Goal: Entertainment & Leisure: Consume media (video, audio)

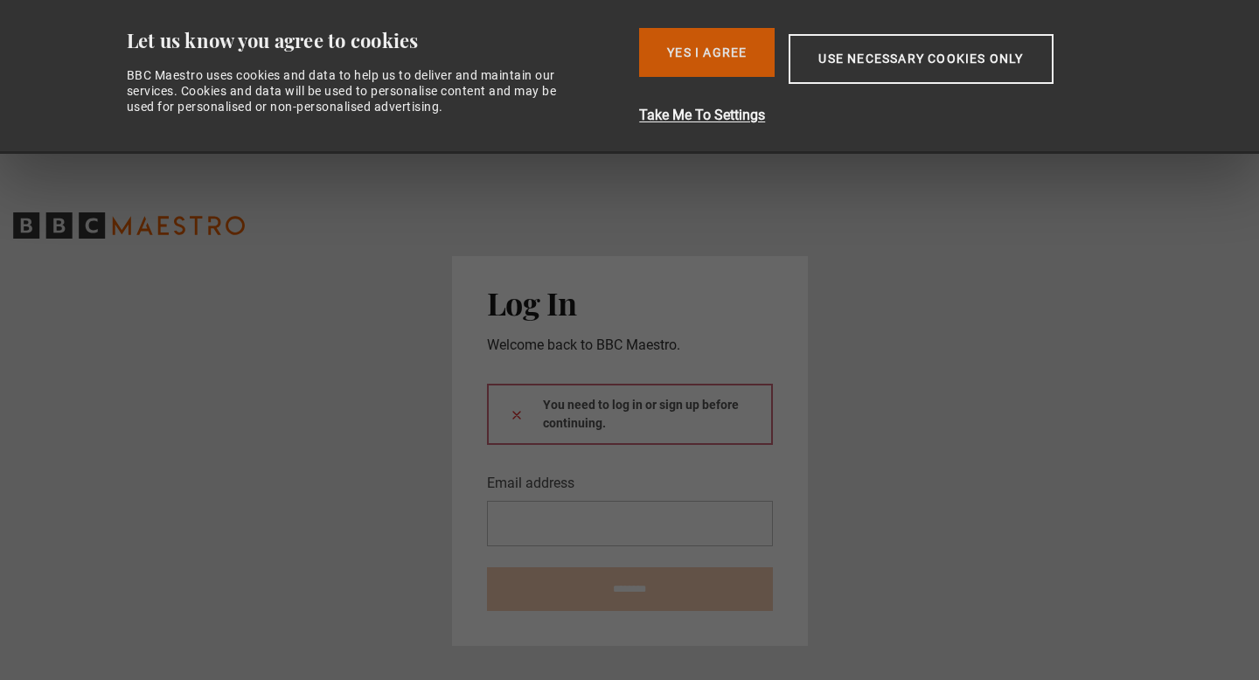
click at [713, 68] on button "Yes I Agree" at bounding box center [707, 52] width 136 height 49
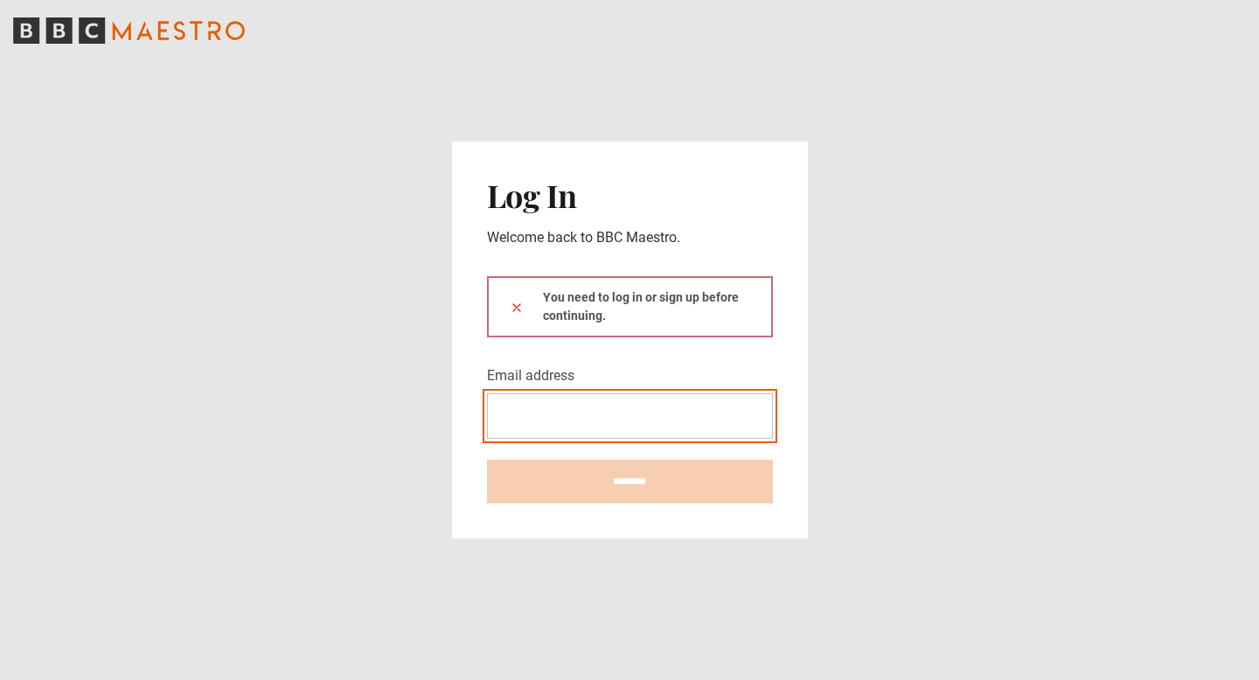
click at [534, 403] on input "Email address" at bounding box center [630, 415] width 286 height 45
type input "**********"
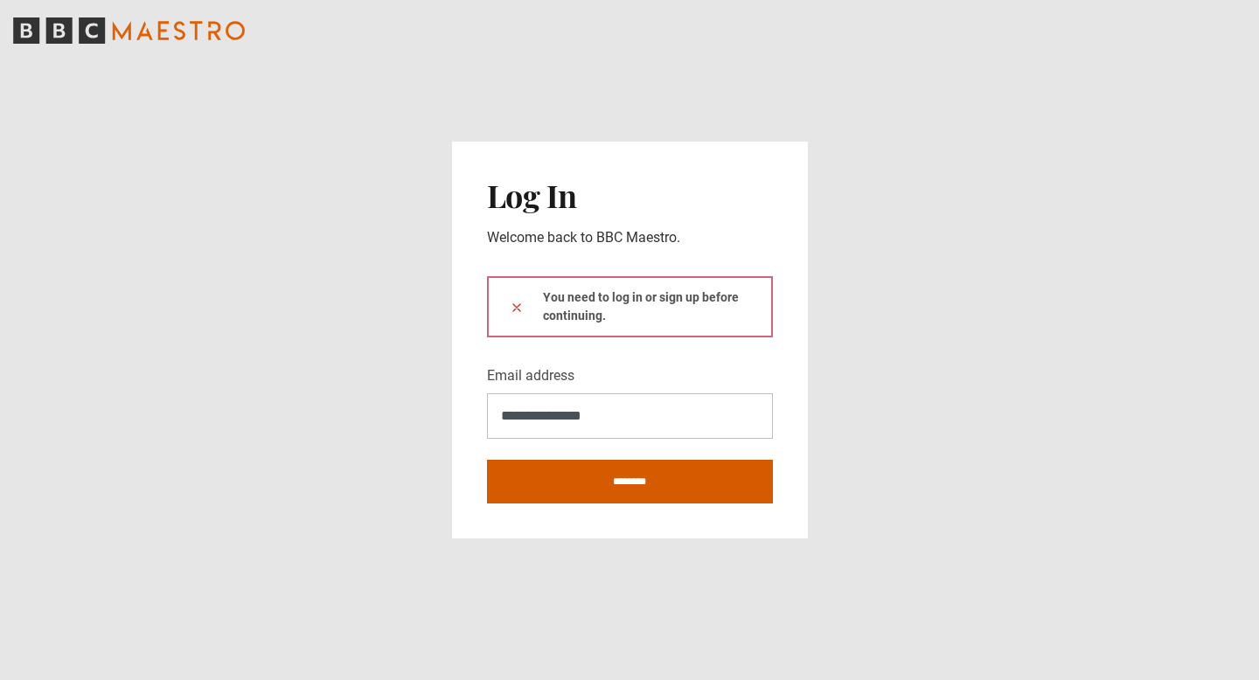
click at [581, 484] on input "********" at bounding box center [630, 482] width 286 height 44
type input "**********"
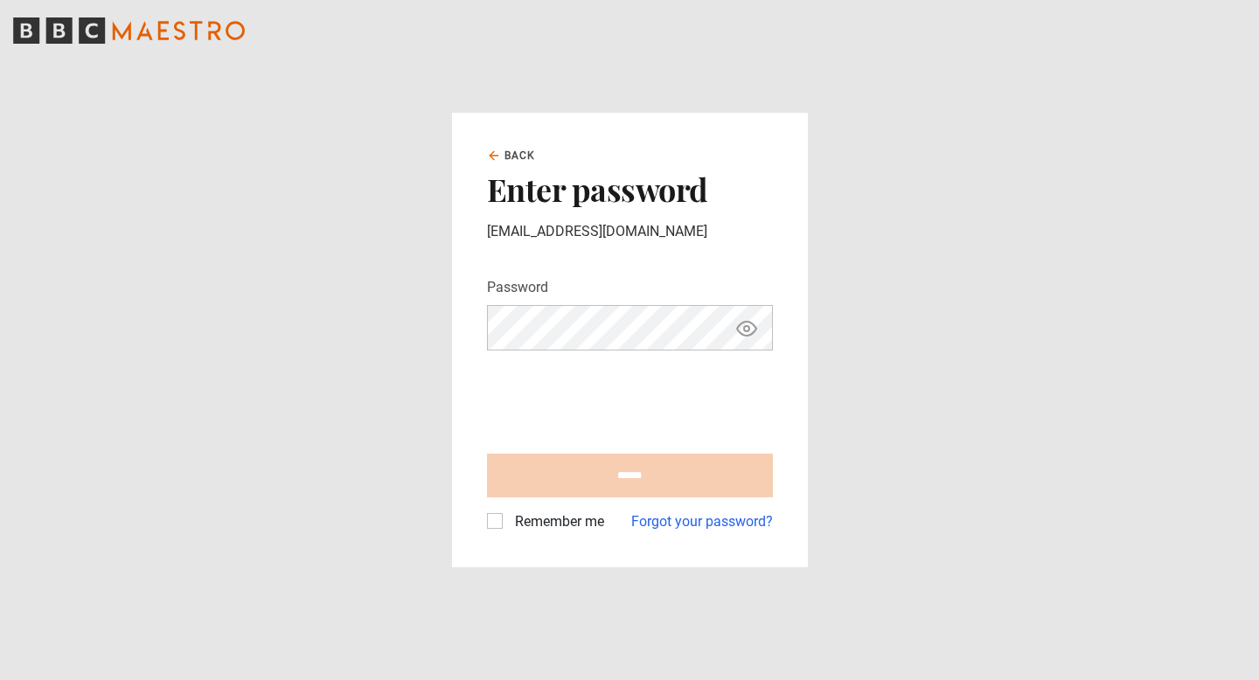
click at [643, 243] on div "Password Your password is hidden ****** Remember me Forgot your password?" at bounding box center [630, 387] width 286 height 290
click at [748, 324] on icon "Show password" at bounding box center [746, 328] width 21 height 21
click at [689, 280] on div "Password Your password is hidden" at bounding box center [630, 313] width 286 height 73
click at [744, 328] on icon "Hide password" at bounding box center [746, 328] width 19 height 19
click at [680, 518] on link "Forgot your password?" at bounding box center [702, 521] width 142 height 21
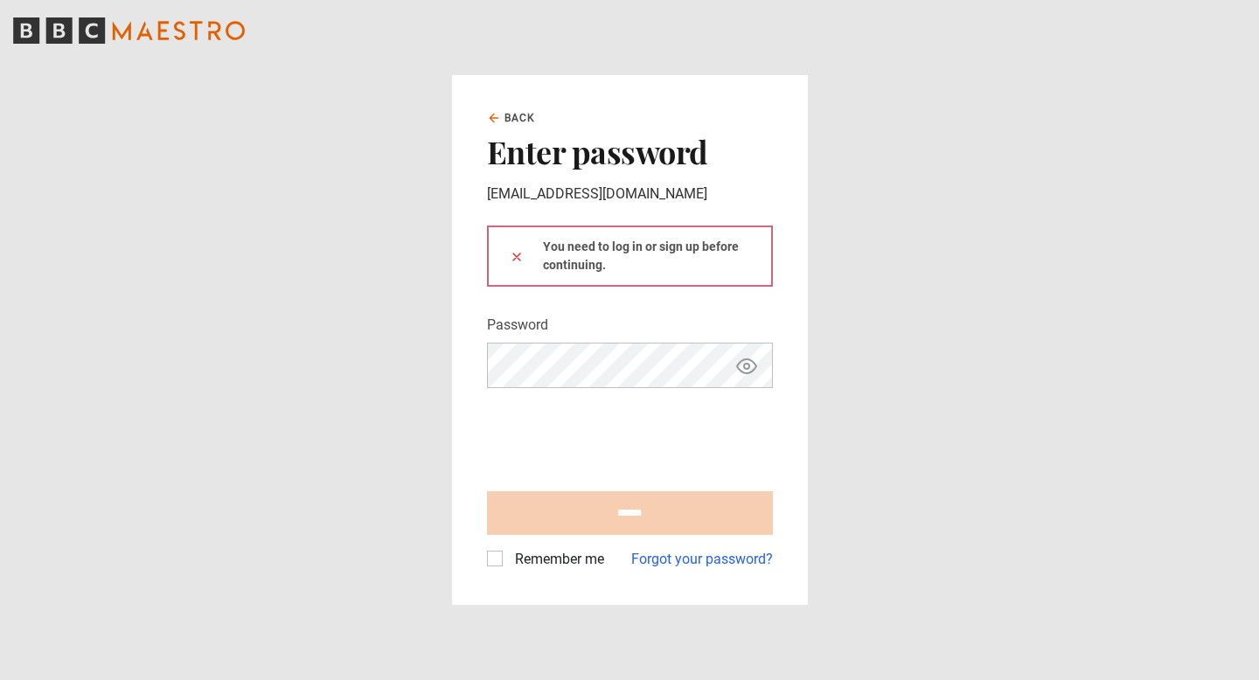
click at [657, 255] on div "You need to log in or sign up before continuing." at bounding box center [630, 256] width 286 height 61
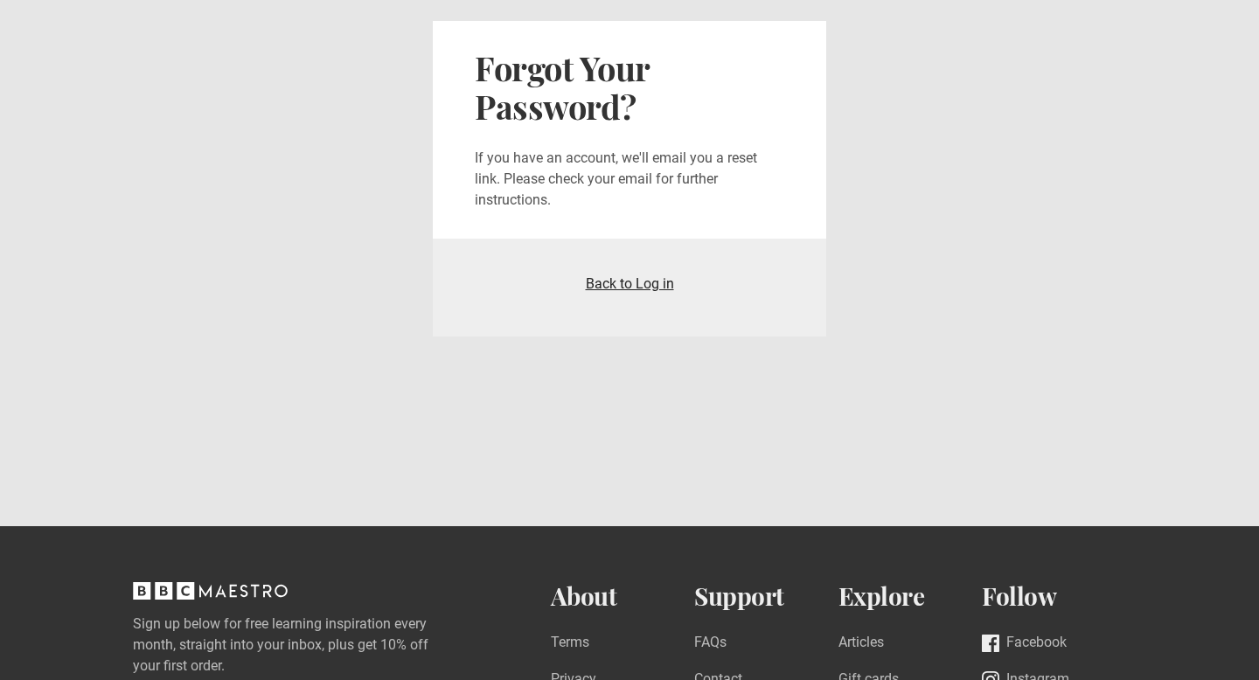
click at [615, 281] on link "Back to Log in" at bounding box center [630, 283] width 88 height 17
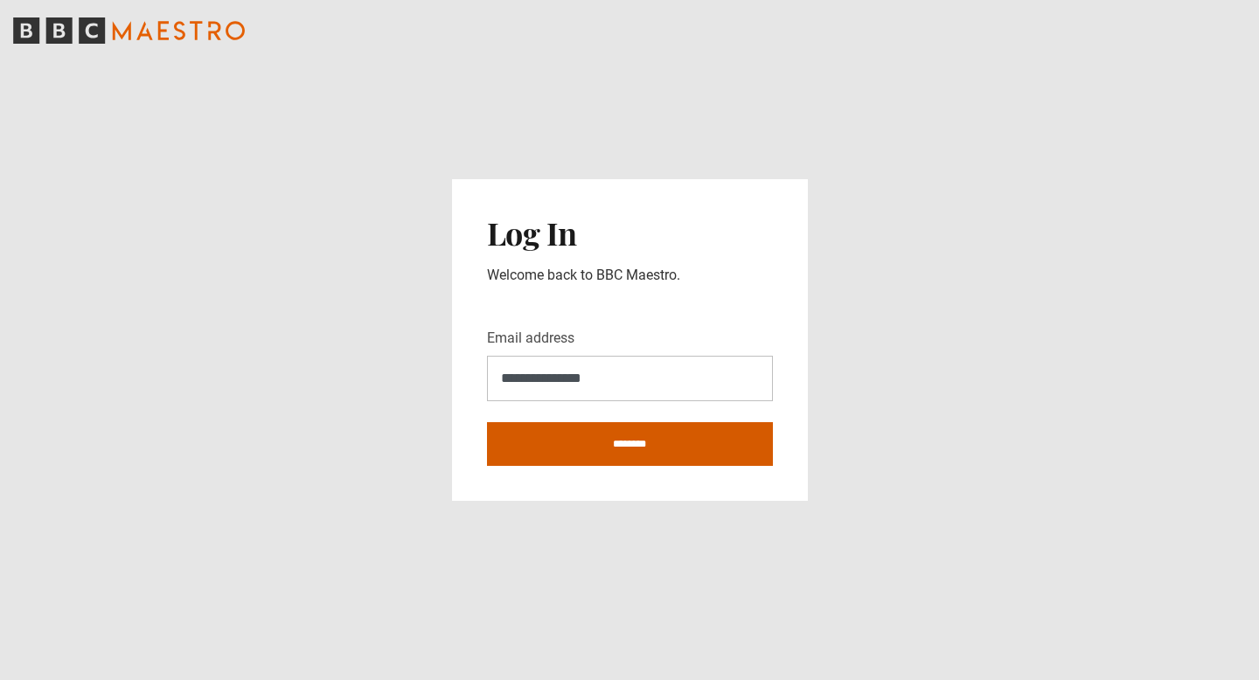
click at [570, 449] on input "********" at bounding box center [630, 444] width 286 height 44
type input "**********"
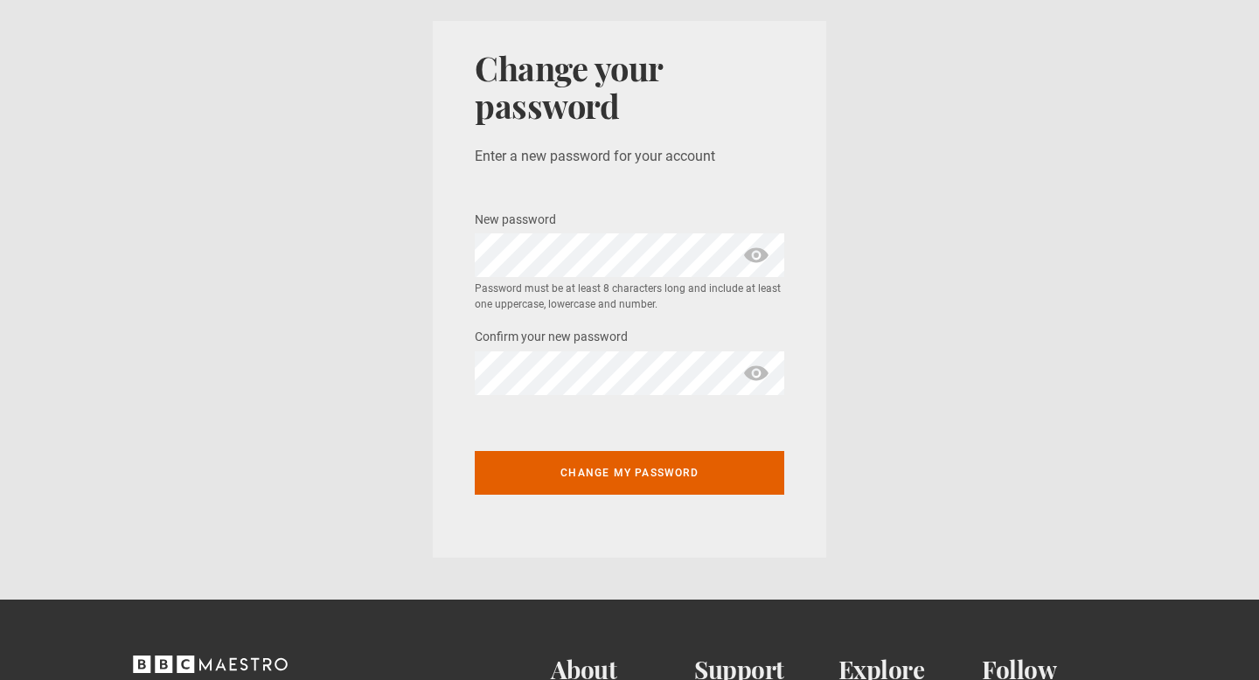
click at [769, 255] on span "show password" at bounding box center [756, 255] width 28 height 44
click at [471, 254] on div "Change your password Enter a new password for your account New password * Passw…" at bounding box center [629, 289] width 393 height 537
click at [762, 262] on span "hide password" at bounding box center [756, 255] width 28 height 44
click at [444, 253] on div "Change your password Enter a new password for your account New password * Passw…" at bounding box center [629, 289] width 393 height 537
click at [766, 262] on span "show password" at bounding box center [756, 255] width 28 height 44
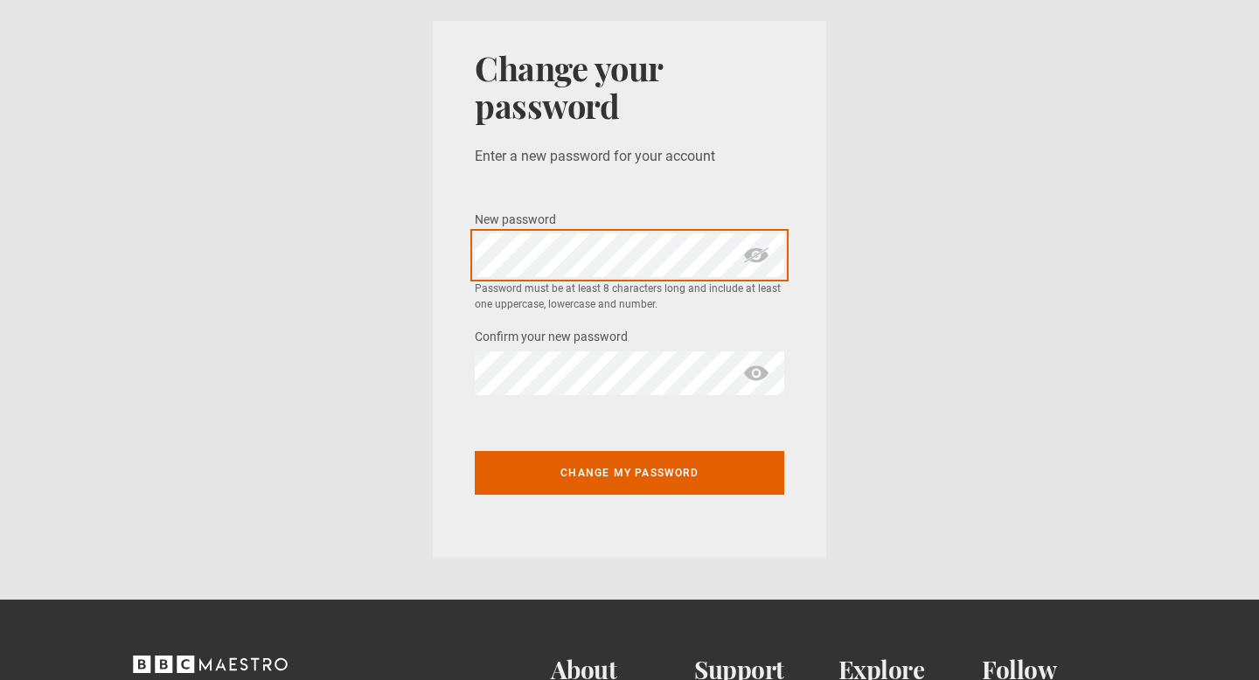
click at [463, 254] on div "Change your password Enter a new password for your account New password * Passw…" at bounding box center [629, 289] width 393 height 537
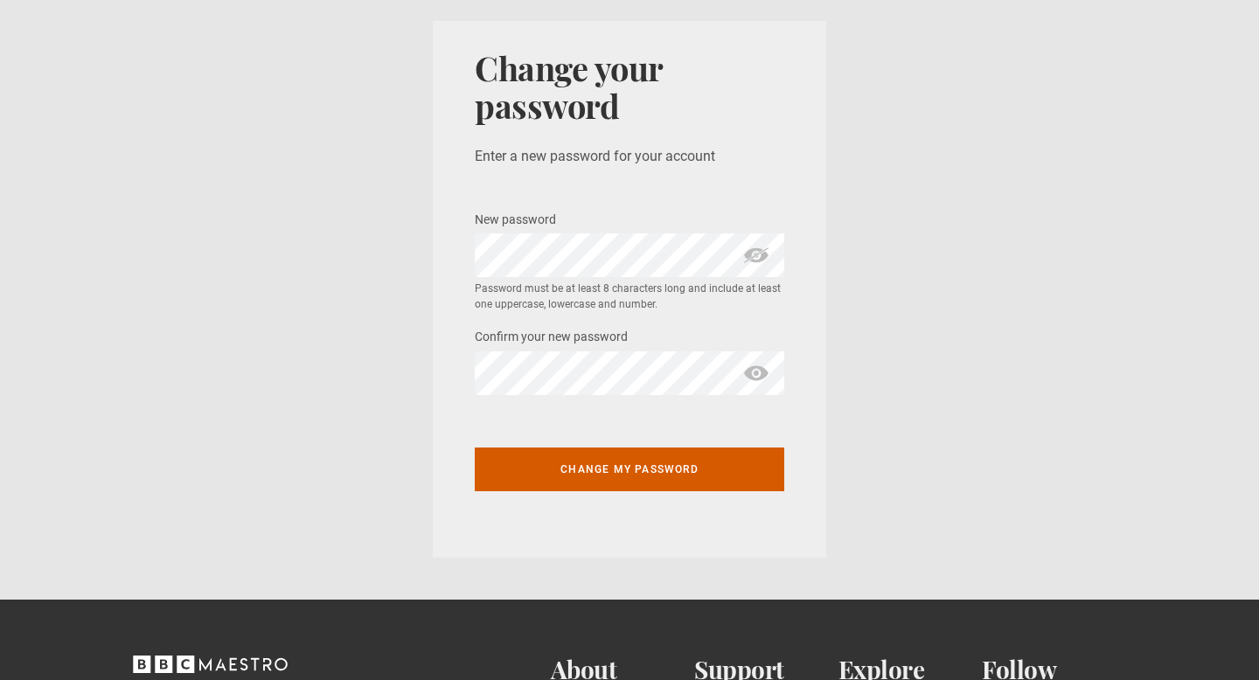
click at [665, 466] on button "Change my password" at bounding box center [630, 470] width 310 height 44
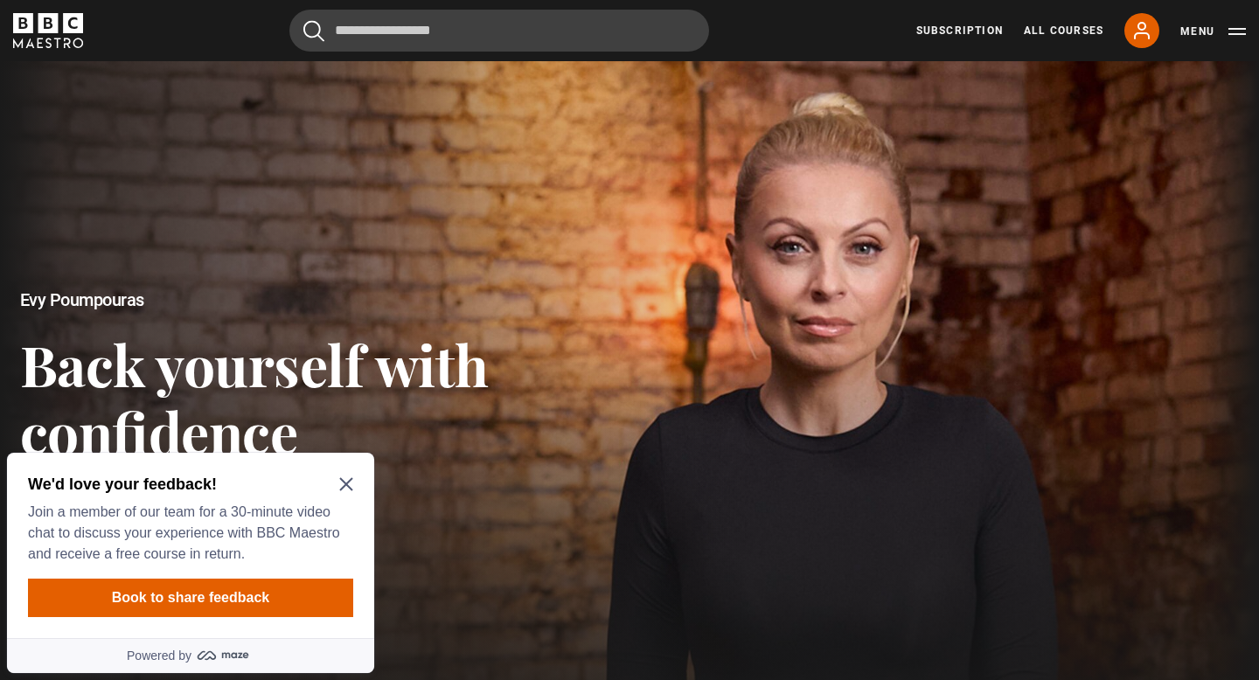
click at [346, 480] on icon "Close Maze Prompt" at bounding box center [346, 484] width 14 height 14
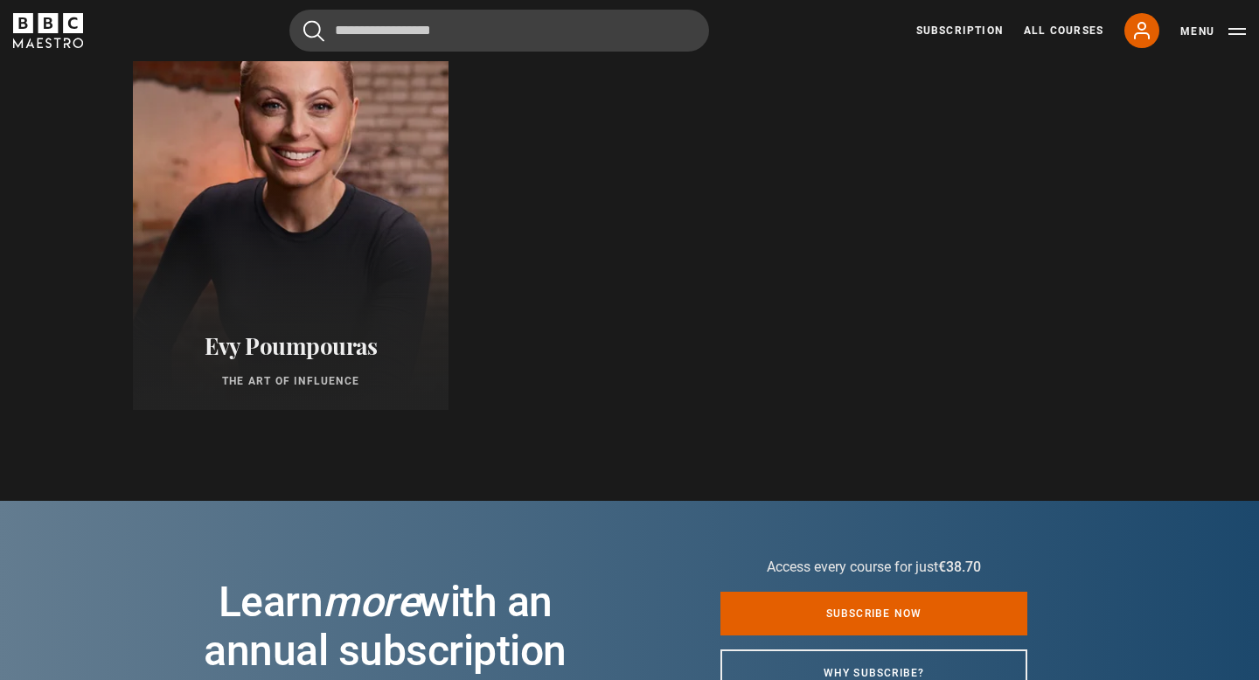
scroll to position [860, 0]
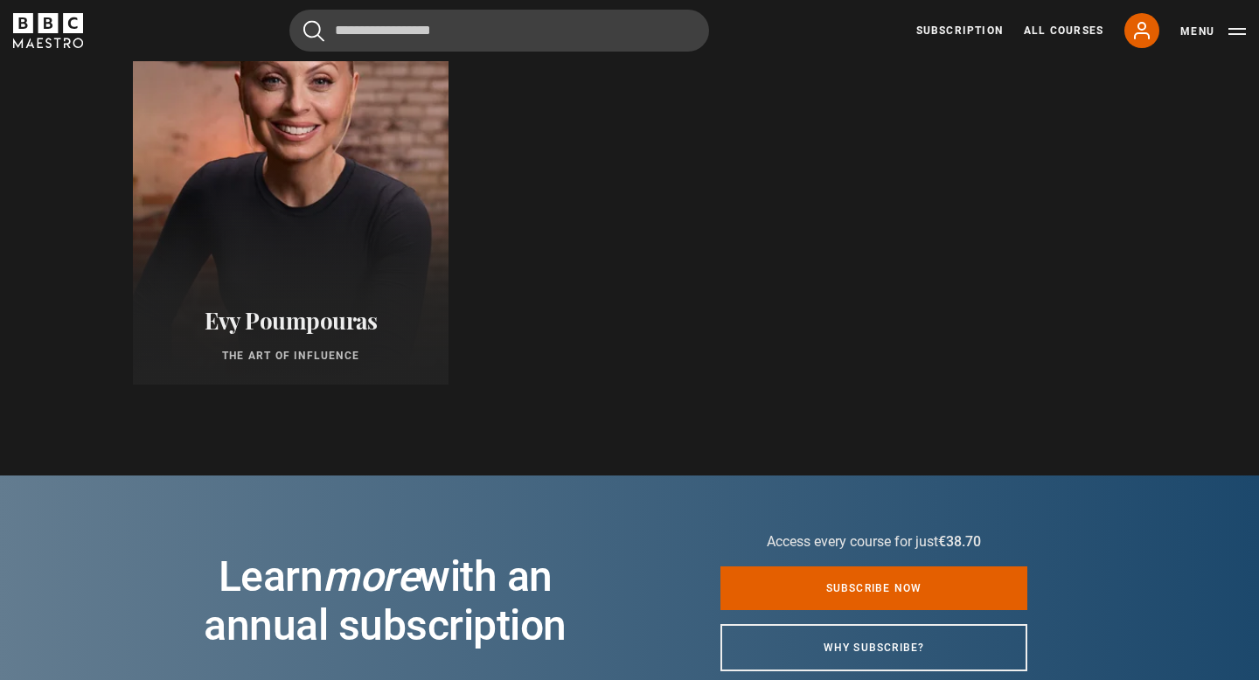
click at [312, 295] on div "Evy Poumpouras The Art of Influence" at bounding box center [291, 335] width 316 height 99
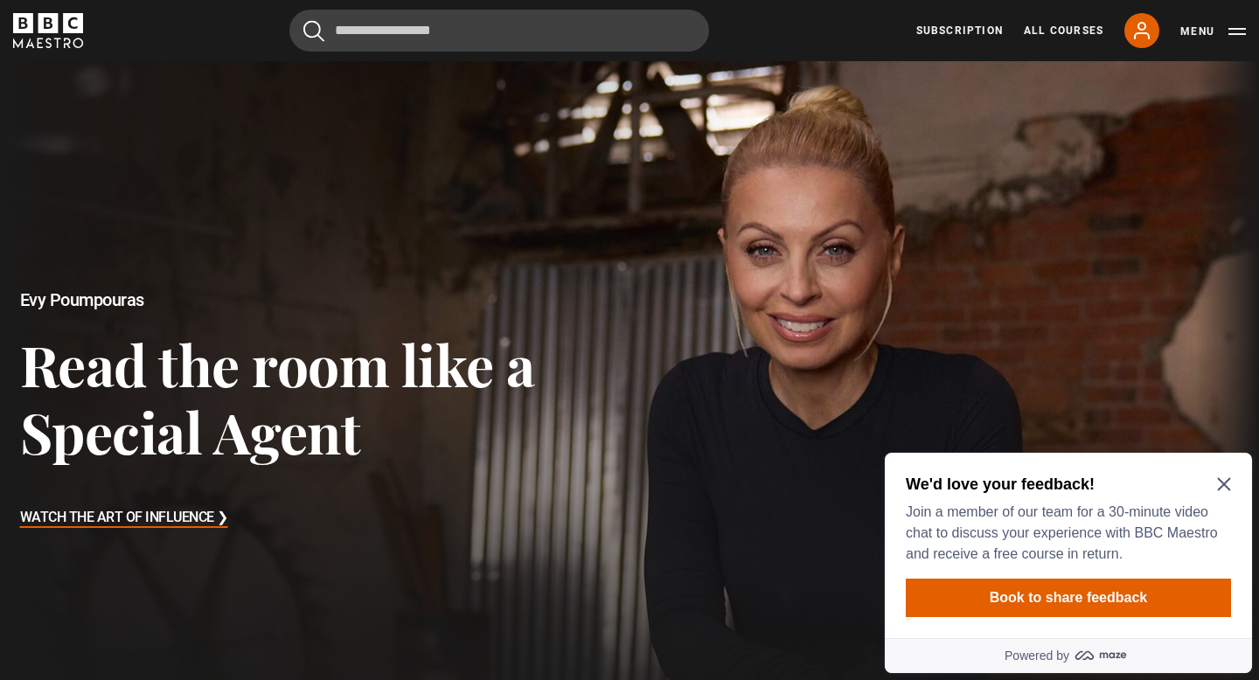
click at [1223, 498] on div "We'd love your feedback! Join a member of our team for a 30-minute video chat t…" at bounding box center [1065, 519] width 318 height 91
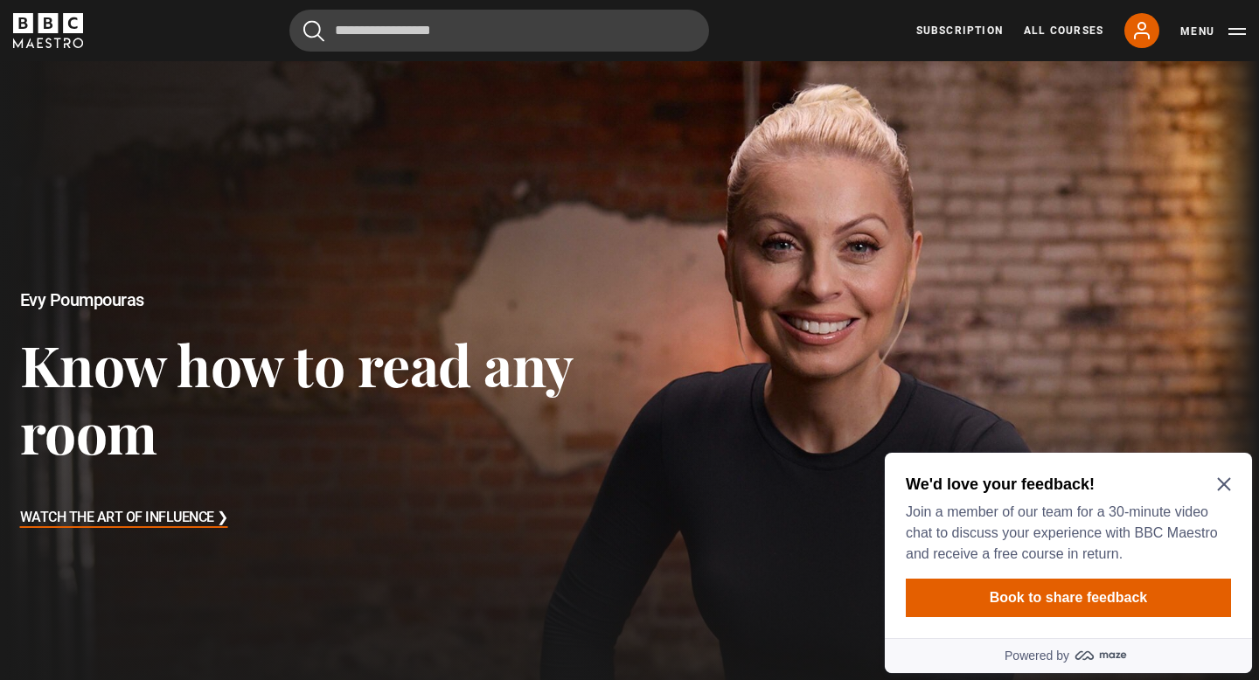
click at [1230, 483] on icon "Close Maze Prompt" at bounding box center [1224, 484] width 14 height 14
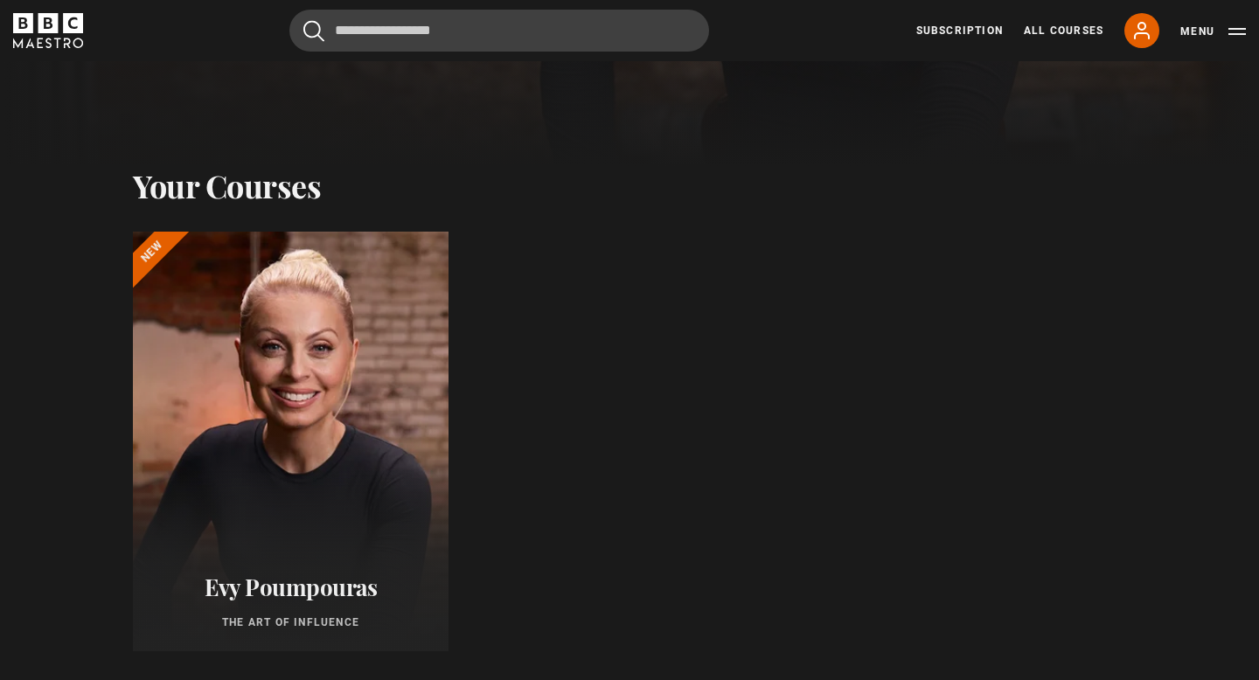
scroll to position [443, 0]
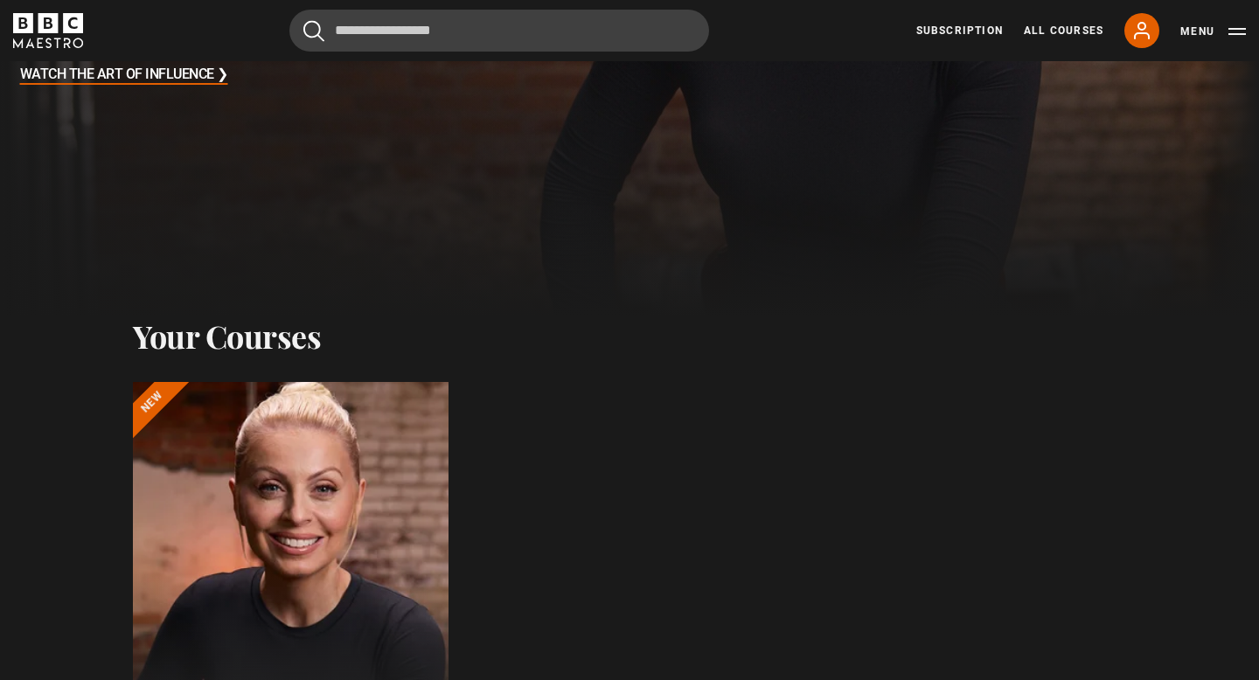
click at [341, 432] on div at bounding box center [290, 592] width 347 height 462
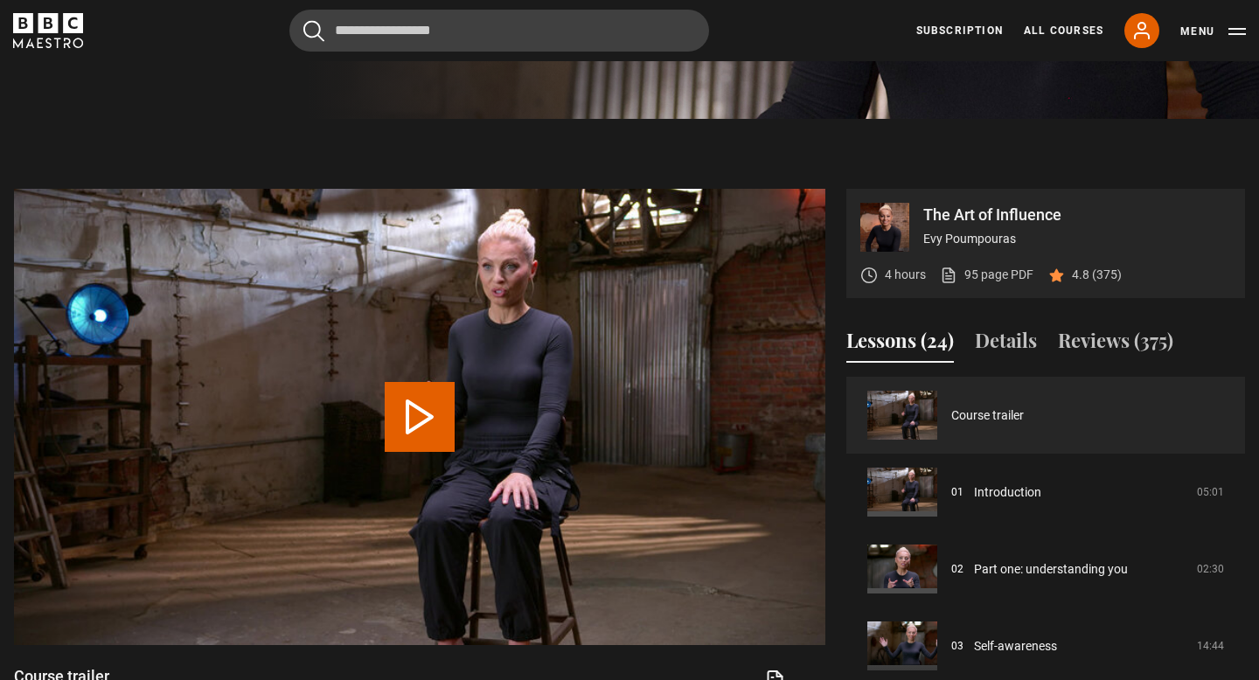
scroll to position [608, 0]
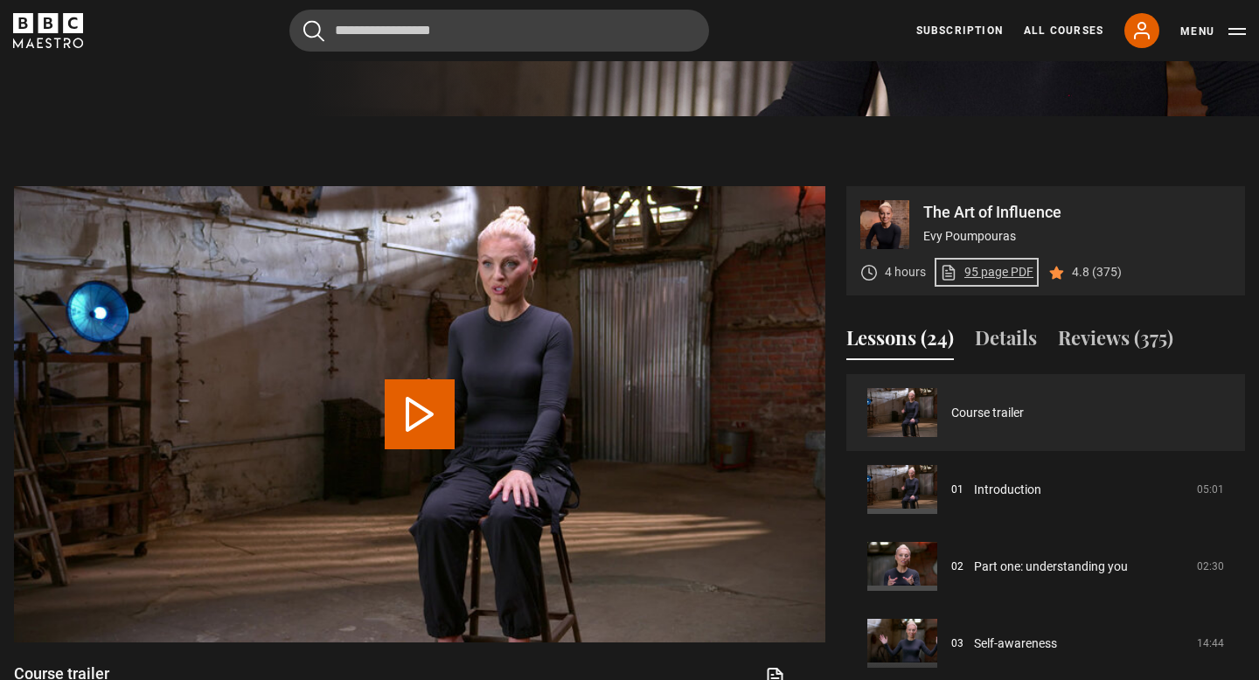
click at [990, 271] on link "95 page PDF (opens in new tab)" at bounding box center [987, 272] width 94 height 18
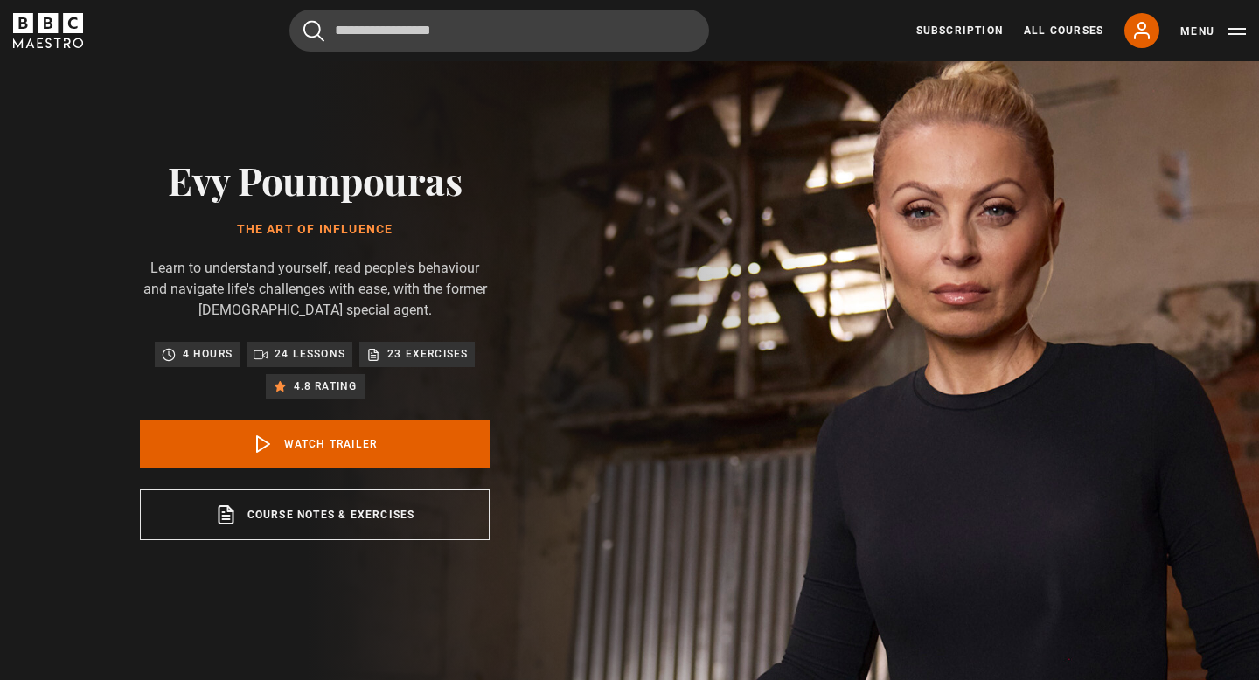
scroll to position [0, 0]
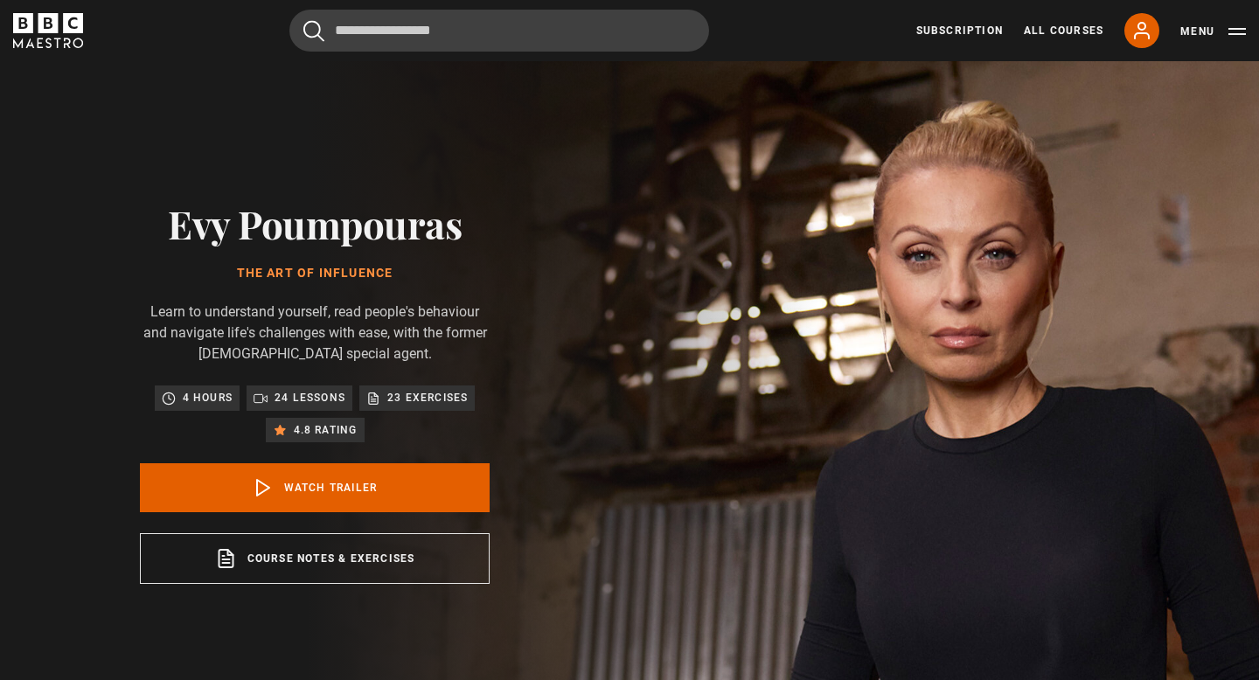
click at [238, 274] on h1 "The Art of Influence" at bounding box center [315, 274] width 350 height 14
drag, startPoint x: 261, startPoint y: 353, endPoint x: 370, endPoint y: 351, distance: 108.4
click at [370, 354] on p "Learn to understand yourself, read people's behaviour and navigate life's chall…" at bounding box center [315, 333] width 350 height 63
drag, startPoint x: 184, startPoint y: 400, endPoint x: 232, endPoint y: 400, distance: 48.1
click at [232, 400] on p "4 hours" at bounding box center [208, 397] width 50 height 17
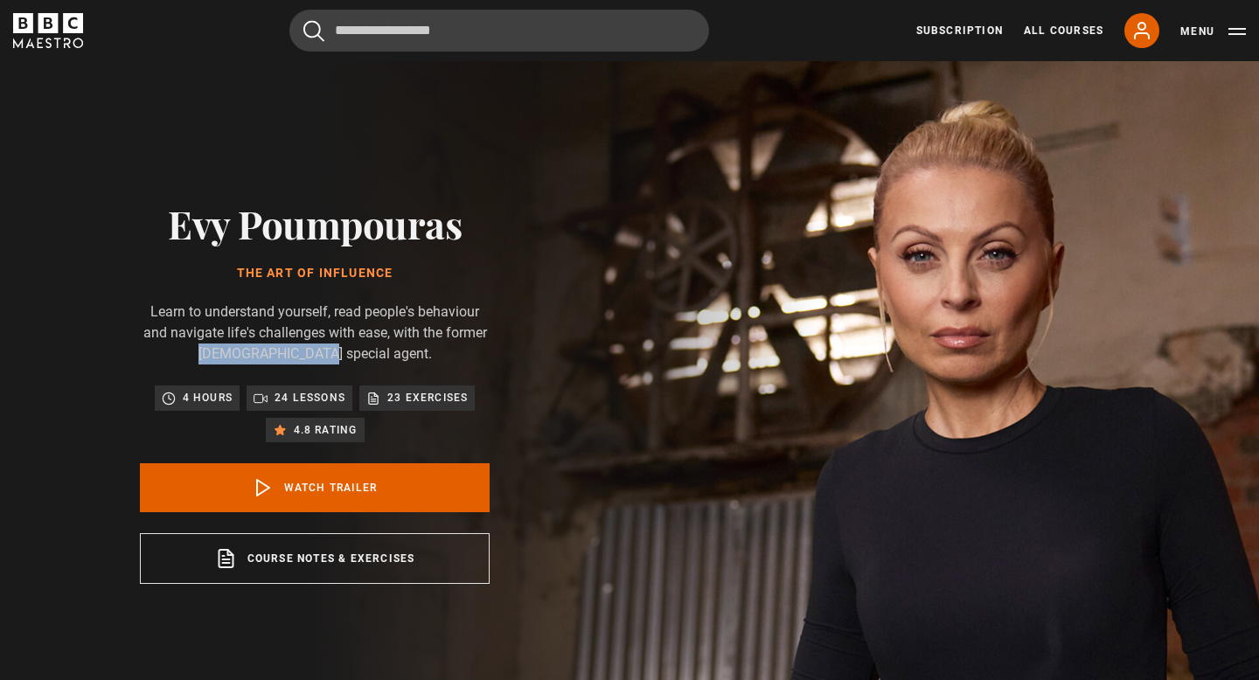
drag, startPoint x: 275, startPoint y: 397, endPoint x: 335, endPoint y: 396, distance: 60.3
click at [335, 397] on p "24 lessons" at bounding box center [310, 397] width 71 height 17
click at [407, 421] on div "4 hours 24 lessons 23 exercises 4.8 rating" at bounding box center [315, 414] width 332 height 57
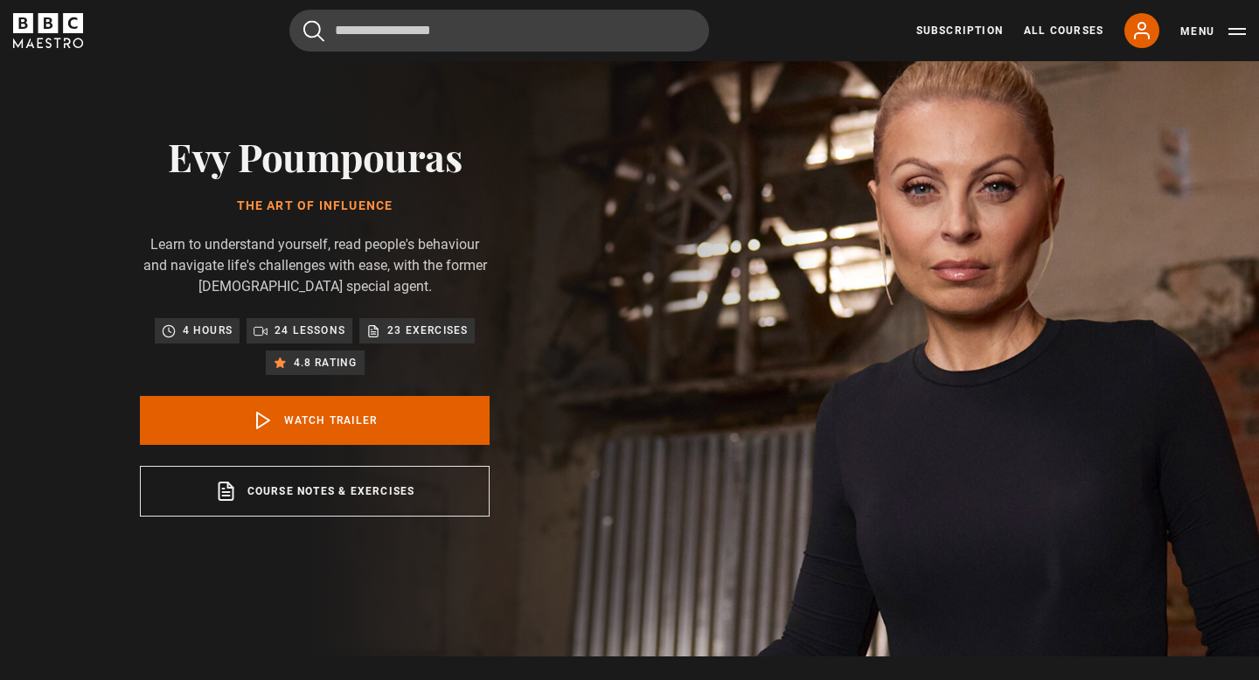
scroll to position [71, 0]
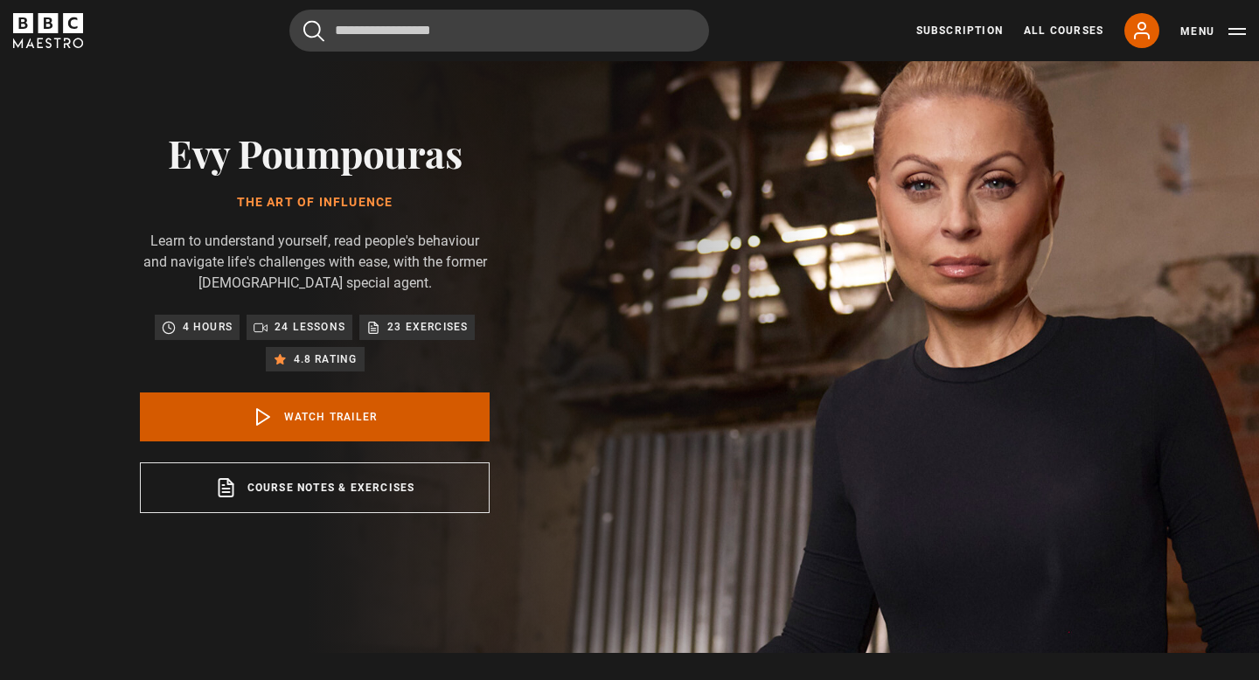
click at [275, 409] on link "Watch Trailer" at bounding box center [315, 417] width 350 height 49
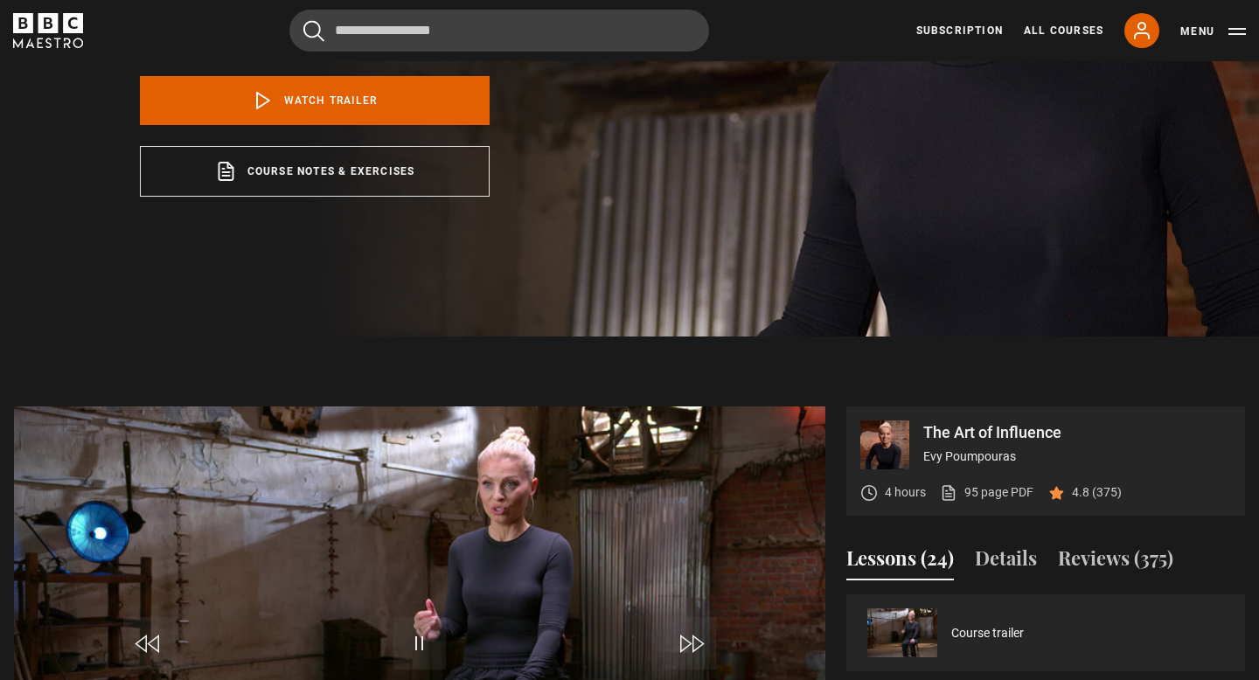
scroll to position [595, 0]
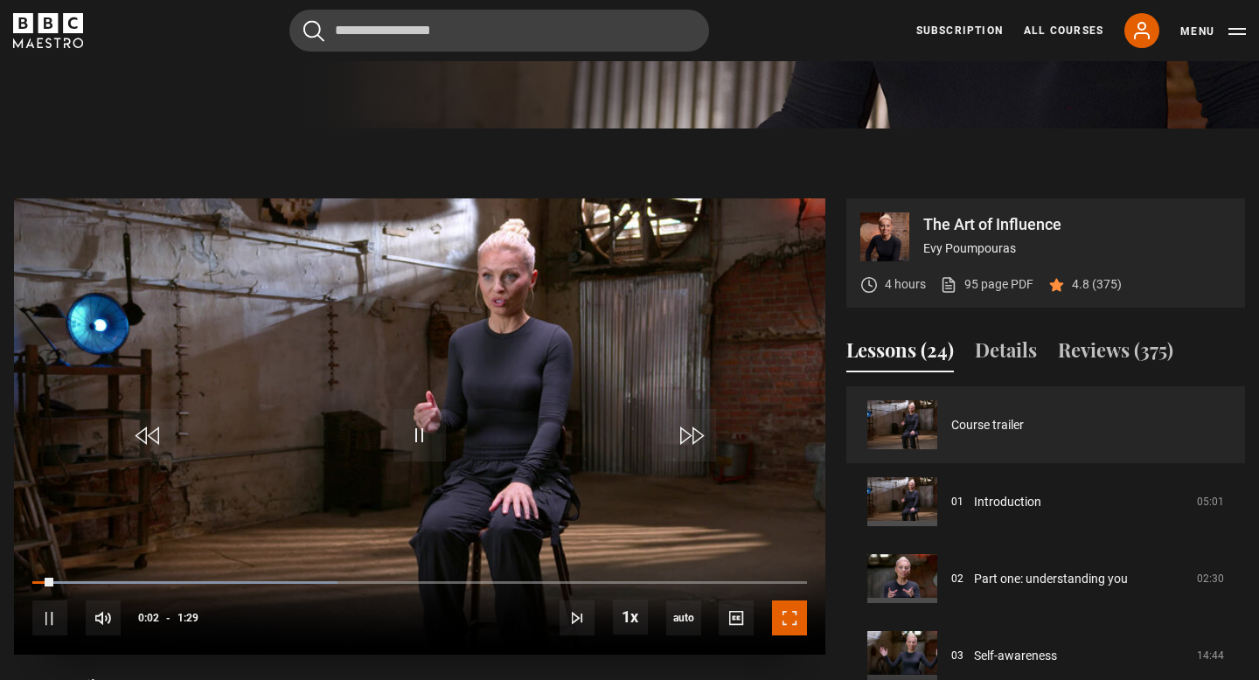
click at [782, 617] on span "Video Player" at bounding box center [789, 618] width 35 height 35
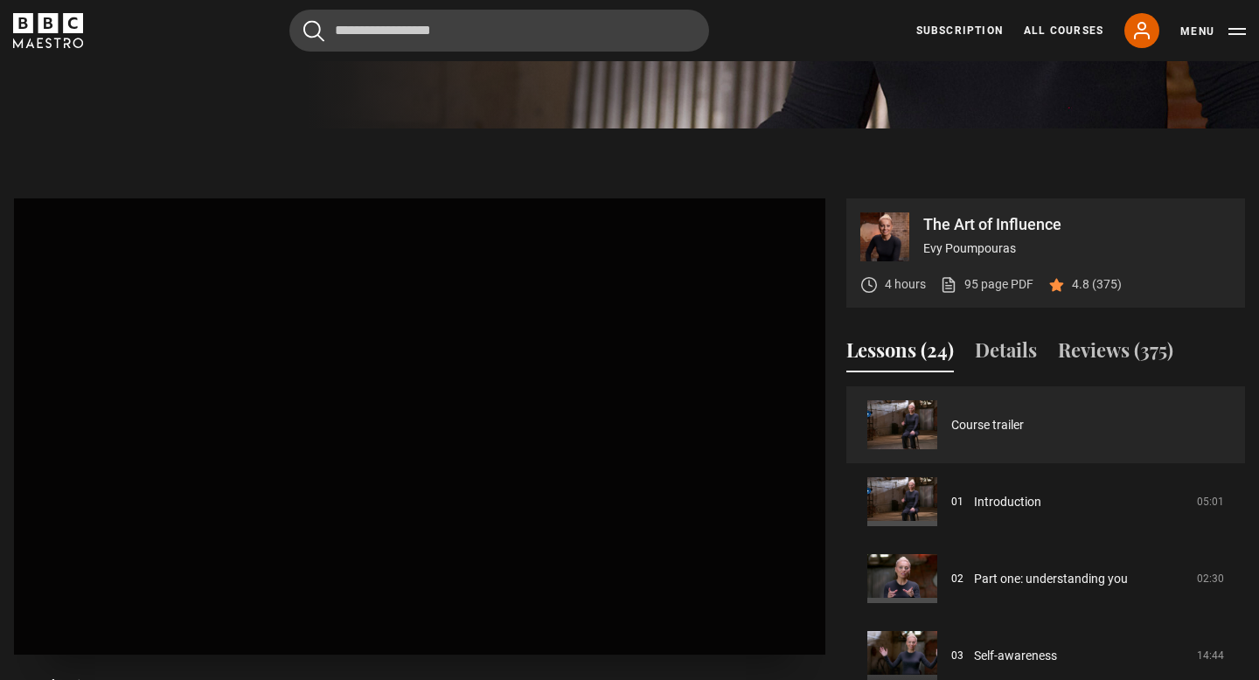
scroll to position [724, 0]
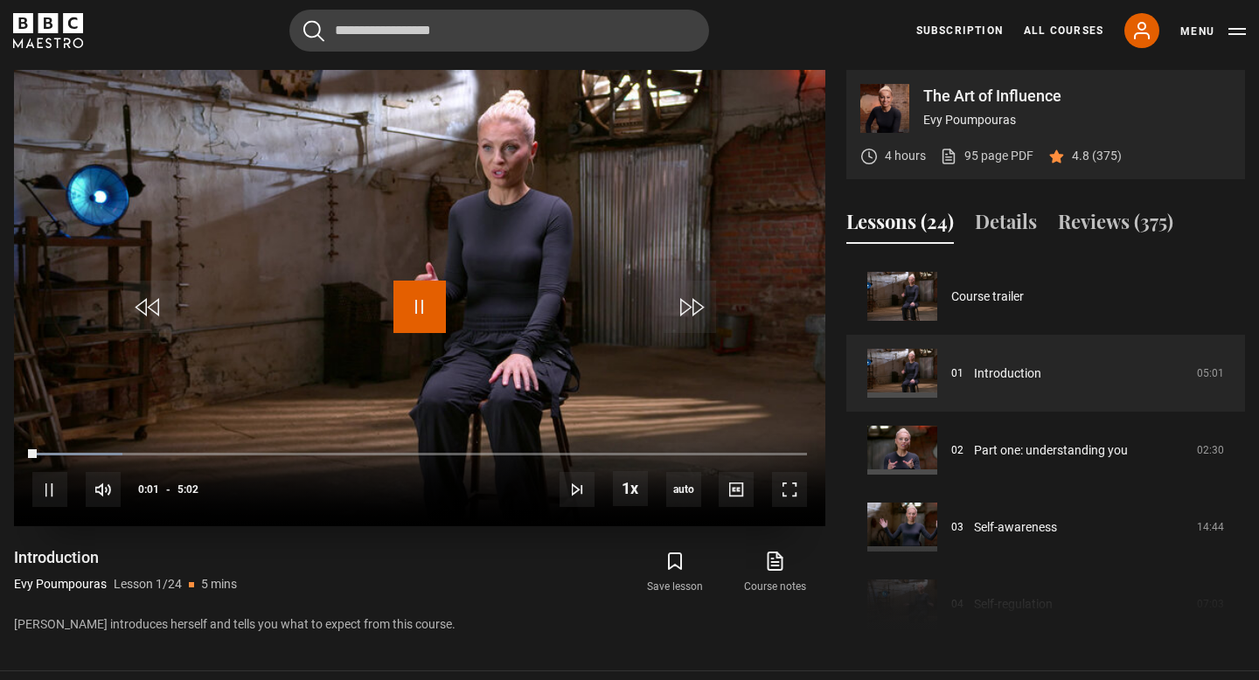
click at [419, 332] on span "Video Player" at bounding box center [419, 307] width 52 height 52
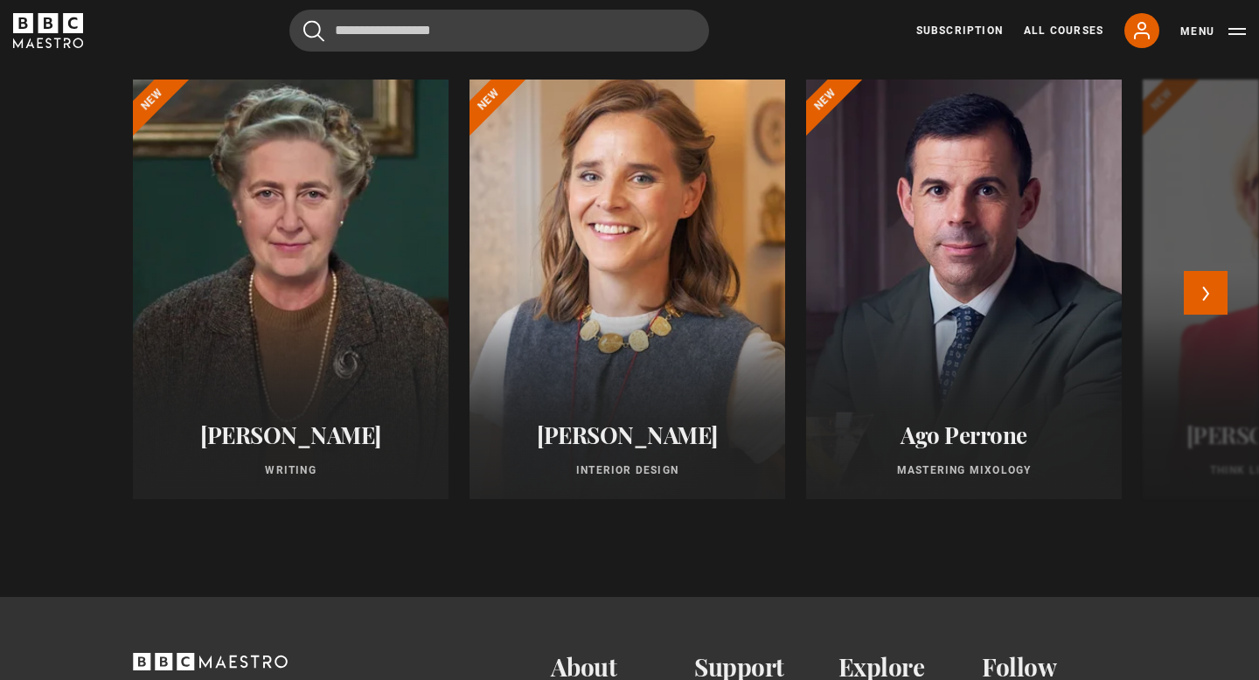
scroll to position [1461, 0]
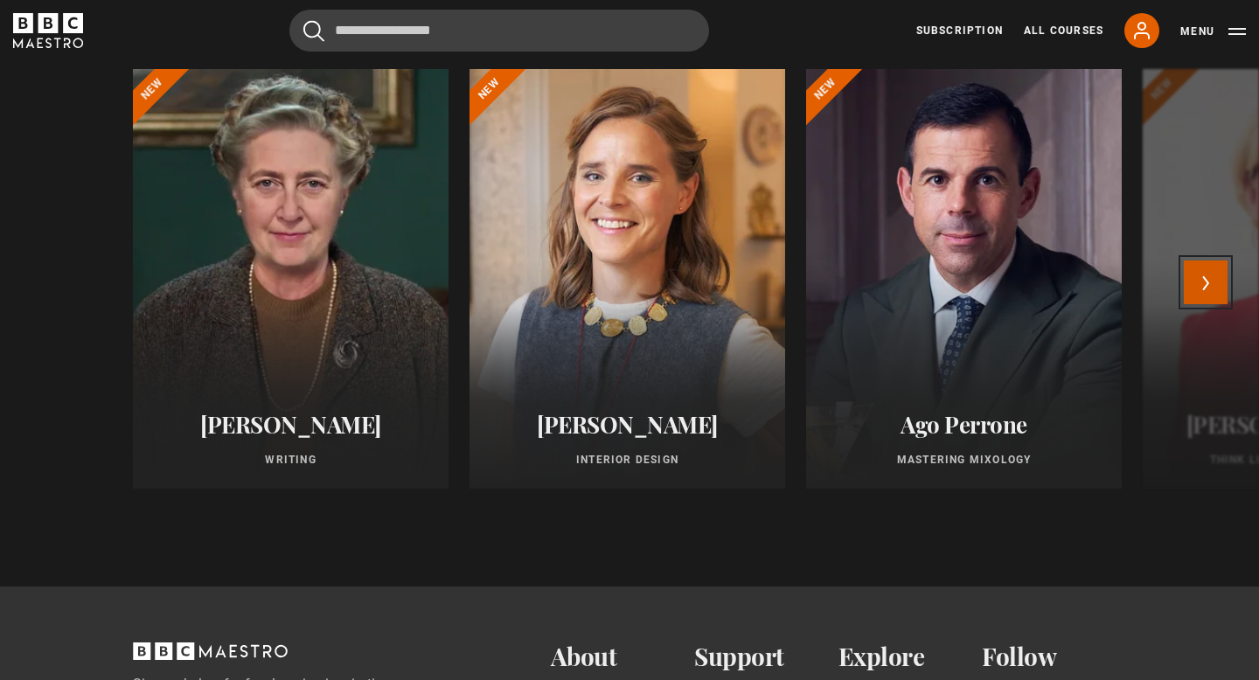
click at [1202, 282] on button "Next" at bounding box center [1206, 283] width 44 height 44
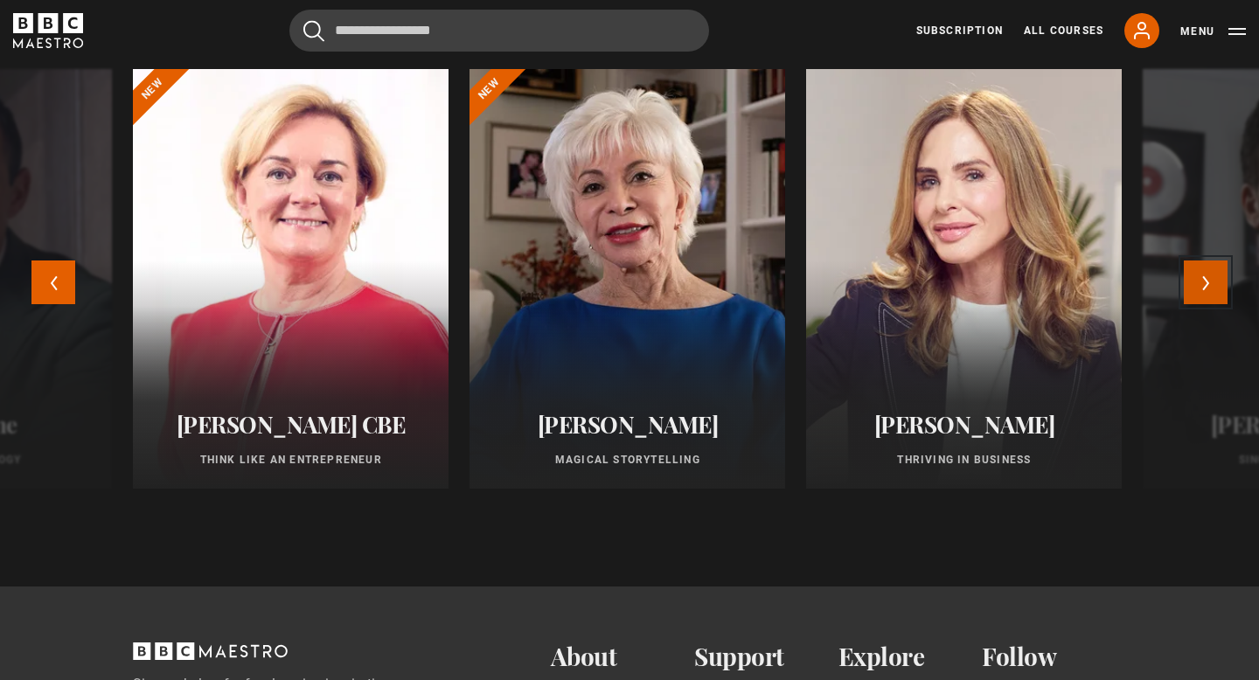
click at [1201, 281] on button "Next" at bounding box center [1206, 283] width 44 height 44
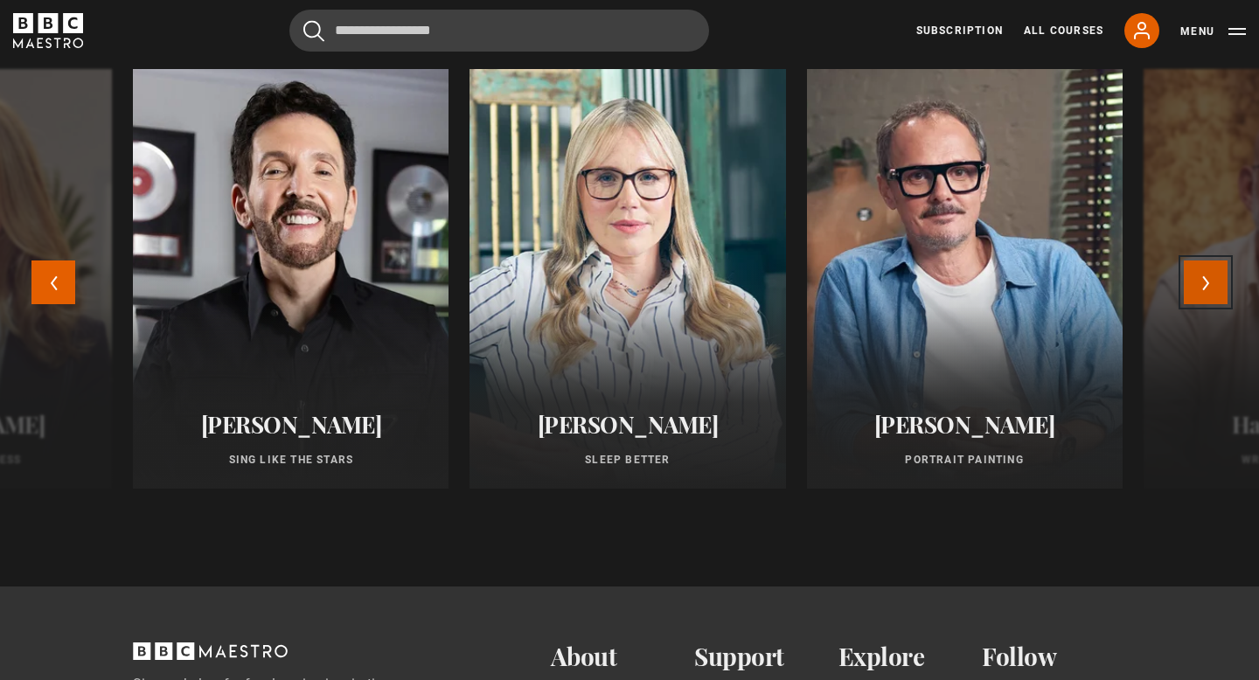
click at [1195, 289] on button "Next" at bounding box center [1206, 283] width 44 height 44
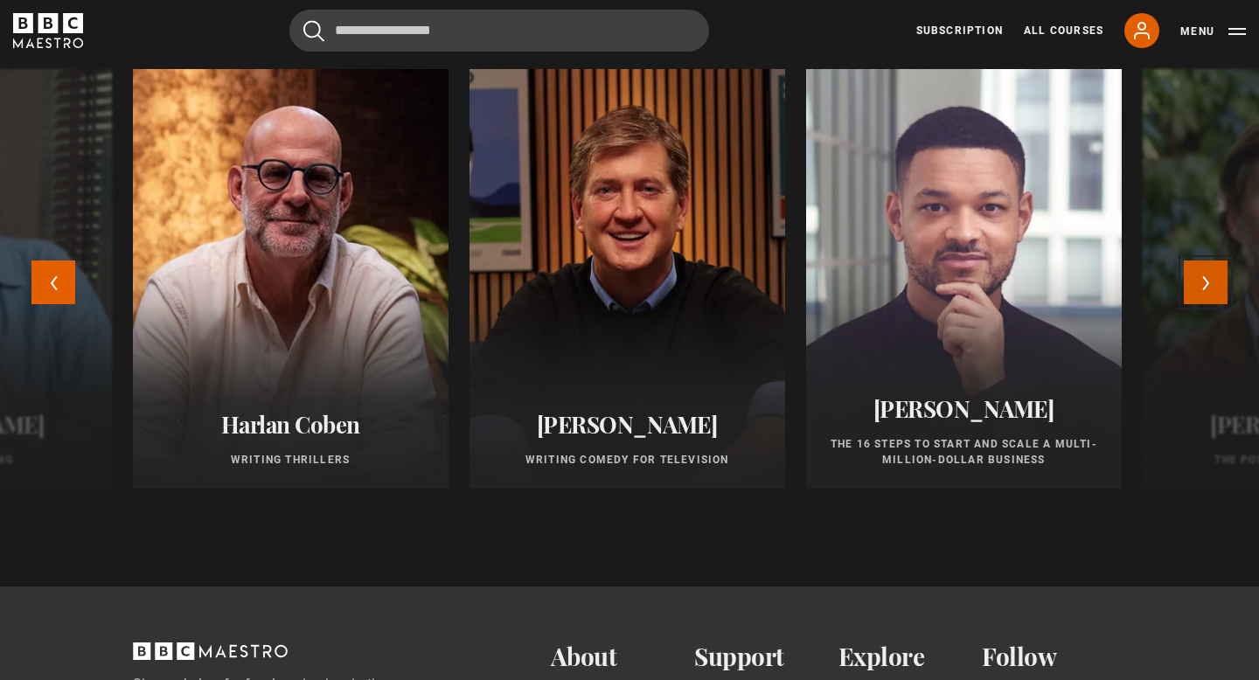
click at [1193, 288] on button "Next" at bounding box center [1206, 283] width 44 height 44
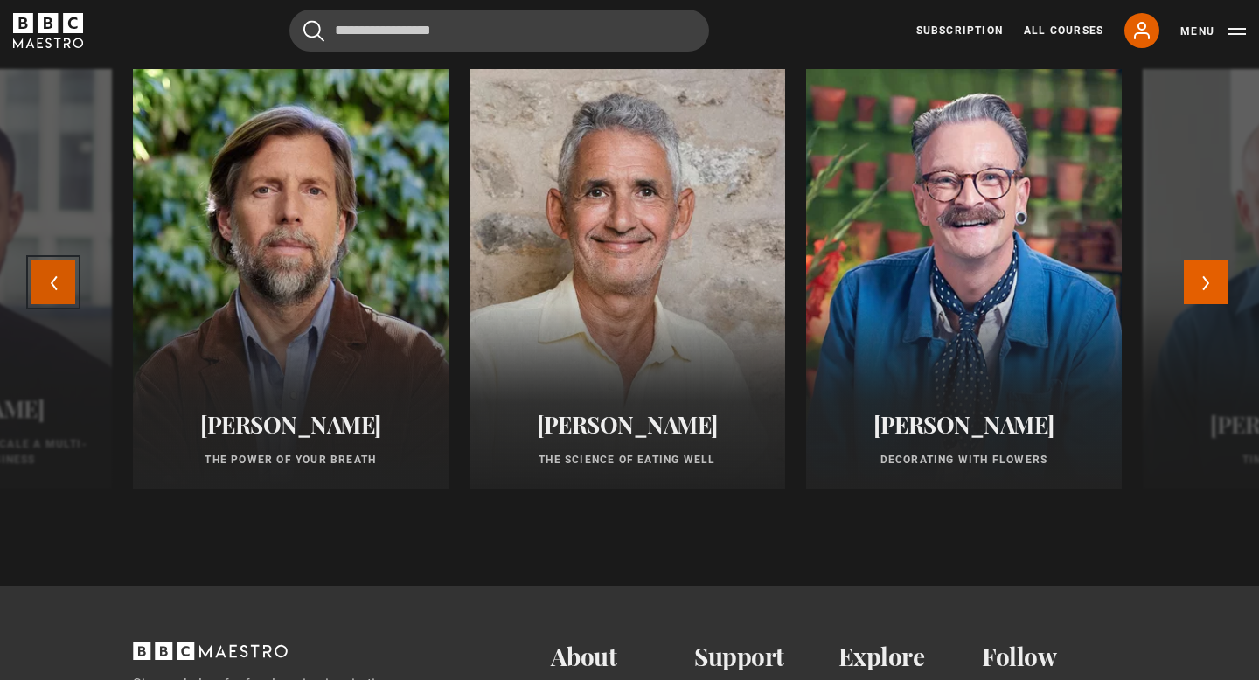
click at [59, 272] on button "Previous" at bounding box center [53, 283] width 44 height 44
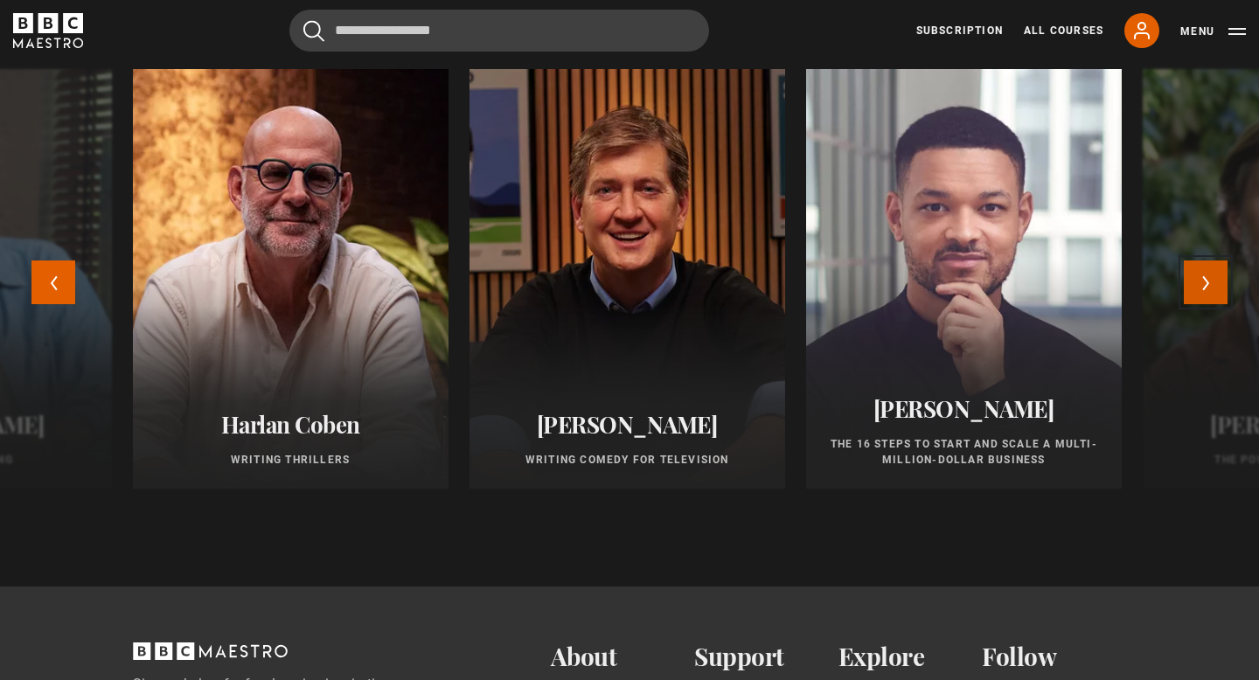
click at [1197, 288] on button "Next" at bounding box center [1206, 283] width 44 height 44
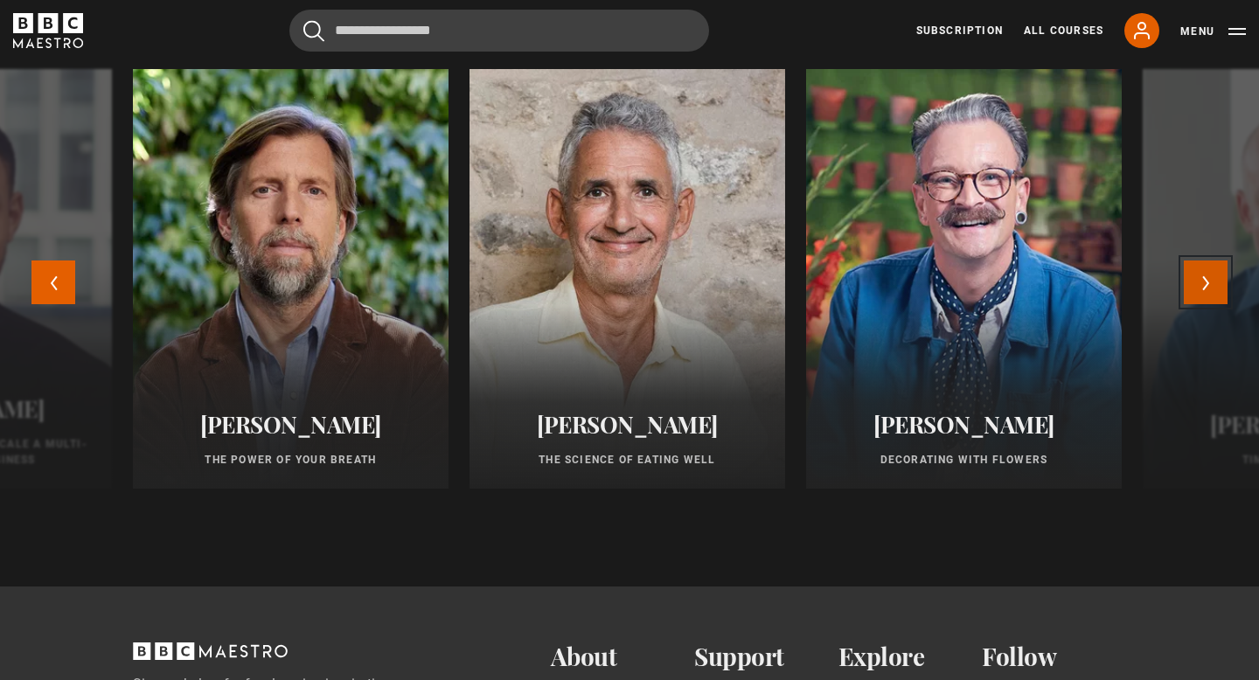
click at [1193, 285] on button "Next" at bounding box center [1206, 283] width 44 height 44
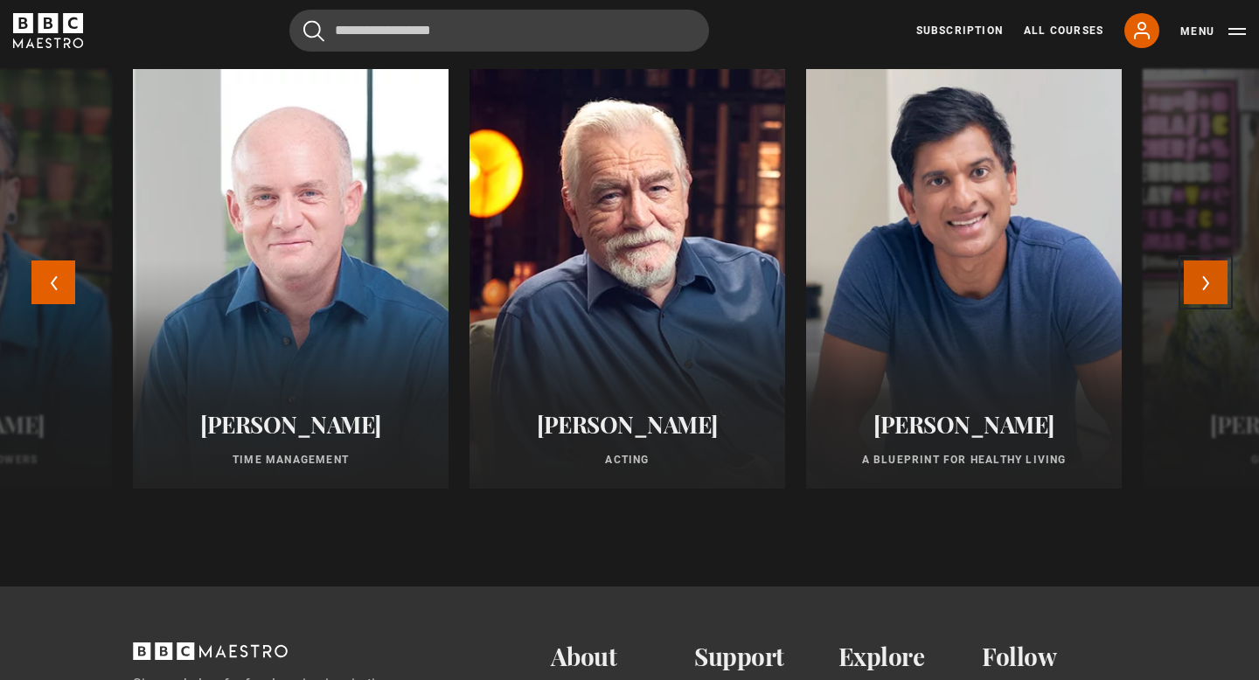
click at [1191, 287] on button "Next" at bounding box center [1206, 283] width 44 height 44
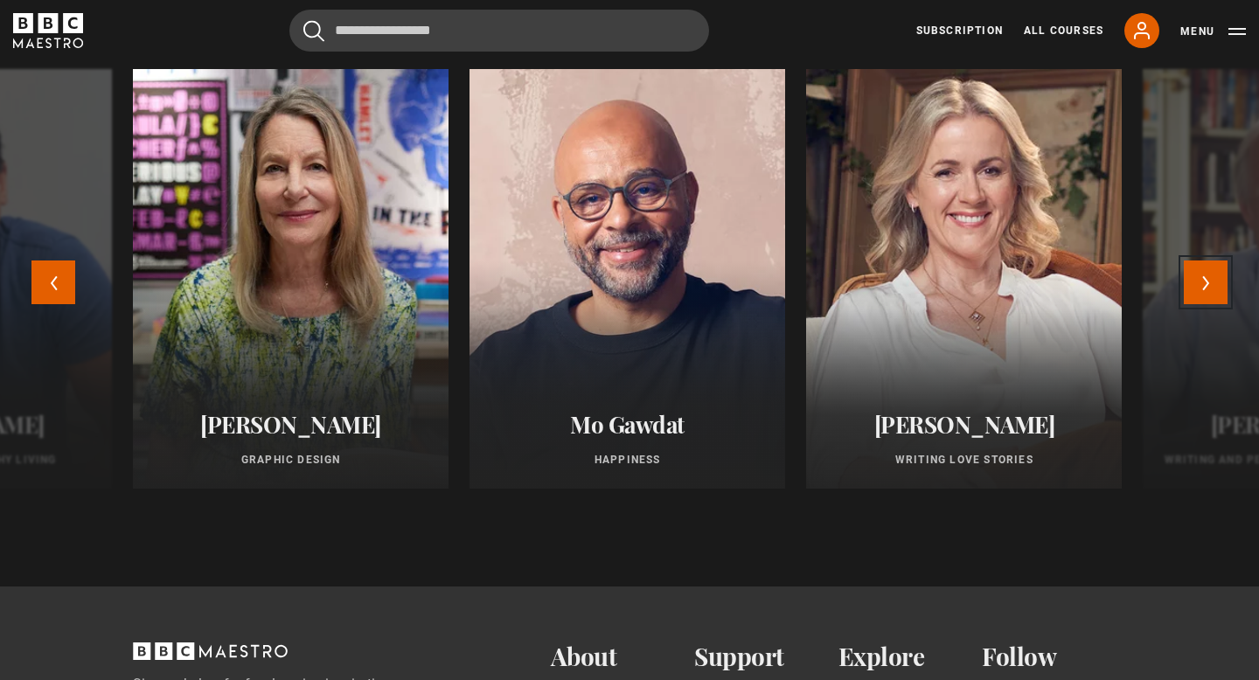
scroll to position [1454, 0]
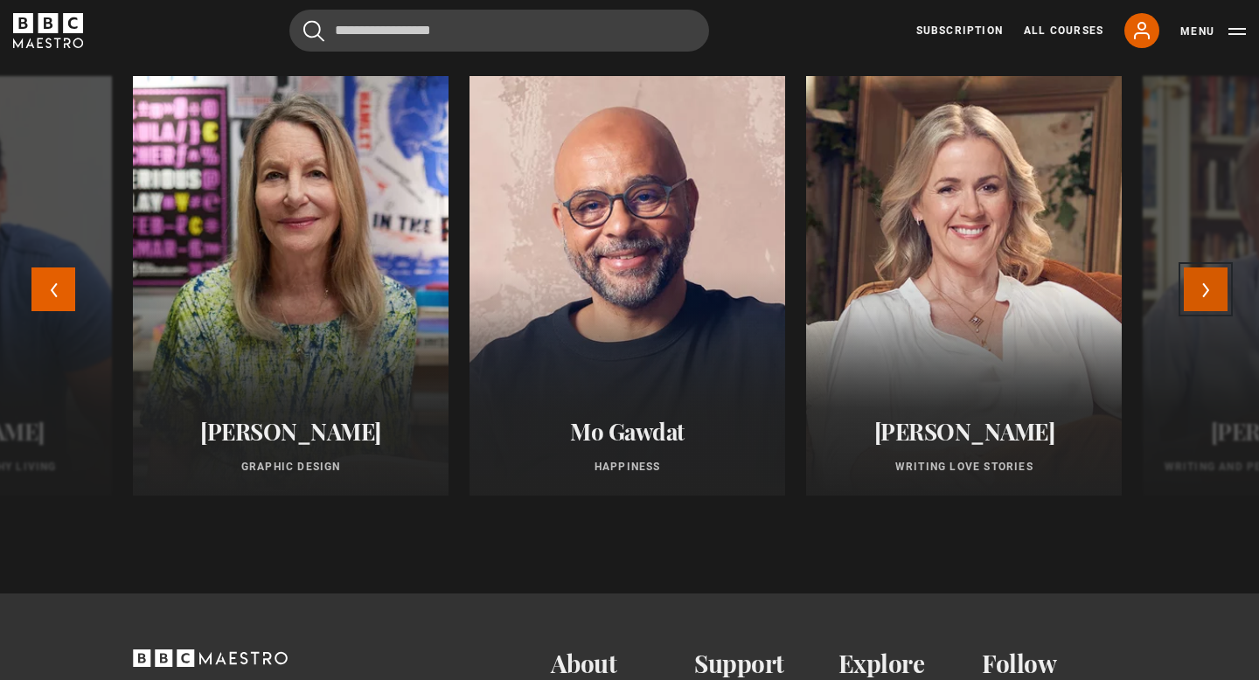
click at [1201, 299] on button "Next" at bounding box center [1206, 290] width 44 height 44
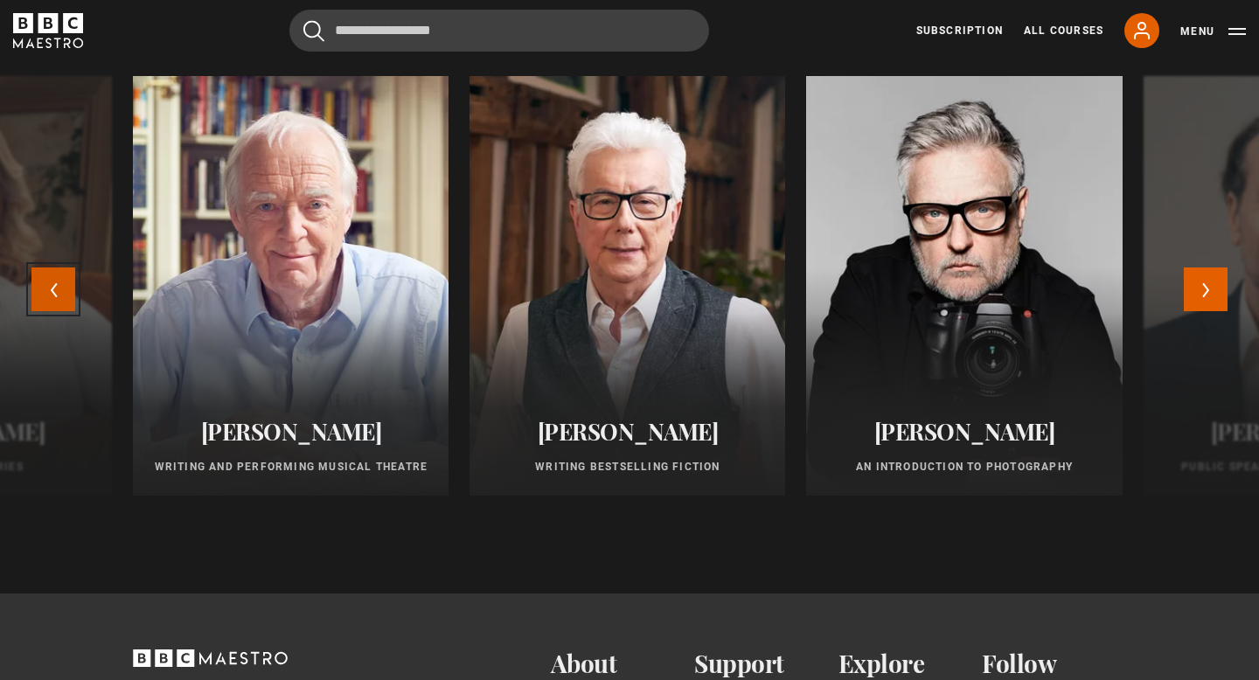
click at [58, 296] on button "Previous" at bounding box center [53, 290] width 44 height 44
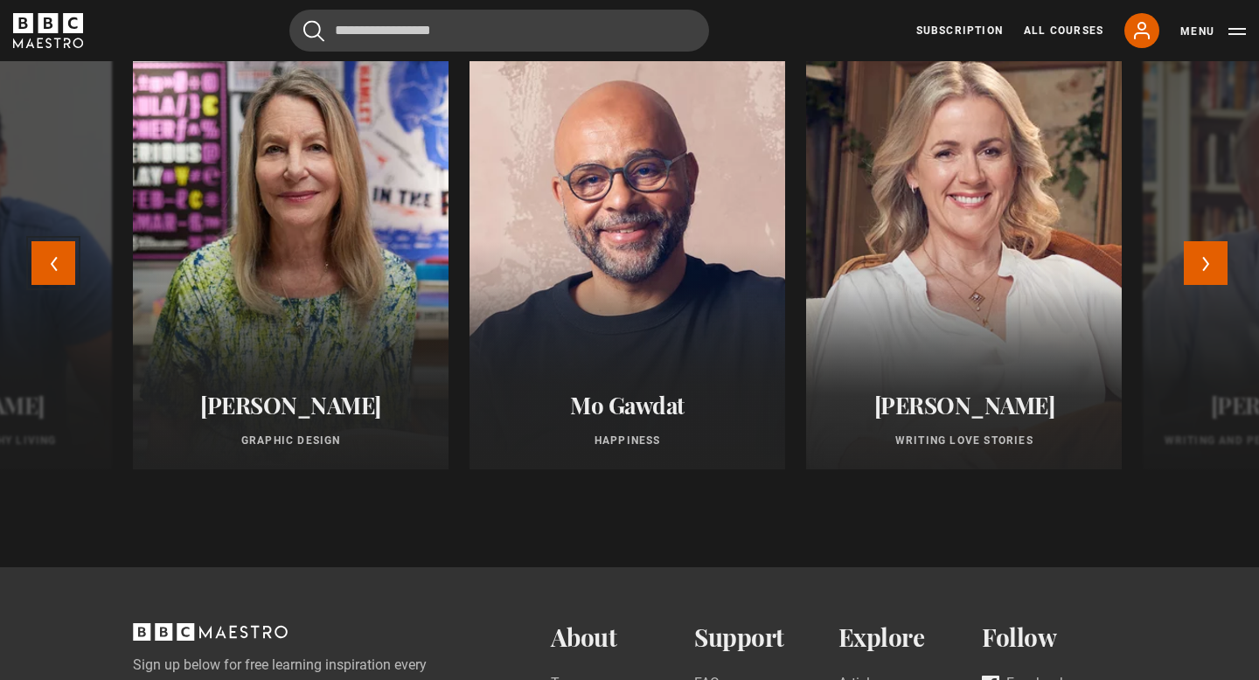
scroll to position [1450, 0]
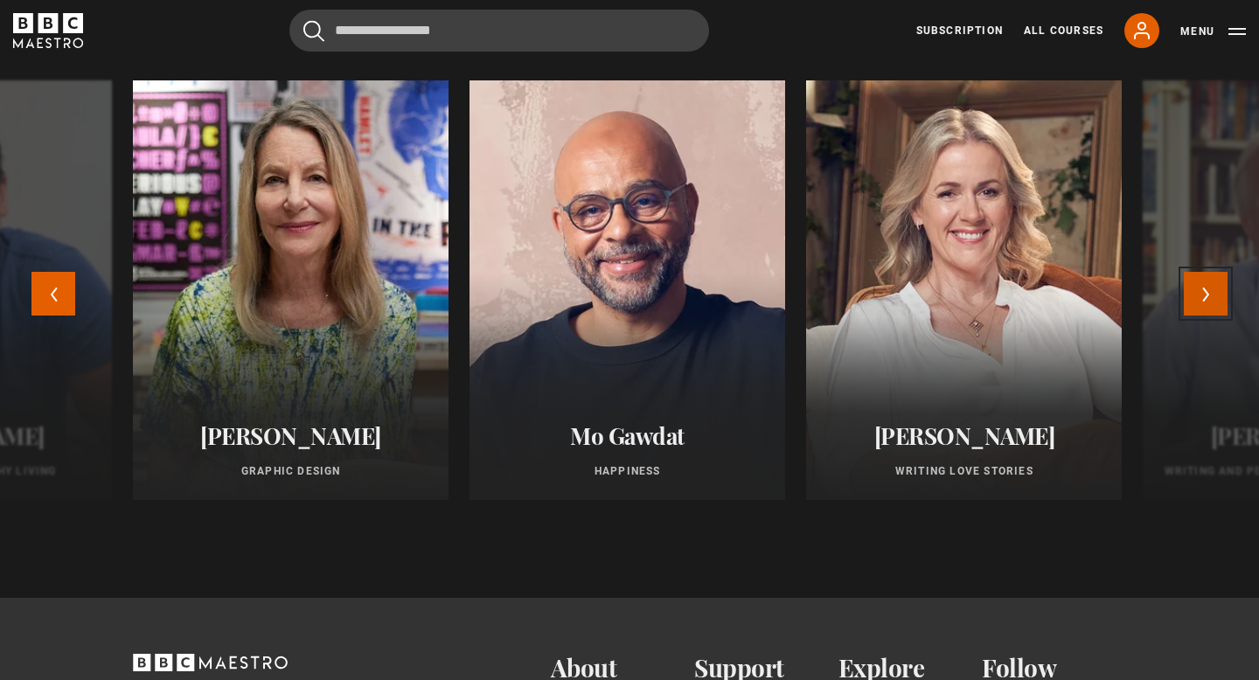
click at [1206, 301] on button "Next" at bounding box center [1206, 294] width 44 height 44
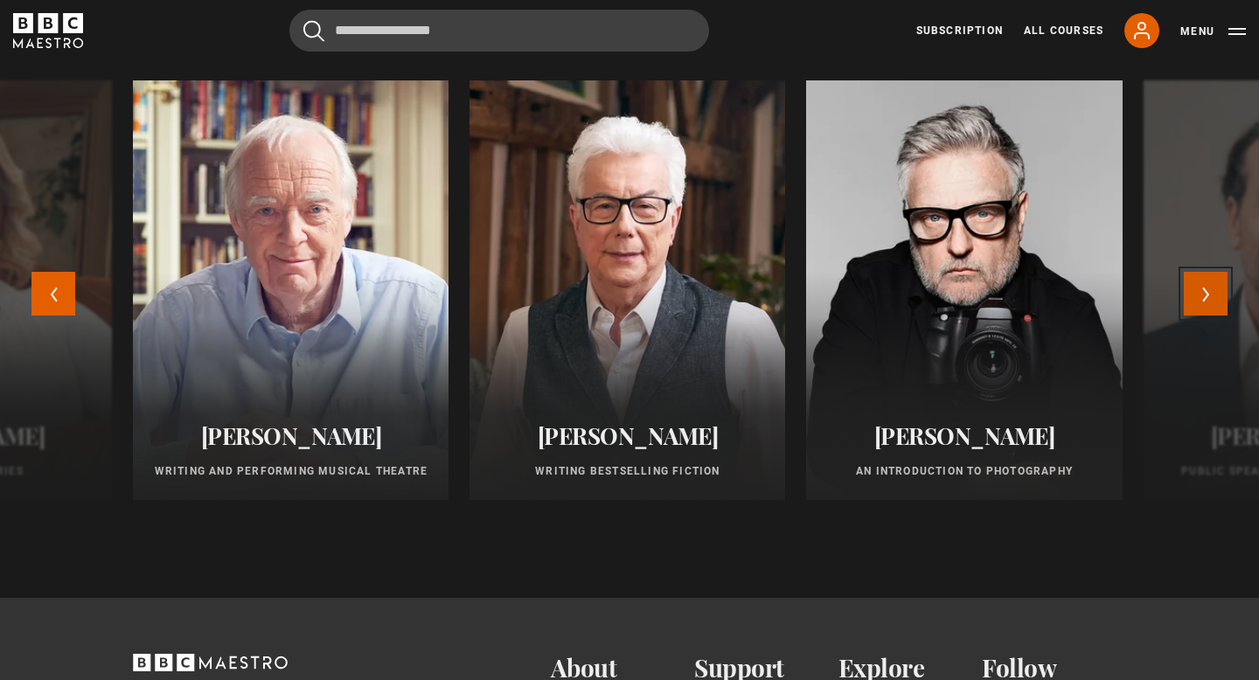
click at [1206, 299] on button "Next" at bounding box center [1206, 294] width 44 height 44
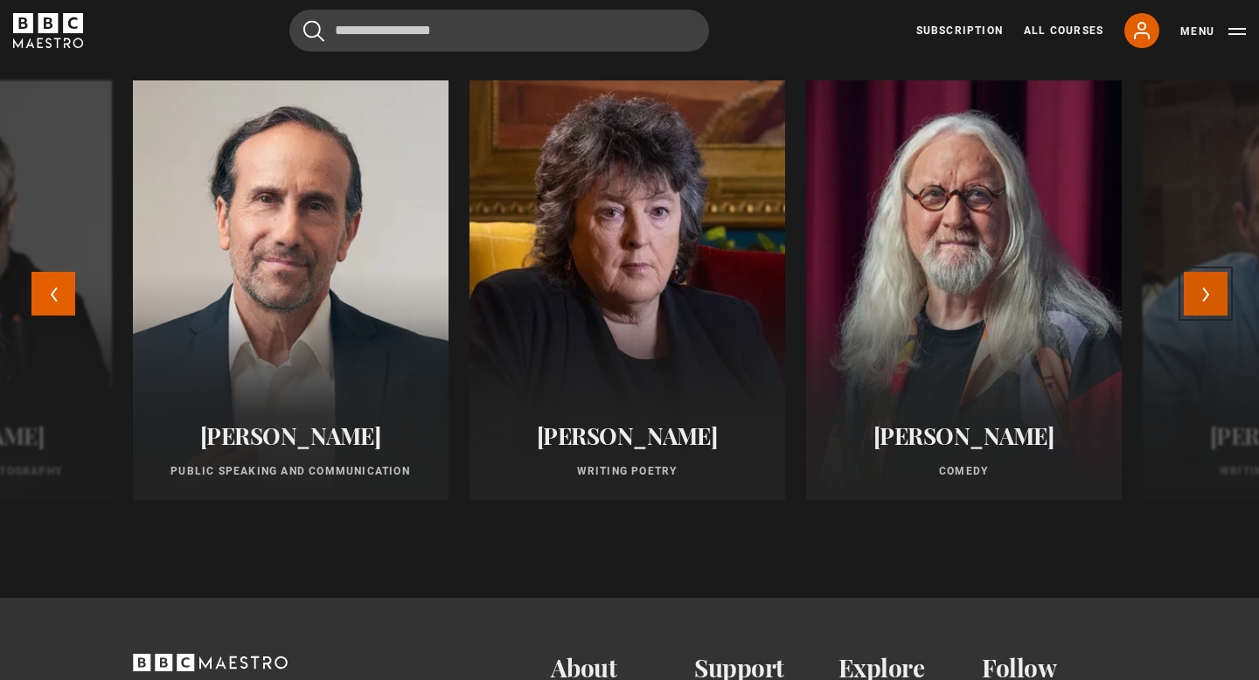
click at [1206, 298] on button "Next" at bounding box center [1206, 294] width 44 height 44
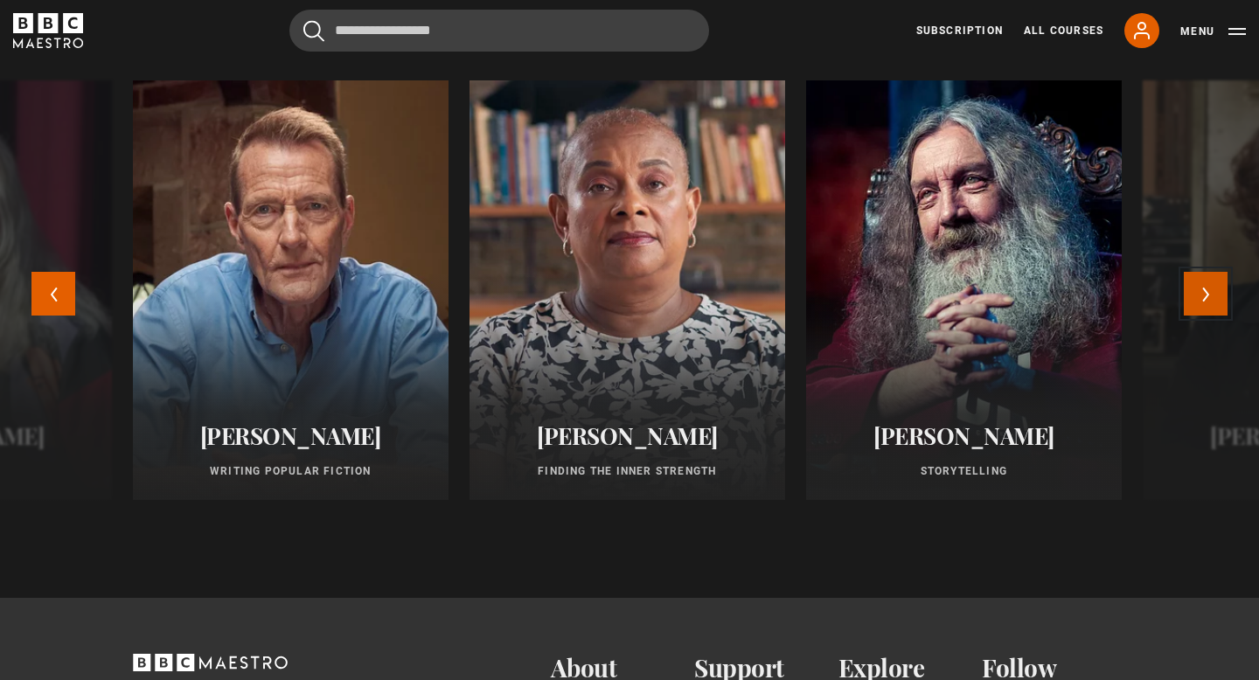
click at [1202, 304] on button "Next" at bounding box center [1206, 294] width 44 height 44
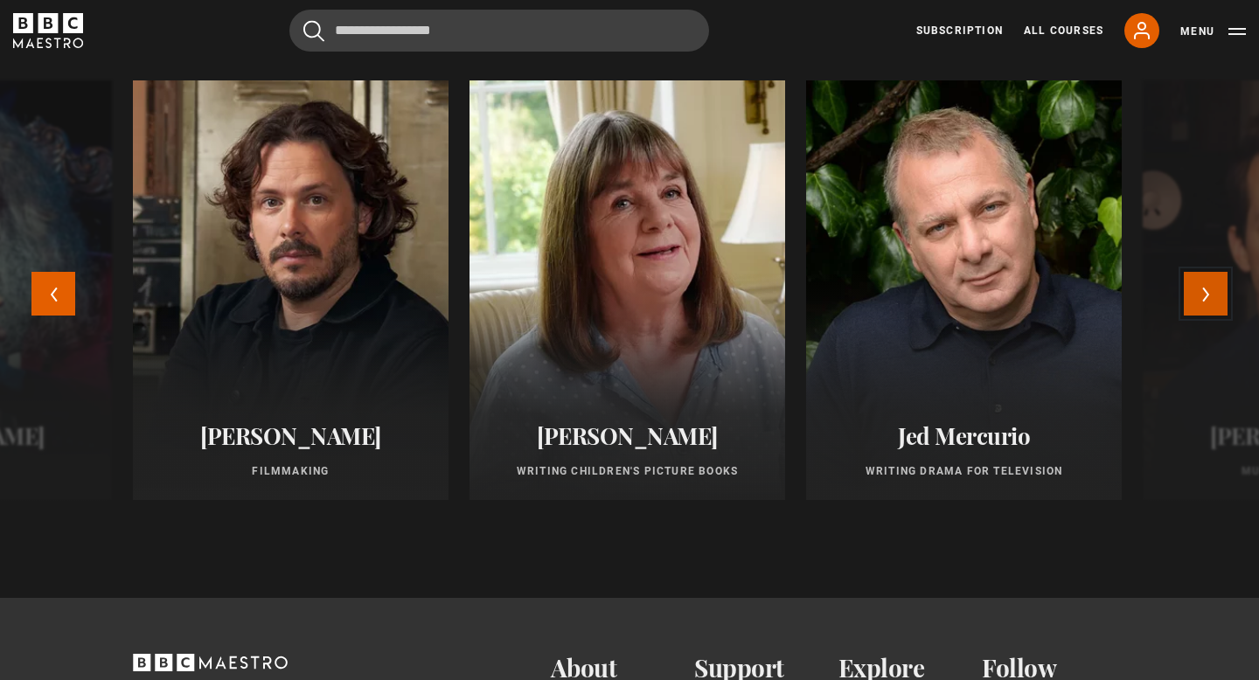
click at [1206, 298] on button "Next" at bounding box center [1206, 294] width 44 height 44
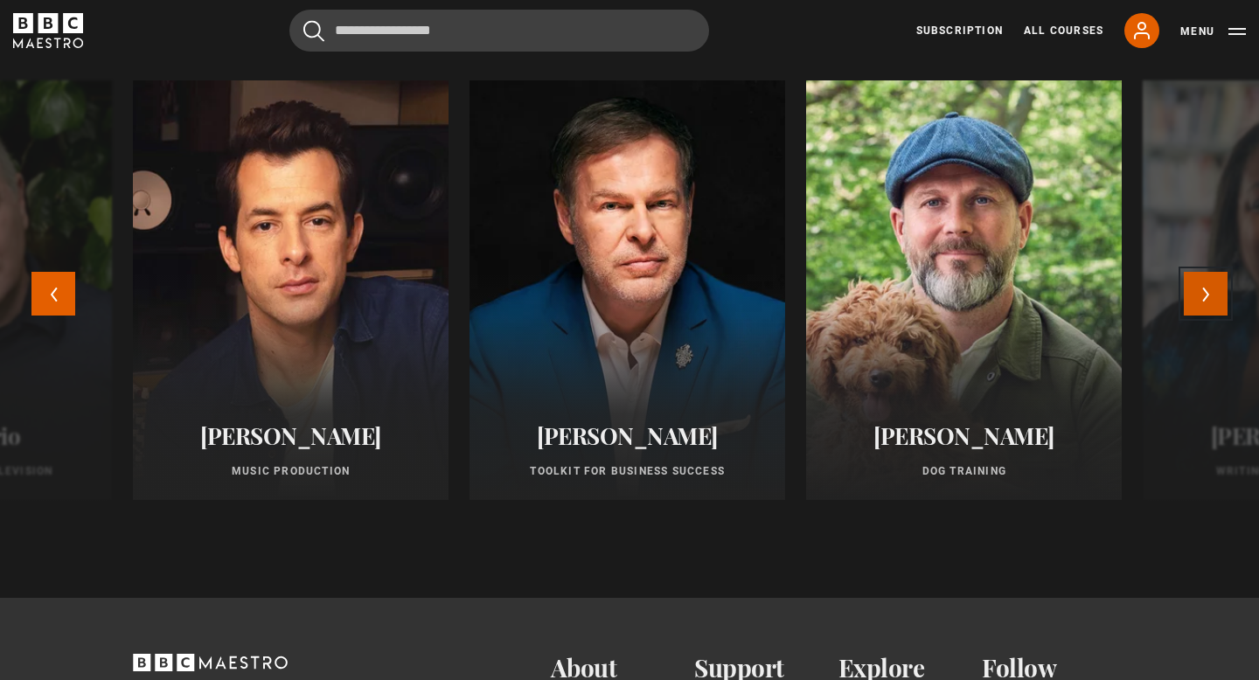
click at [1206, 298] on button "Next" at bounding box center [1206, 294] width 44 height 44
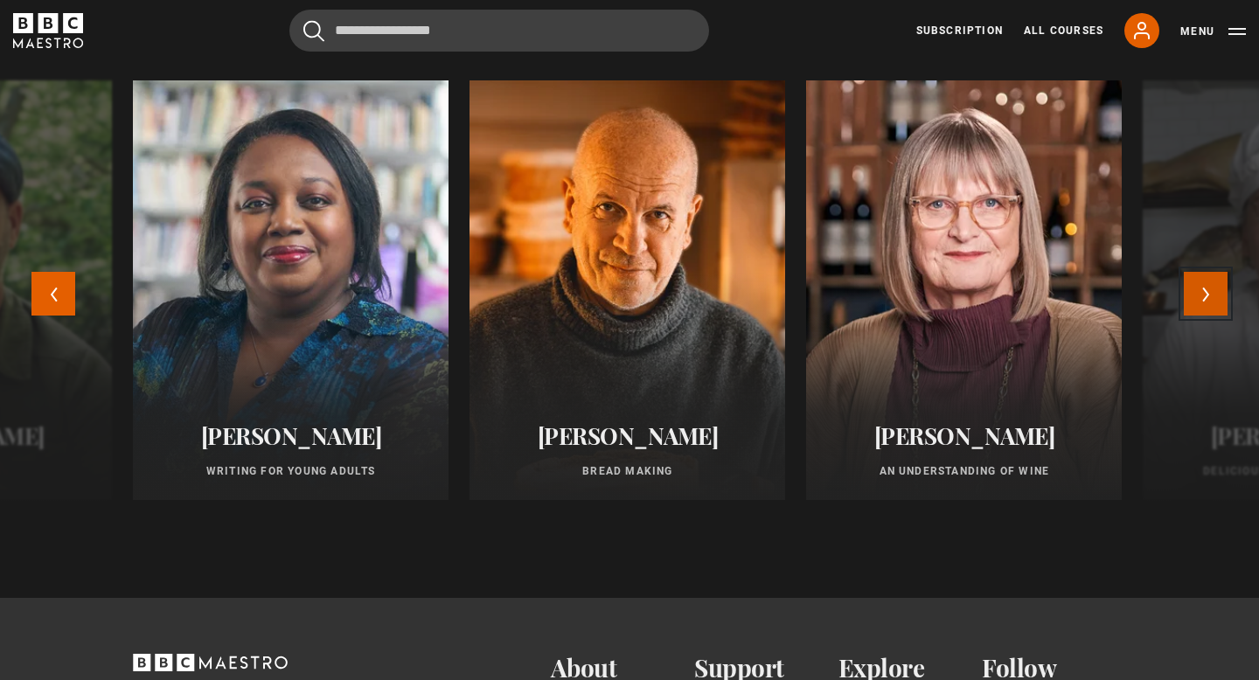
click at [1206, 299] on button "Next" at bounding box center [1206, 294] width 44 height 44
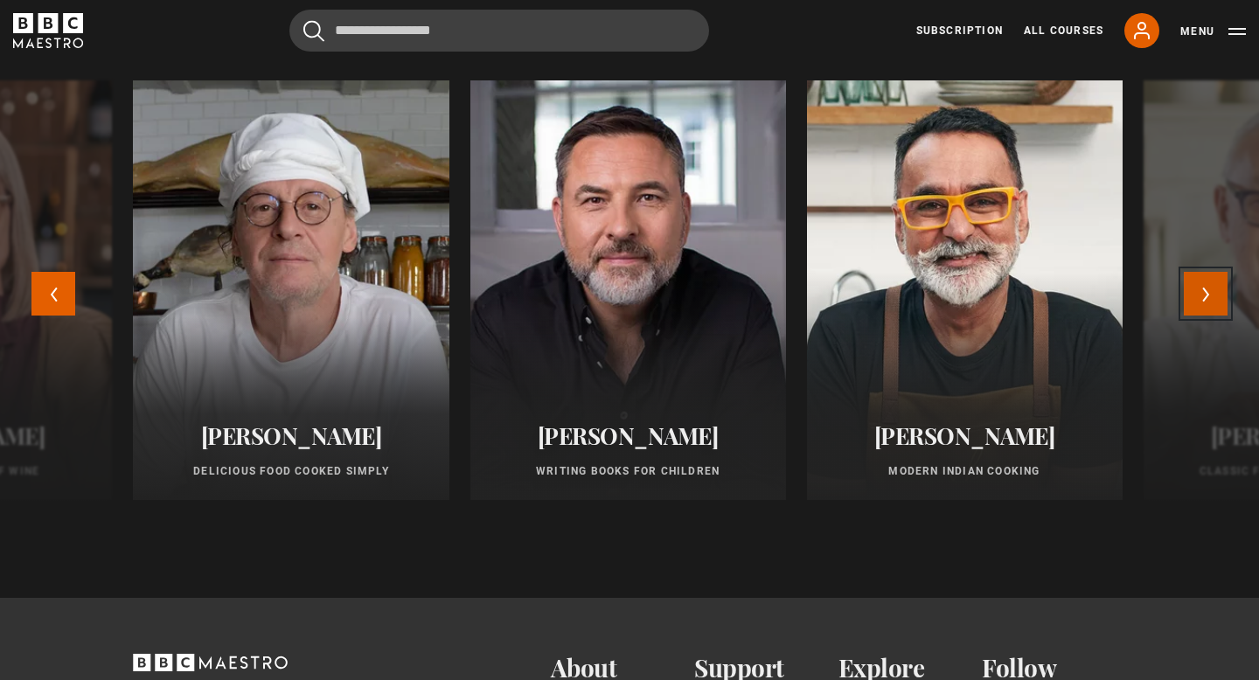
click at [1206, 299] on button "Next" at bounding box center [1206, 294] width 44 height 44
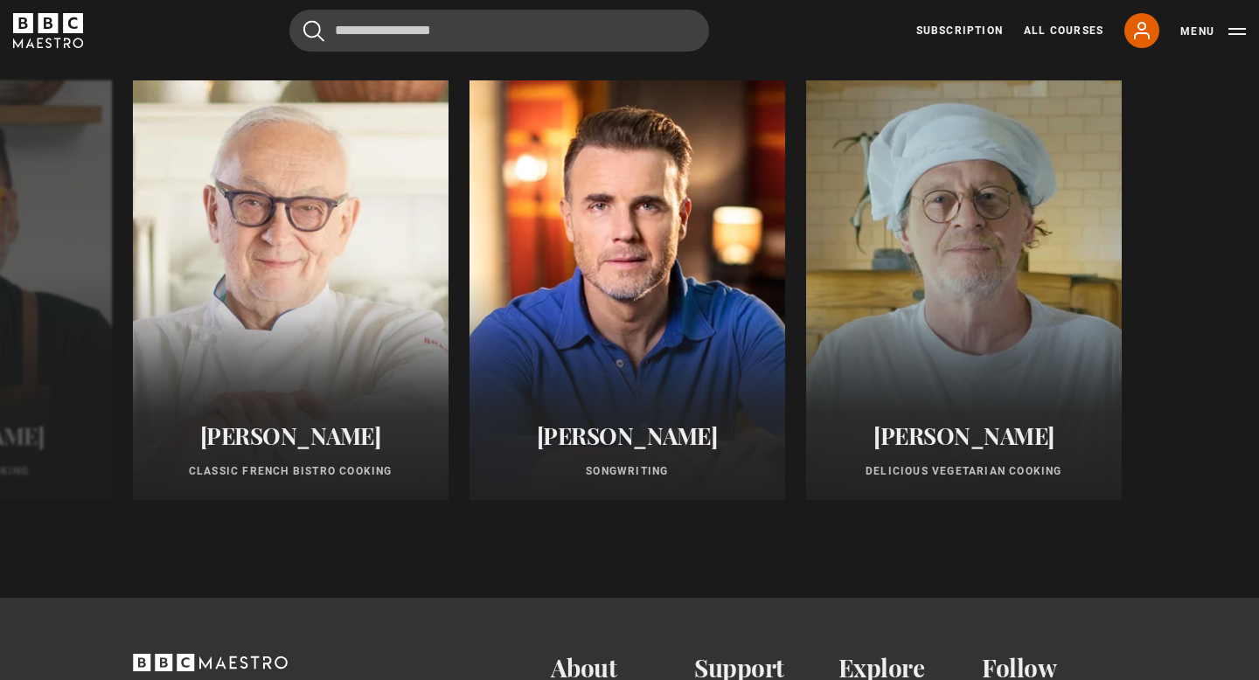
click at [1206, 298] on div "Agatha Christie Writing New Beata Heuman Interior Design New Ago Perrone Master…" at bounding box center [629, 304] width 1259 height 448
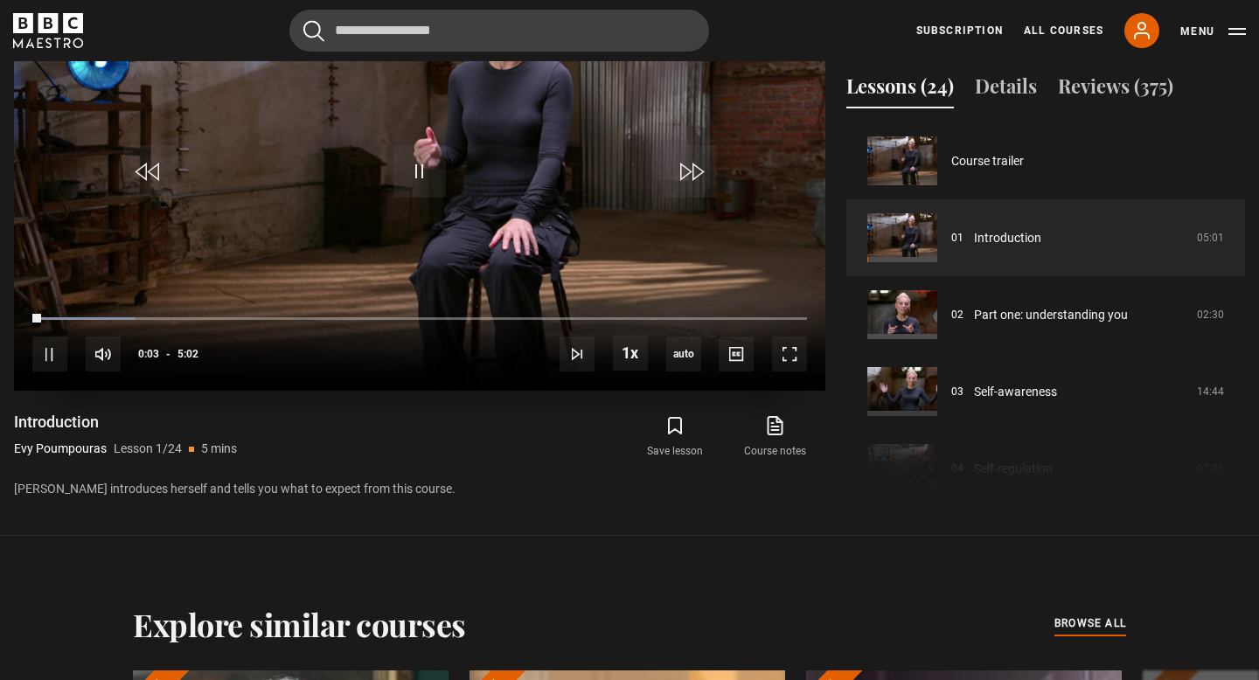
scroll to position [851, 0]
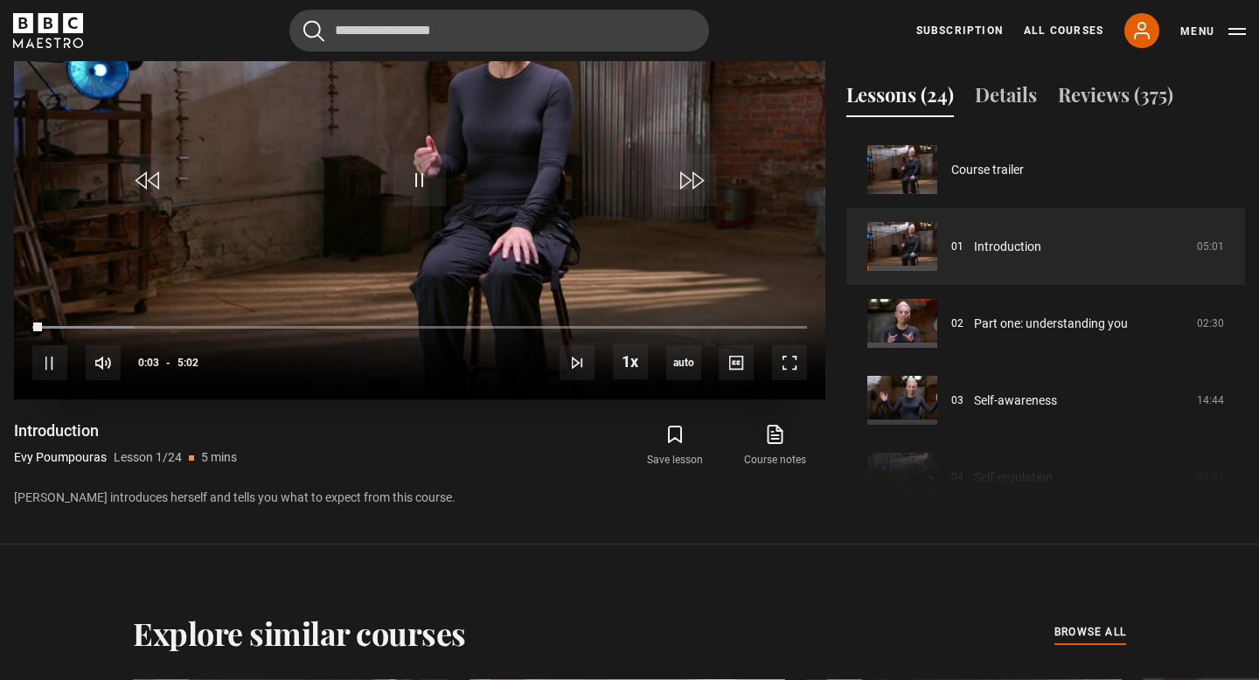
click at [324, 215] on video "Video Player" at bounding box center [419, 171] width 811 height 456
click at [400, 200] on span "Video Player" at bounding box center [419, 180] width 52 height 52
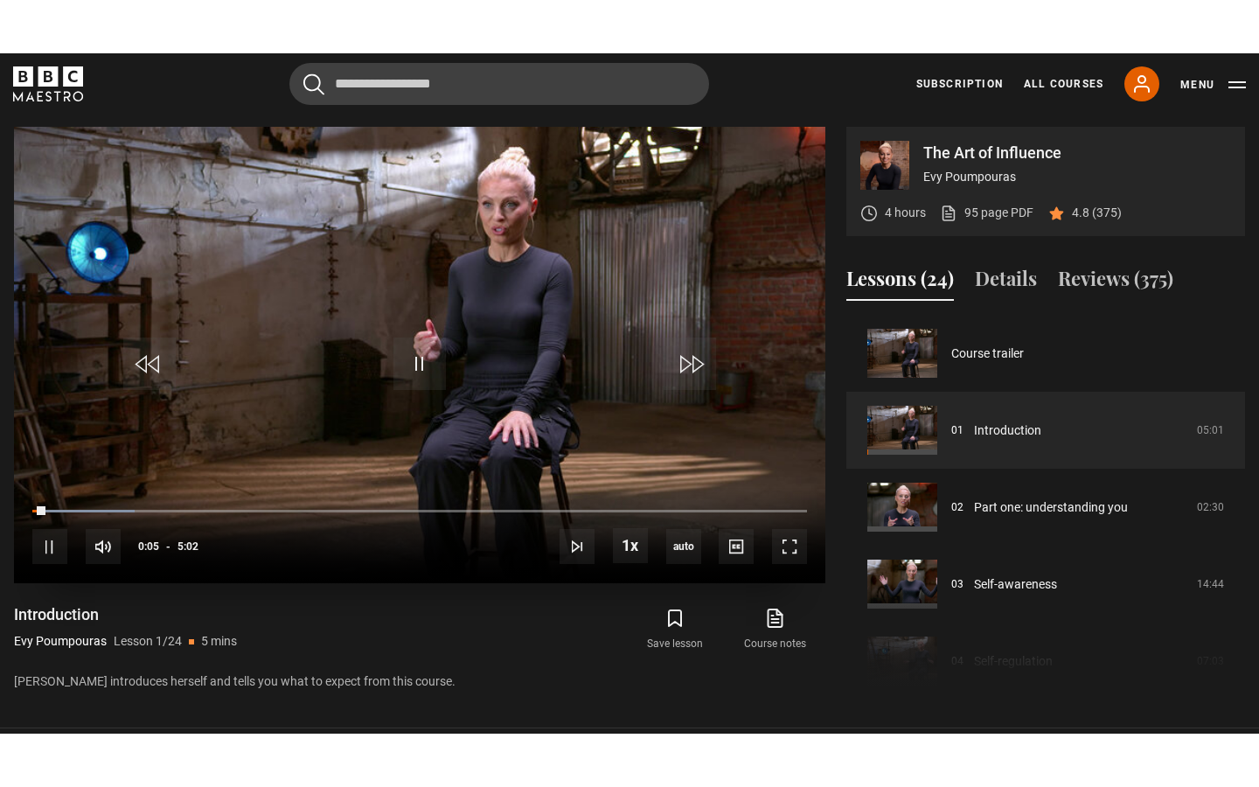
scroll to position [713, 0]
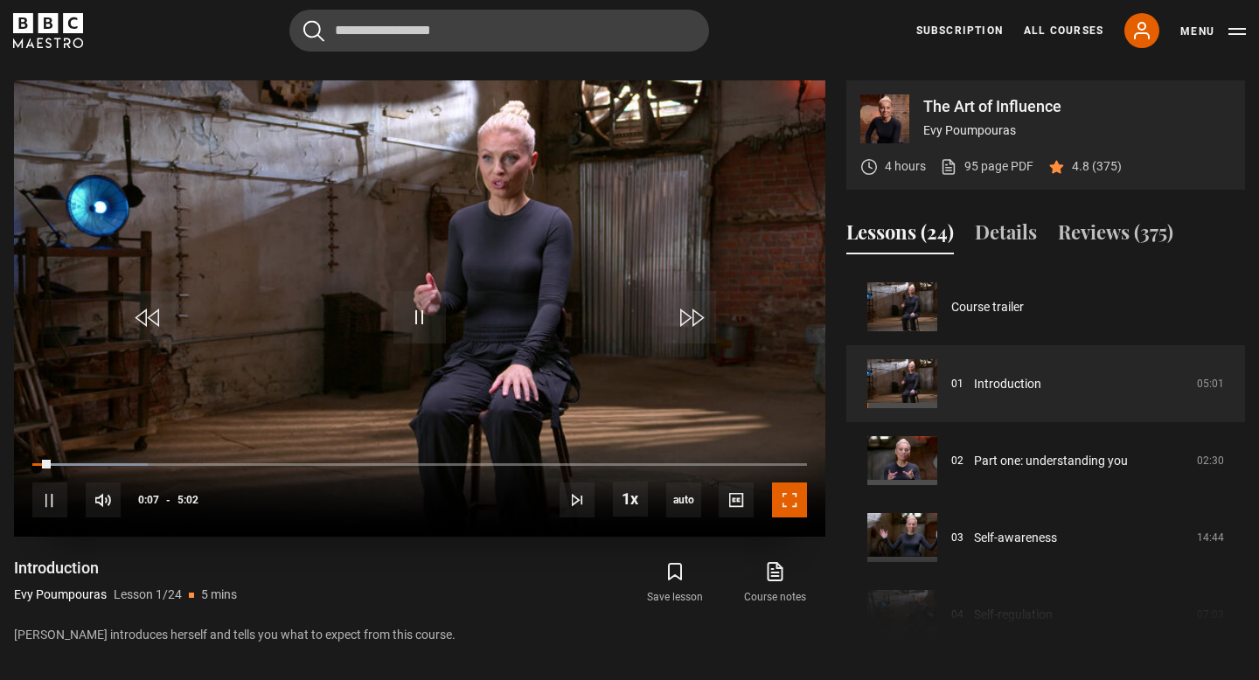
click at [790, 505] on span "Video Player" at bounding box center [789, 500] width 35 height 35
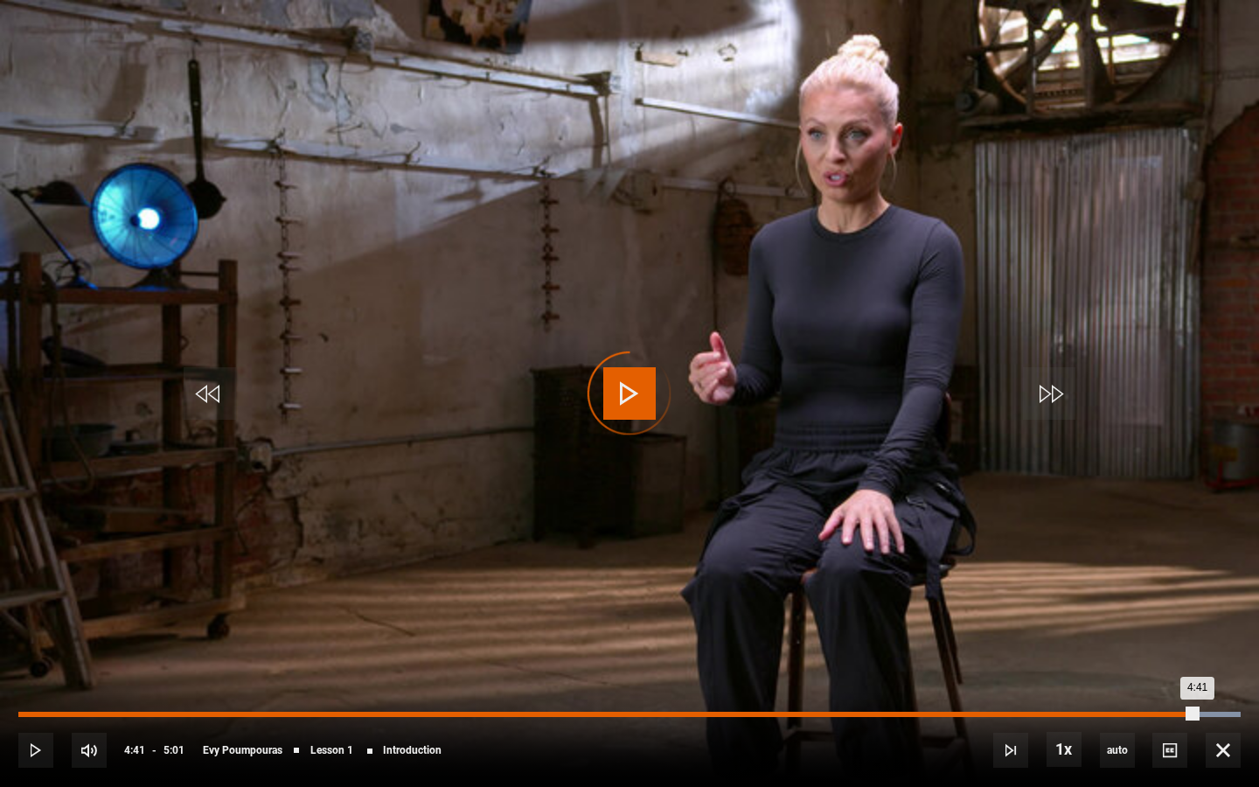
click at [1161, 679] on div "Loaded : 100.00% 4:41 4:41" at bounding box center [629, 714] width 1222 height 5
click at [1145, 679] on div "Loaded : 100.00% 4:37 4:37" at bounding box center [629, 714] width 1222 height 5
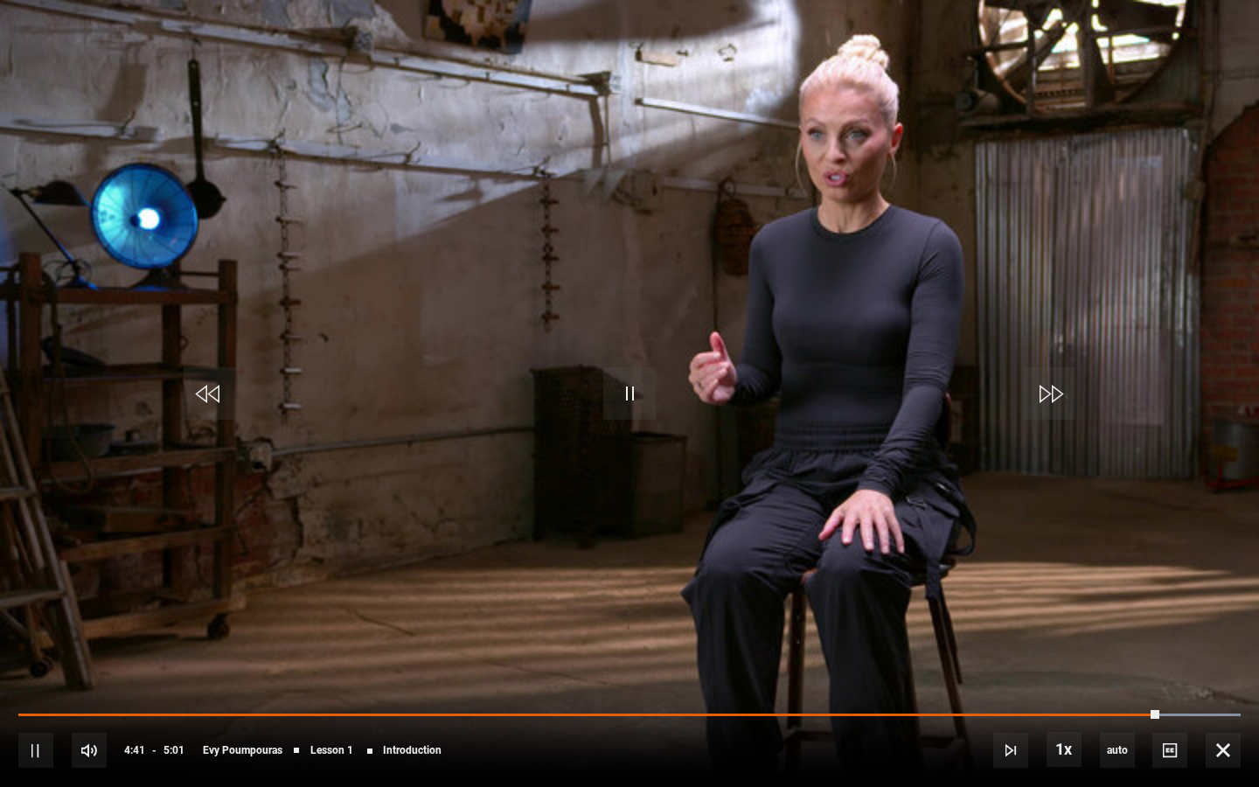
click at [1128, 679] on div "10s Skip Back 10 seconds Pause 10s Skip Forward 10 seconds Loaded : 100.00% 4:3…" at bounding box center [629, 738] width 1259 height 97
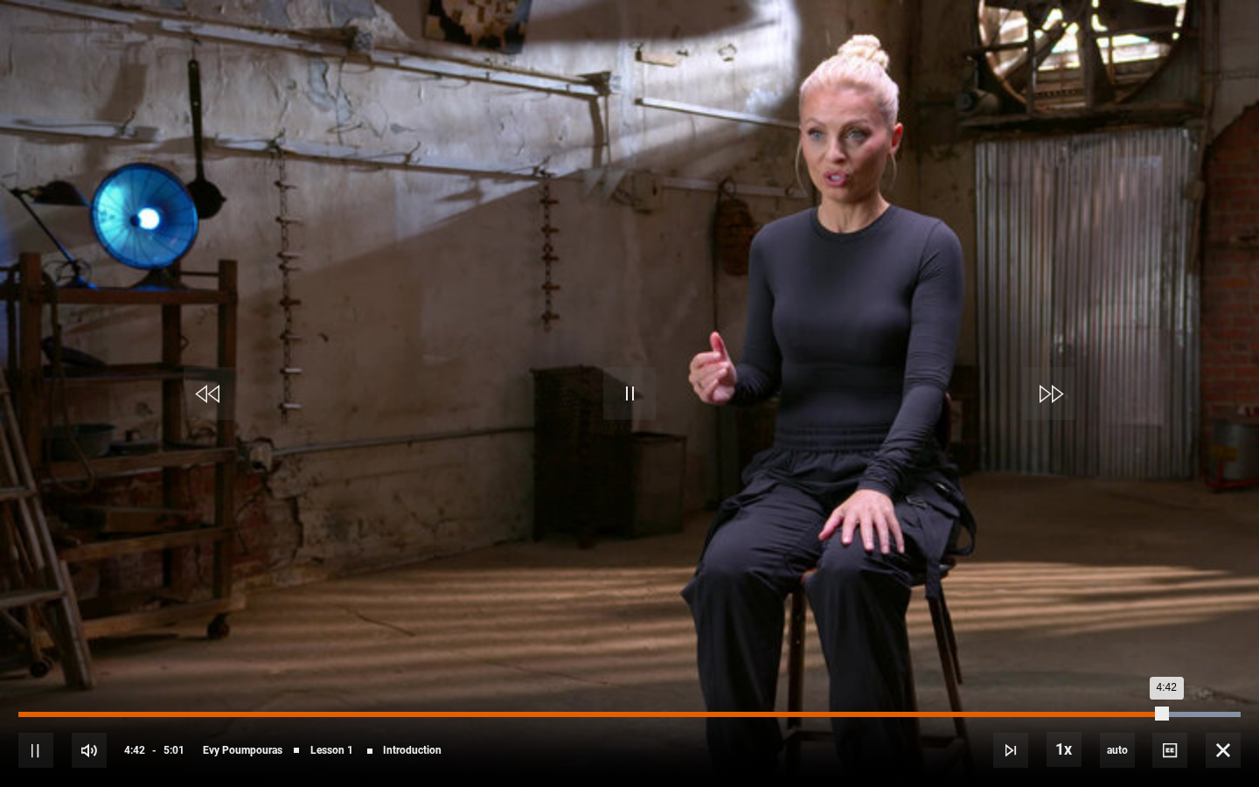
click at [1128, 679] on div "Loaded : 100.00% 4:33 4:42" at bounding box center [629, 714] width 1222 height 5
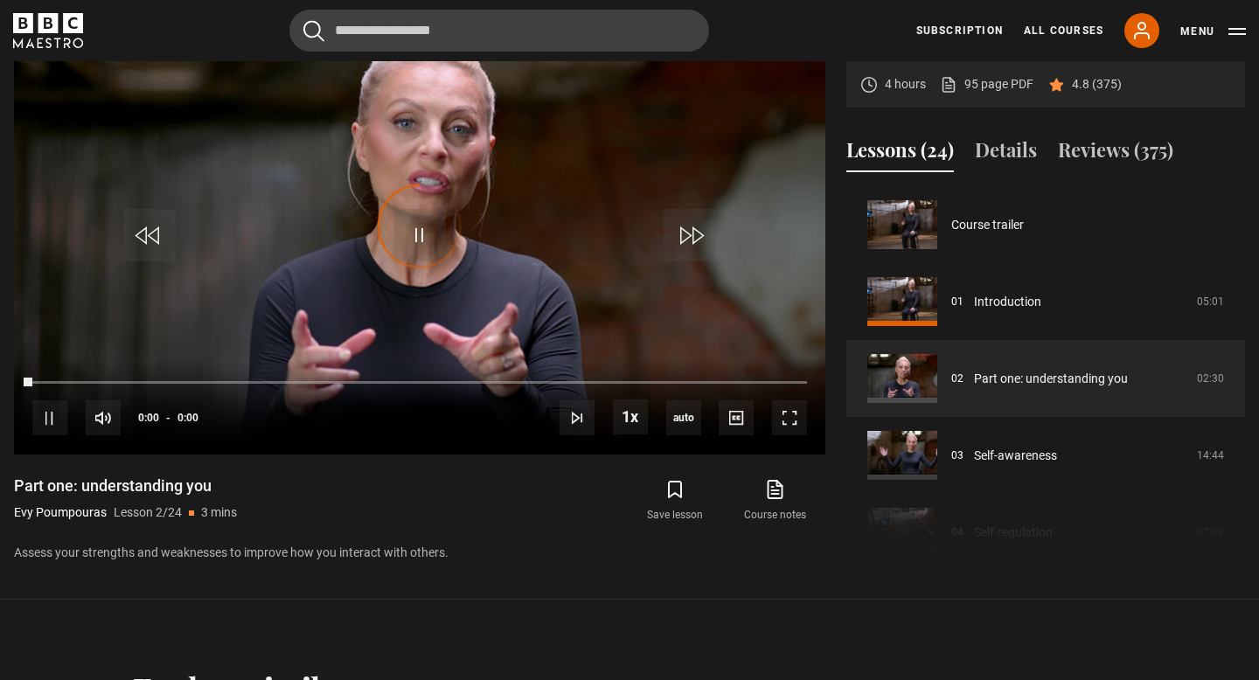
scroll to position [77, 0]
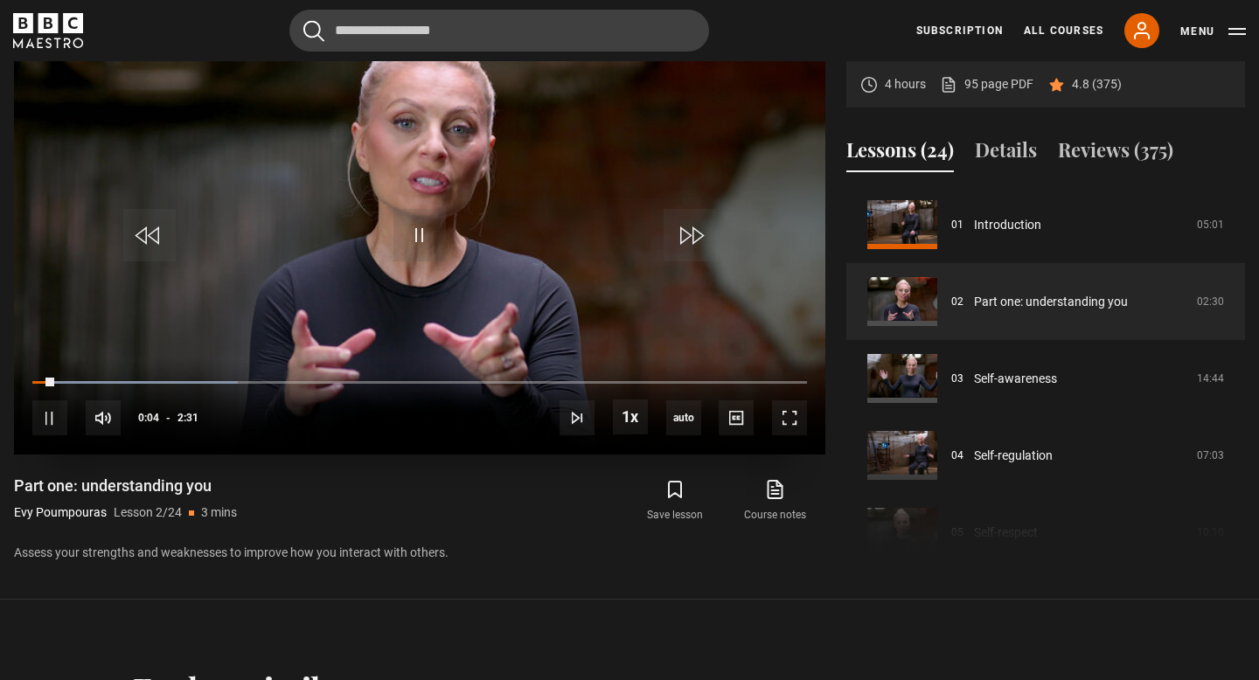
click at [686, 318] on video "Video Player" at bounding box center [419, 226] width 811 height 456
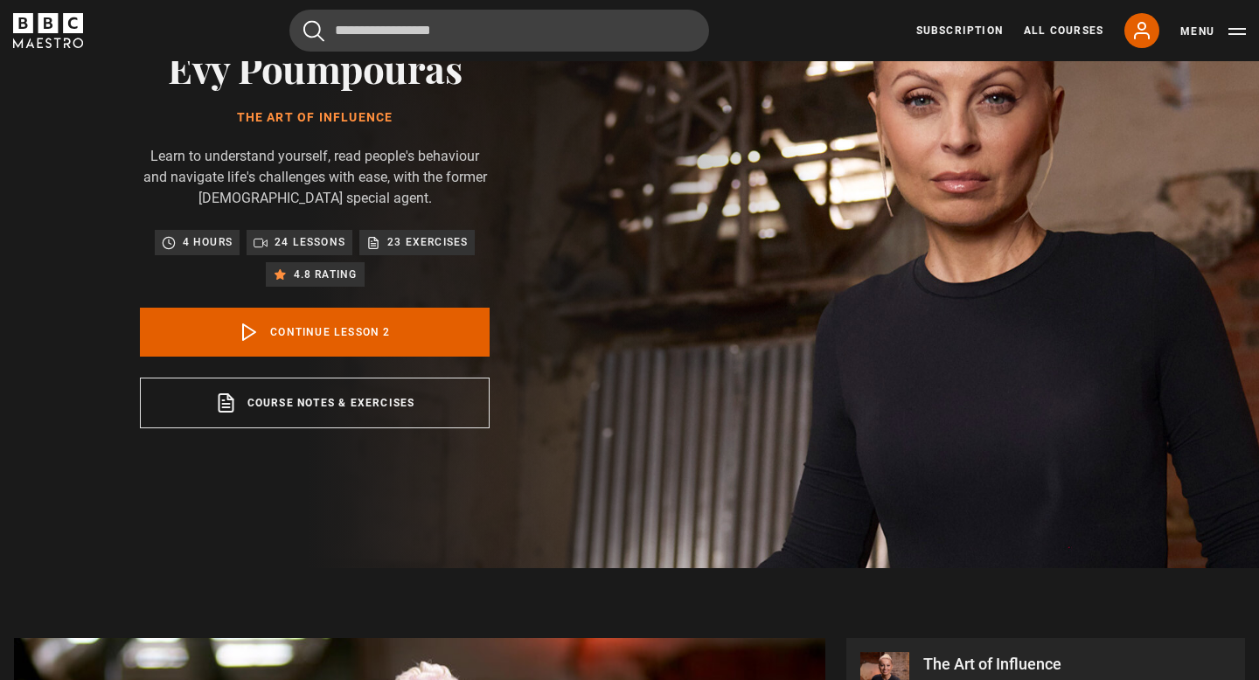
scroll to position [0, 0]
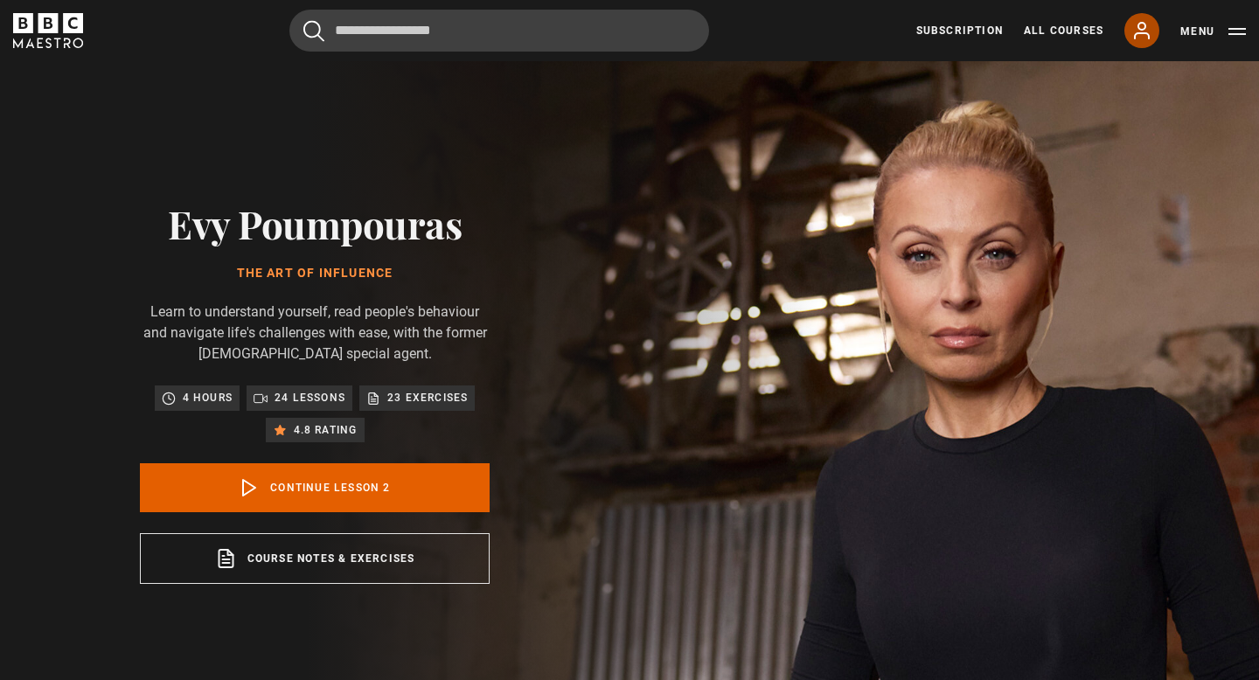
click at [1142, 25] on icon at bounding box center [1141, 30] width 21 height 21
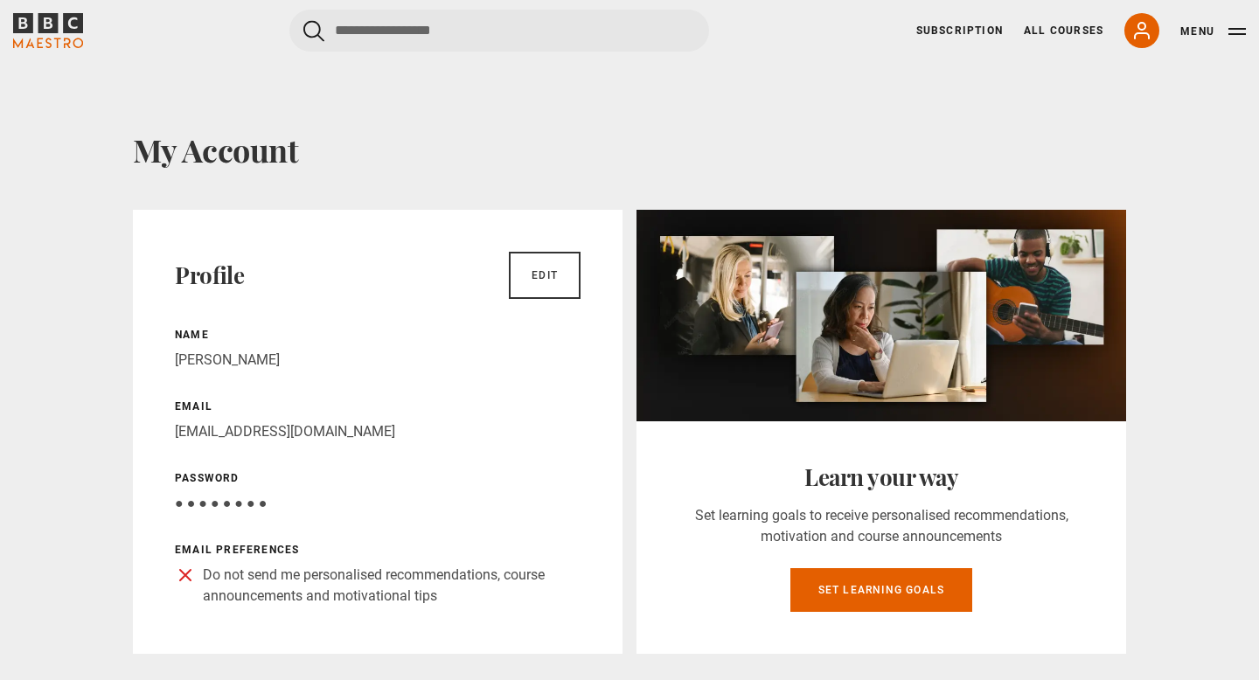
click at [721, 139] on h1 "My Account" at bounding box center [629, 149] width 993 height 37
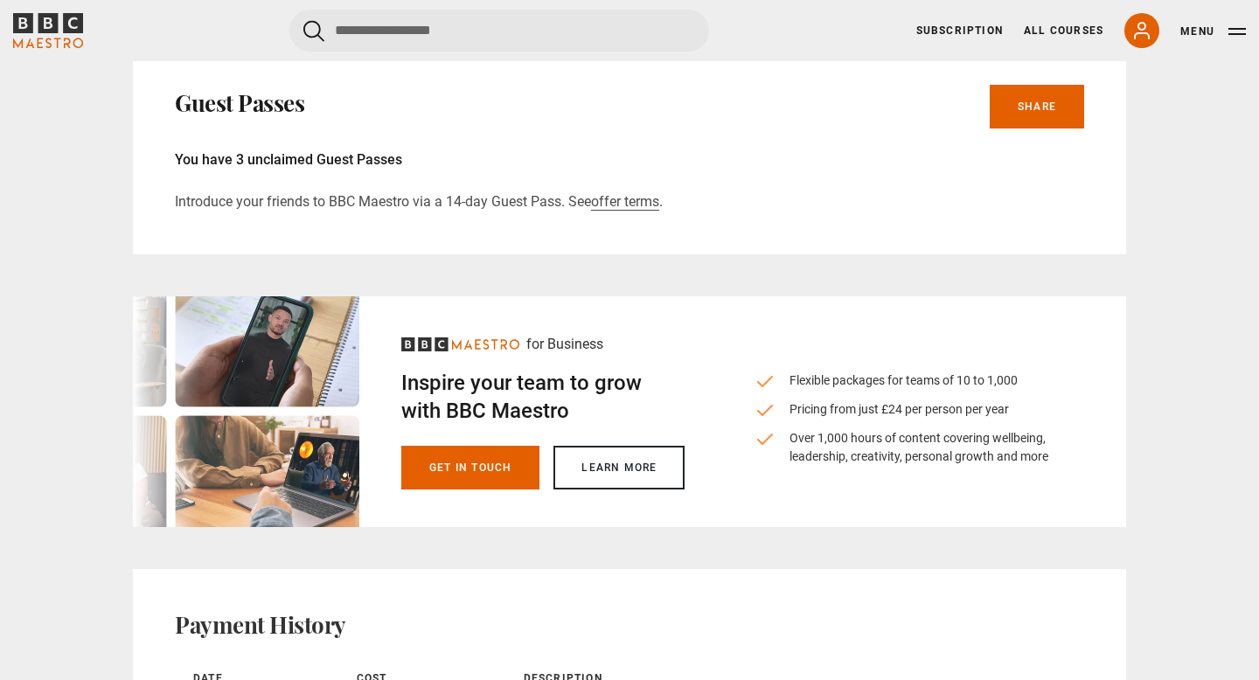
scroll to position [851, 0]
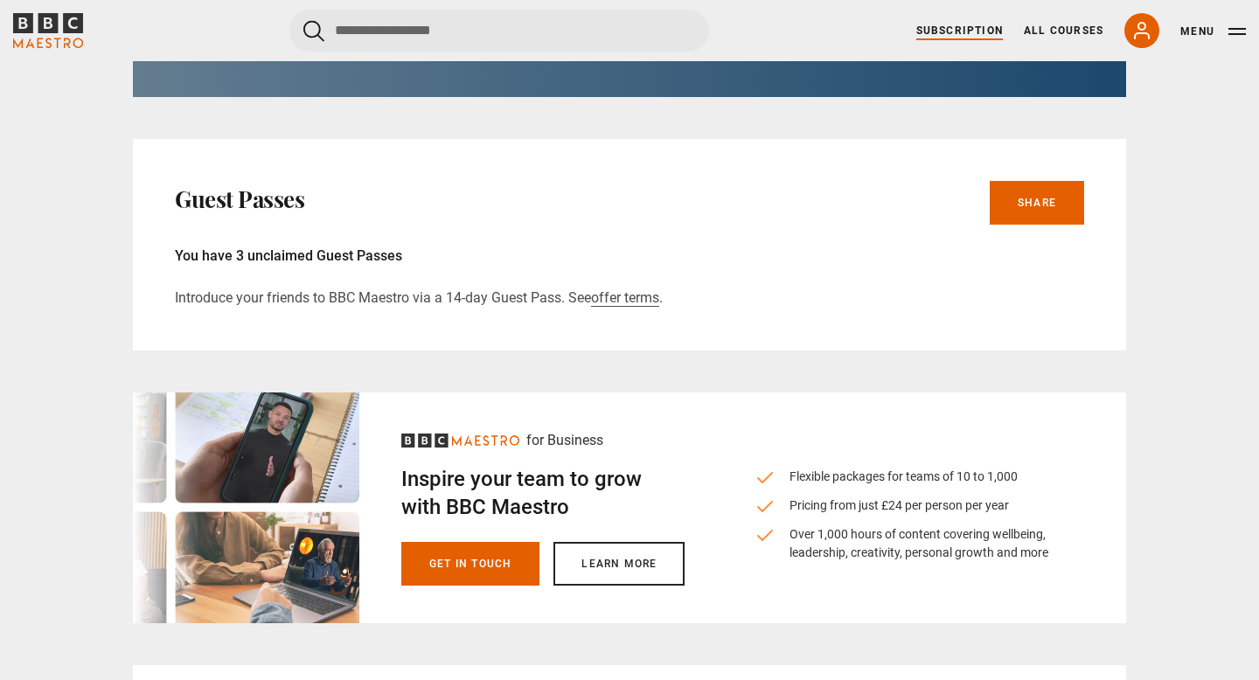
click at [961, 24] on link "Subscription" at bounding box center [959, 31] width 87 height 16
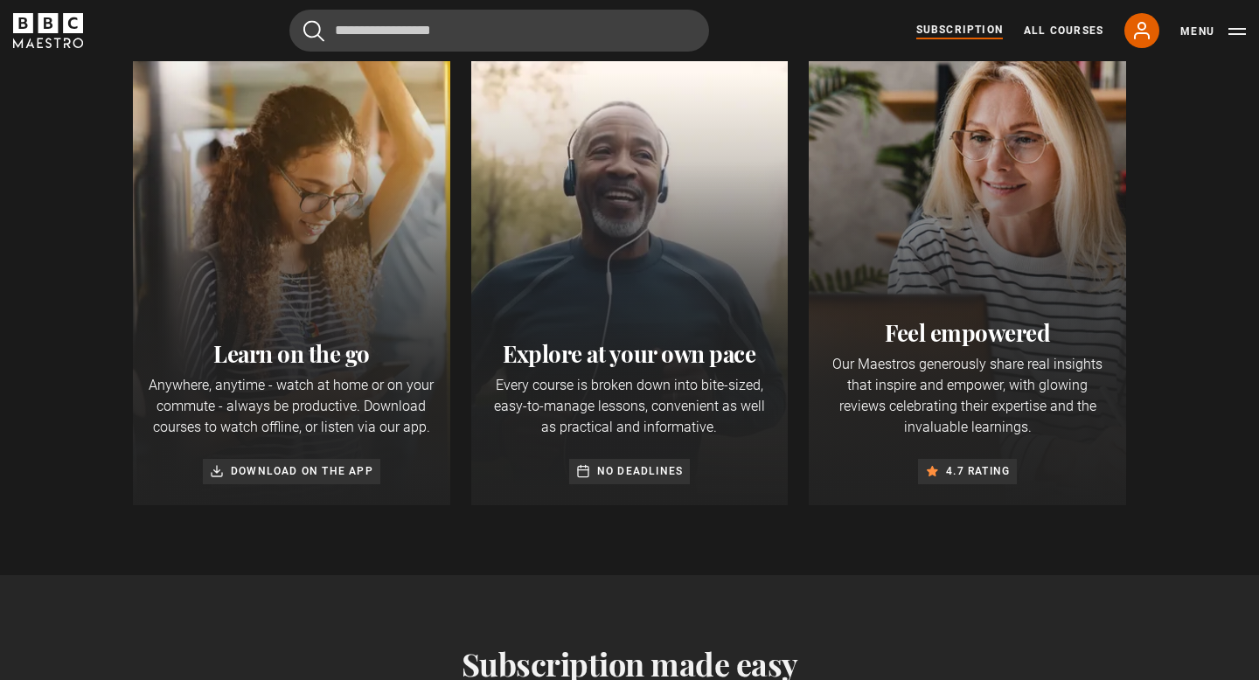
scroll to position [0, 229]
click at [282, 473] on p "Download on the app" at bounding box center [302, 471] width 143 height 17
click at [222, 472] on icon at bounding box center [217, 471] width 14 height 14
click at [215, 472] on icon at bounding box center [217, 471] width 14 height 14
click at [314, 435] on p "Anywhere, anytime - watch at home or on your commute - always be productive. Do…" at bounding box center [291, 406] width 289 height 63
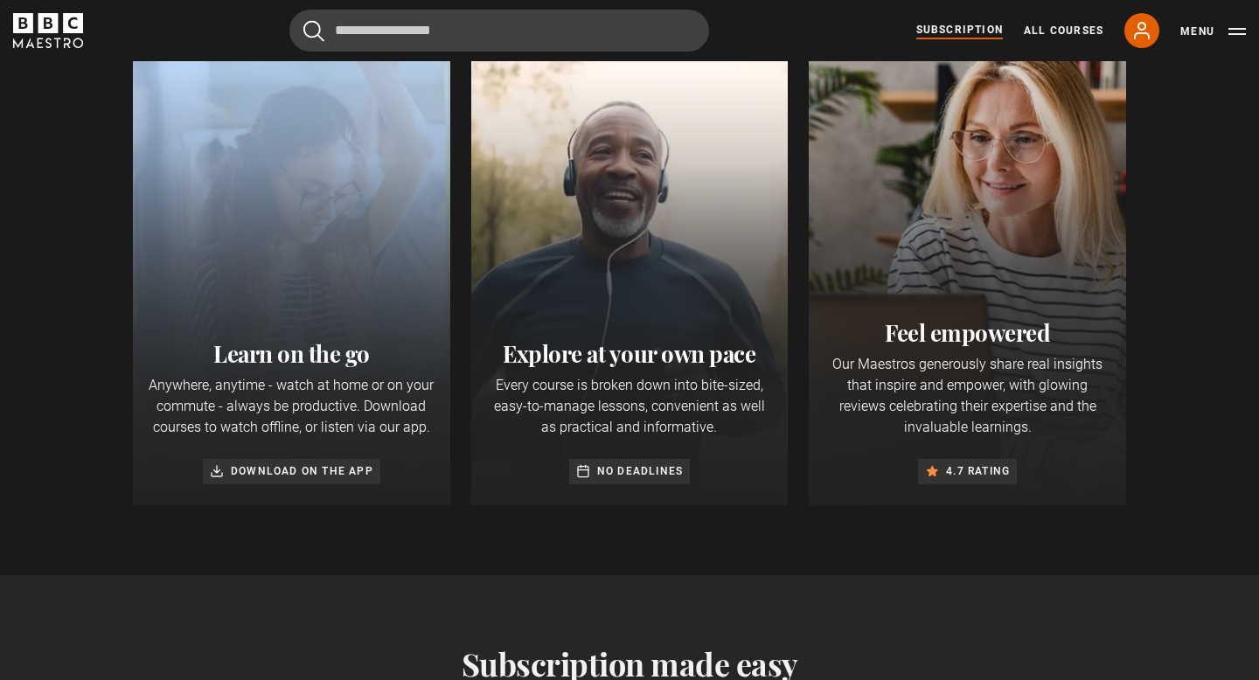
click at [297, 318] on div "Learn on the go Anywhere, anytime - watch at home or on your commute - always b…" at bounding box center [291, 275] width 317 height 459
click at [297, 318] on div at bounding box center [291, 275] width 317 height 459
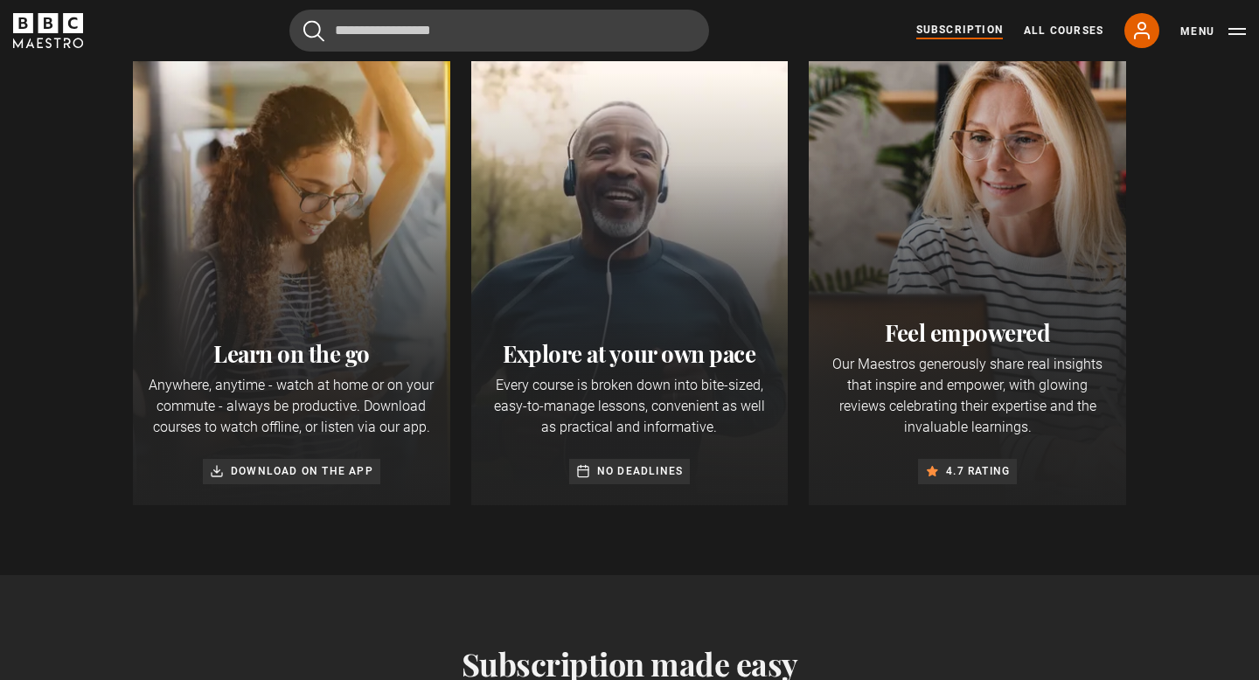
click at [688, 426] on p "Every course is broken down into bite-sized, easy-to-manage lessons, convenient…" at bounding box center [629, 406] width 289 height 63
click at [806, 245] on div "Learn on the go Anywhere, anytime - watch at home or on your commute - always b…" at bounding box center [629, 275] width 993 height 459
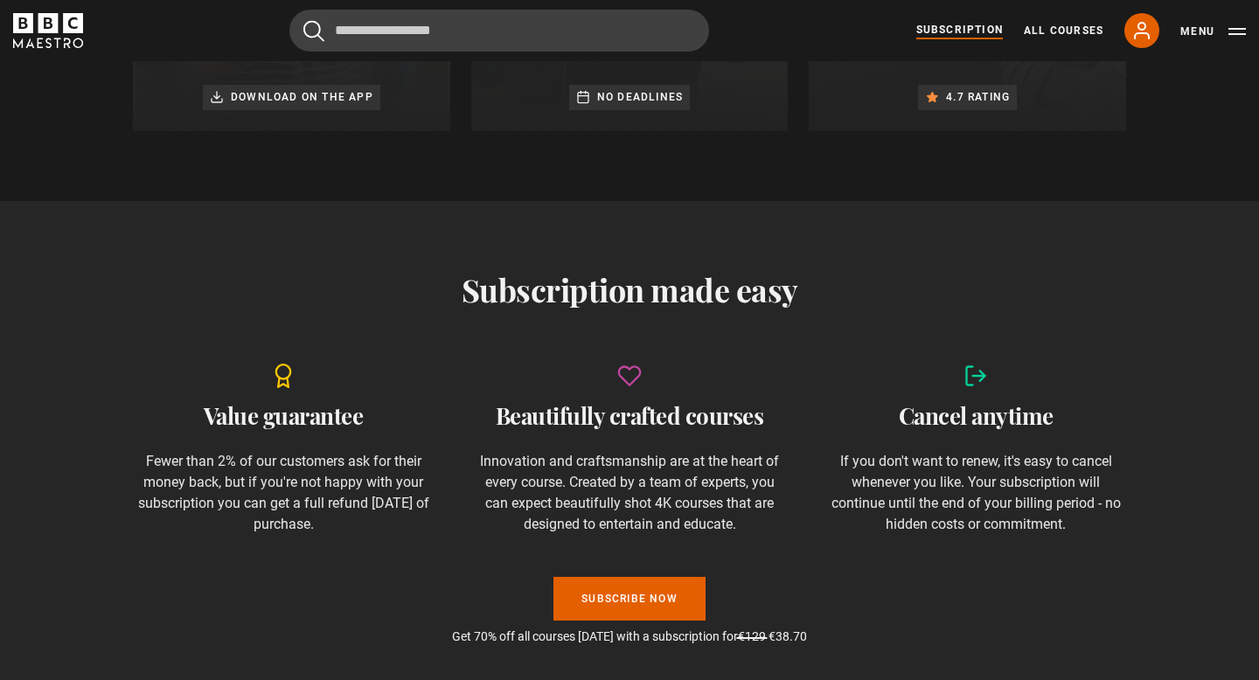
scroll to position [0, 458]
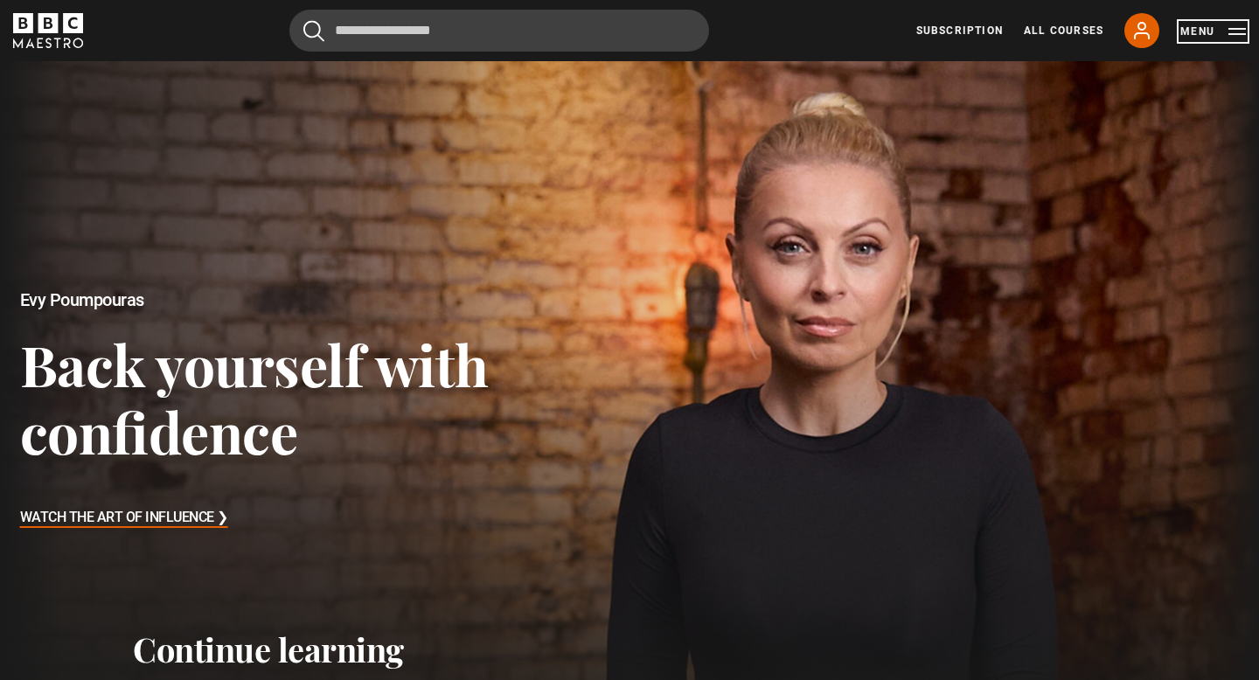
click at [1235, 39] on button "Menu" at bounding box center [1213, 31] width 66 height 17
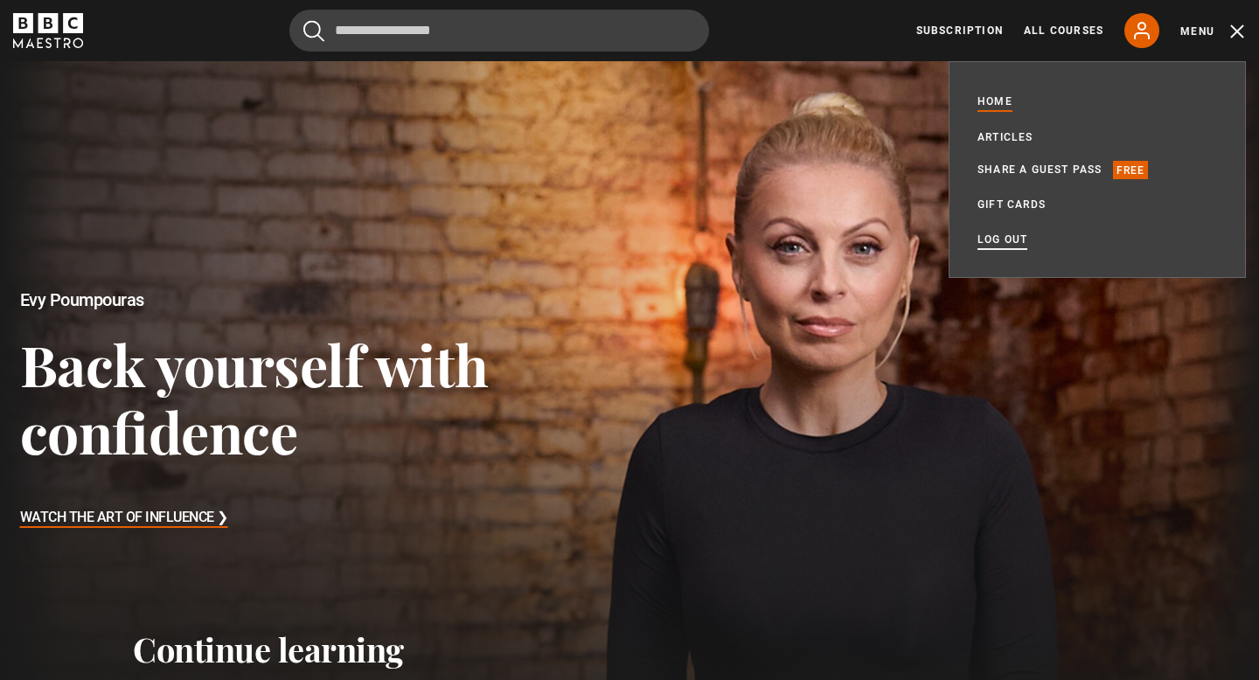
click at [999, 240] on link "Log out" at bounding box center [1003, 239] width 50 height 17
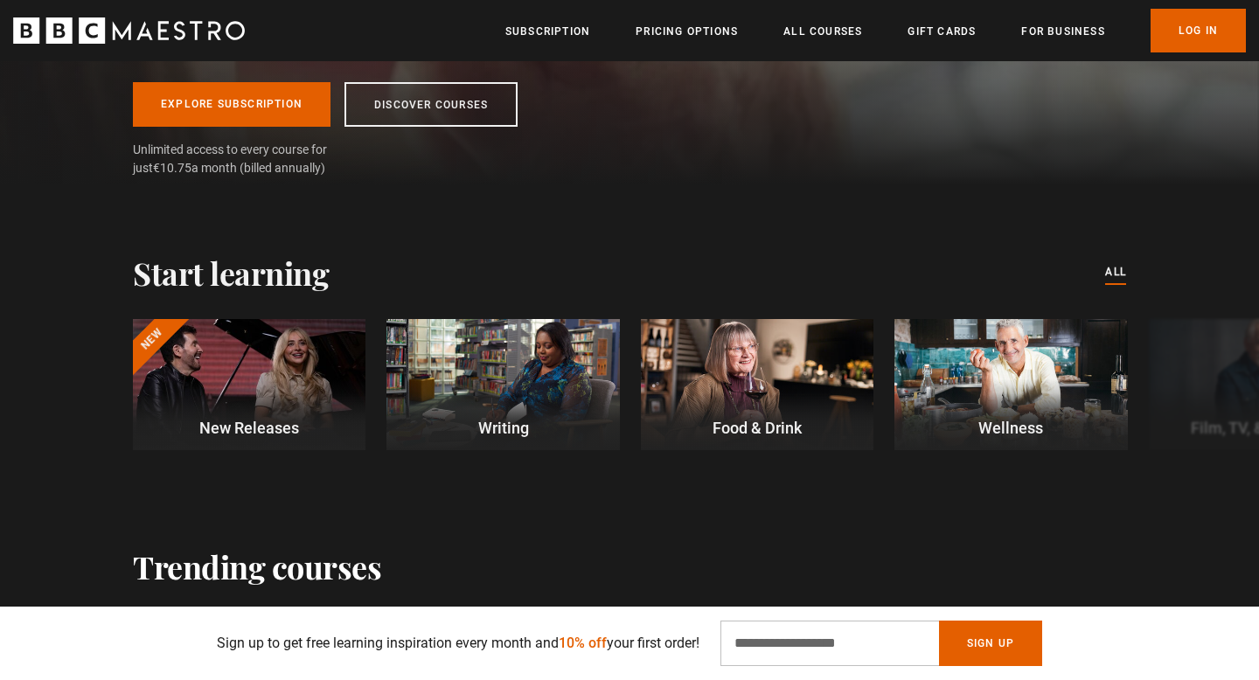
scroll to position [349, 0]
click at [1213, 394] on button "Next" at bounding box center [1206, 387] width 44 height 44
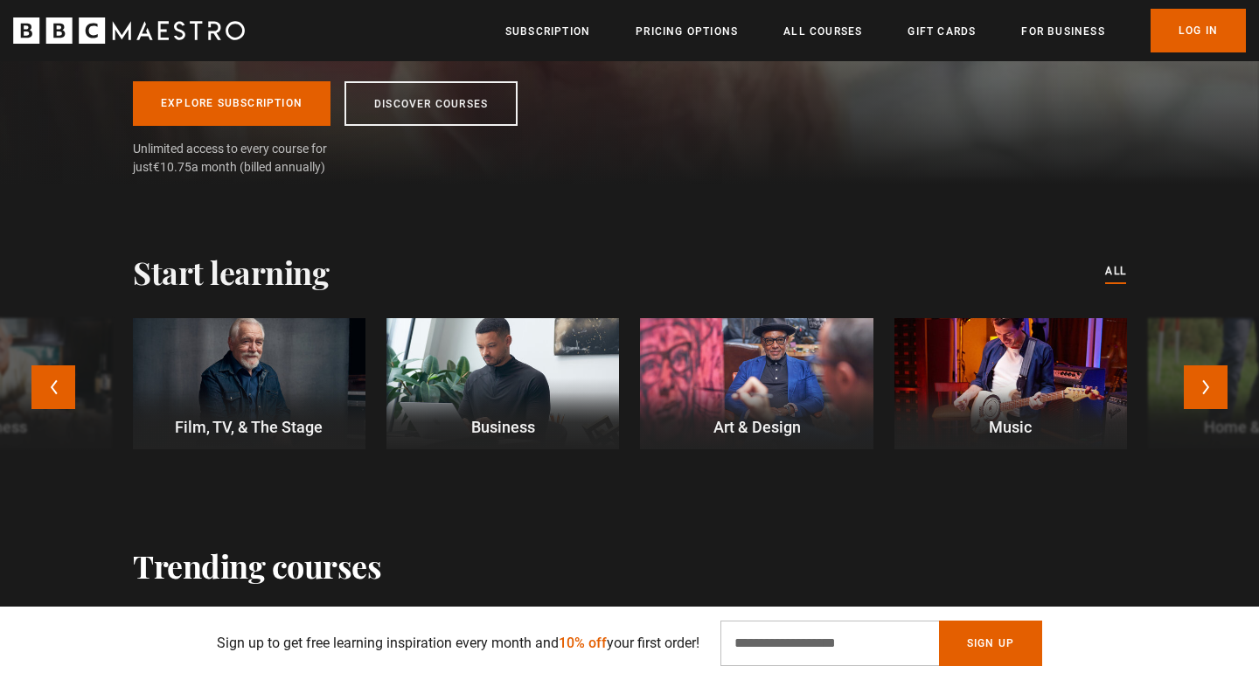
click at [811, 376] on div at bounding box center [756, 383] width 233 height 131
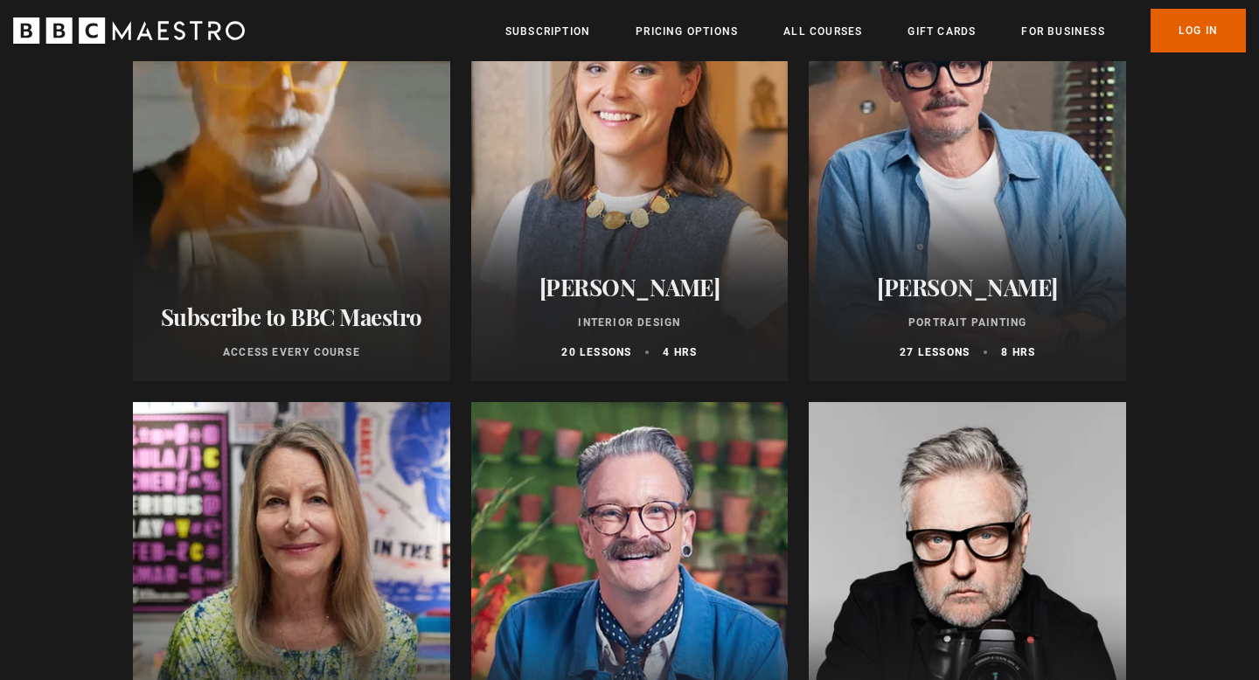
scroll to position [322, 0]
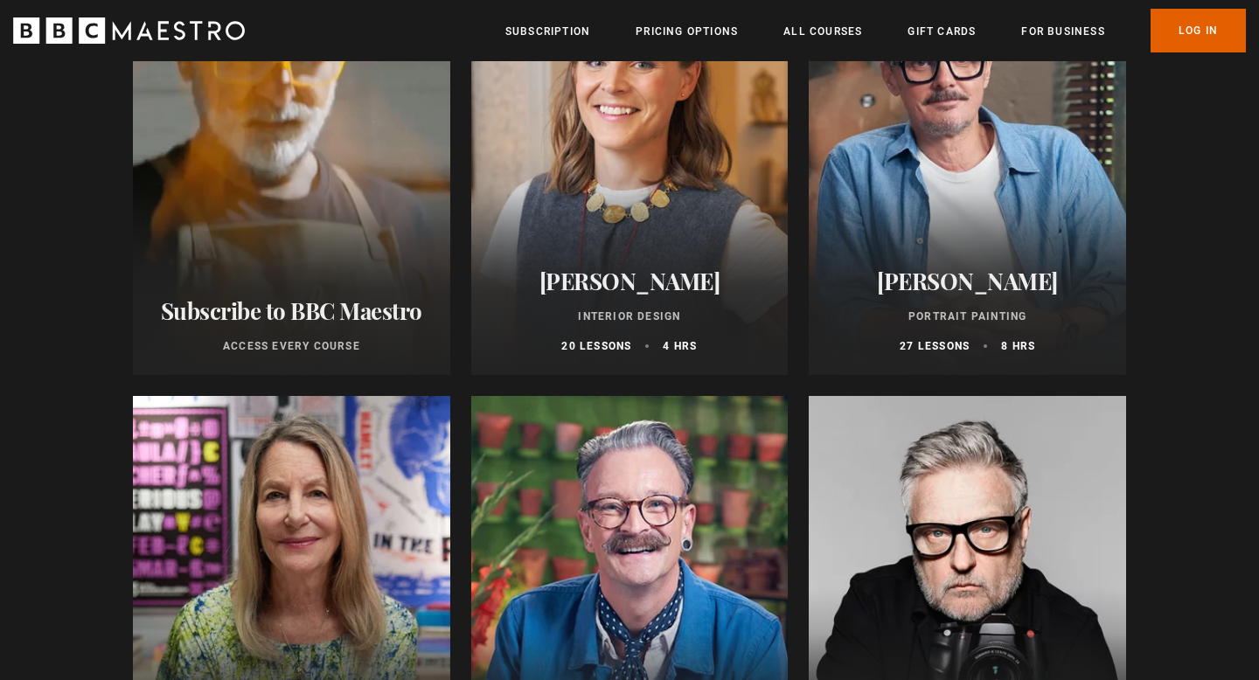
click at [623, 221] on div at bounding box center [629, 165] width 317 height 420
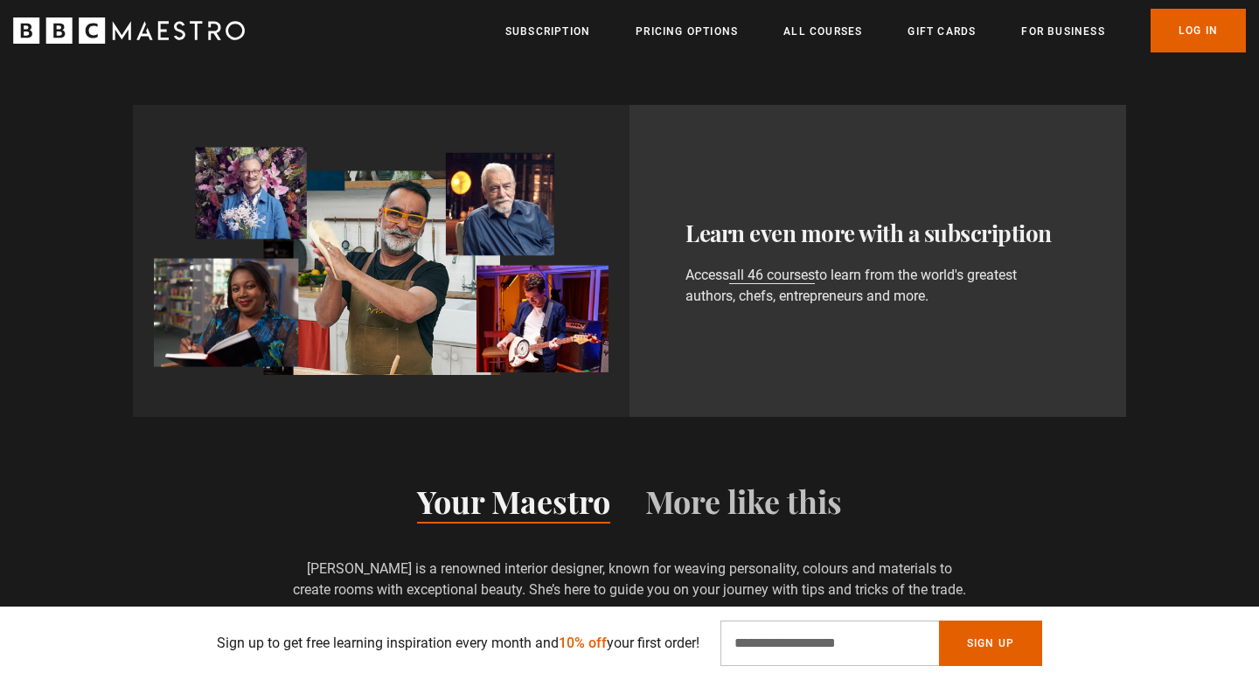
scroll to position [0, 229]
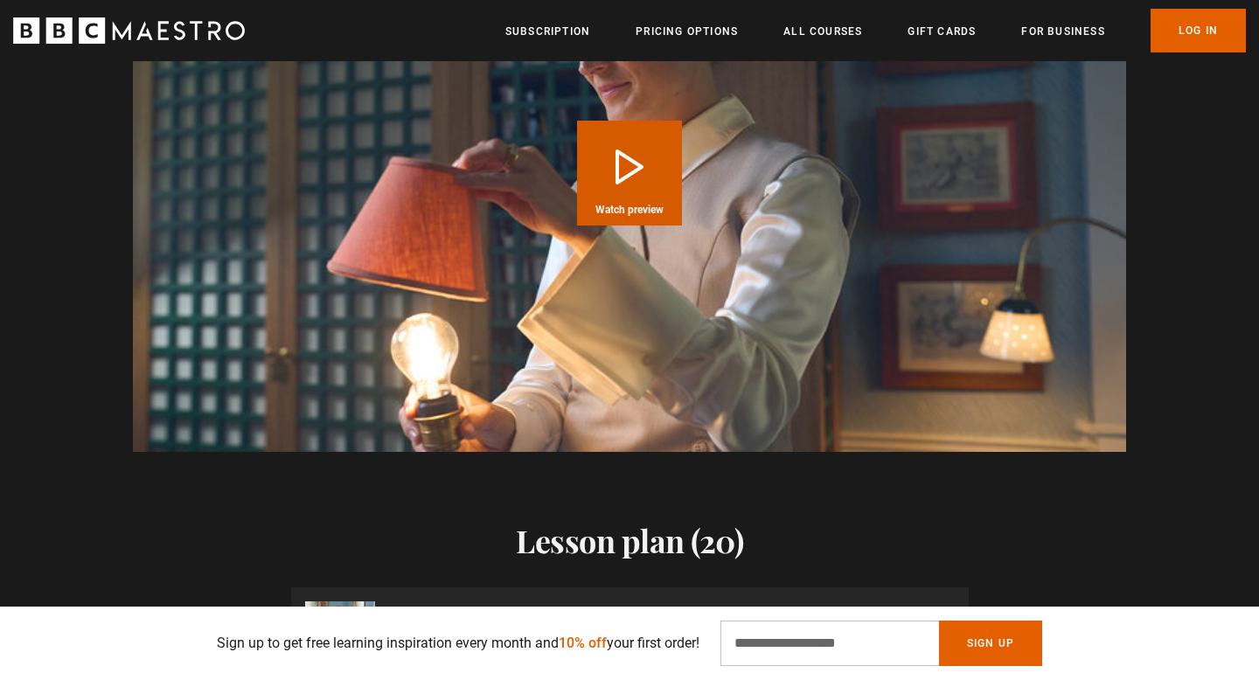
click at [623, 185] on button "Play Course overview for Interior Design with [PERSON_NAME] Watch preview" at bounding box center [629, 173] width 105 height 105
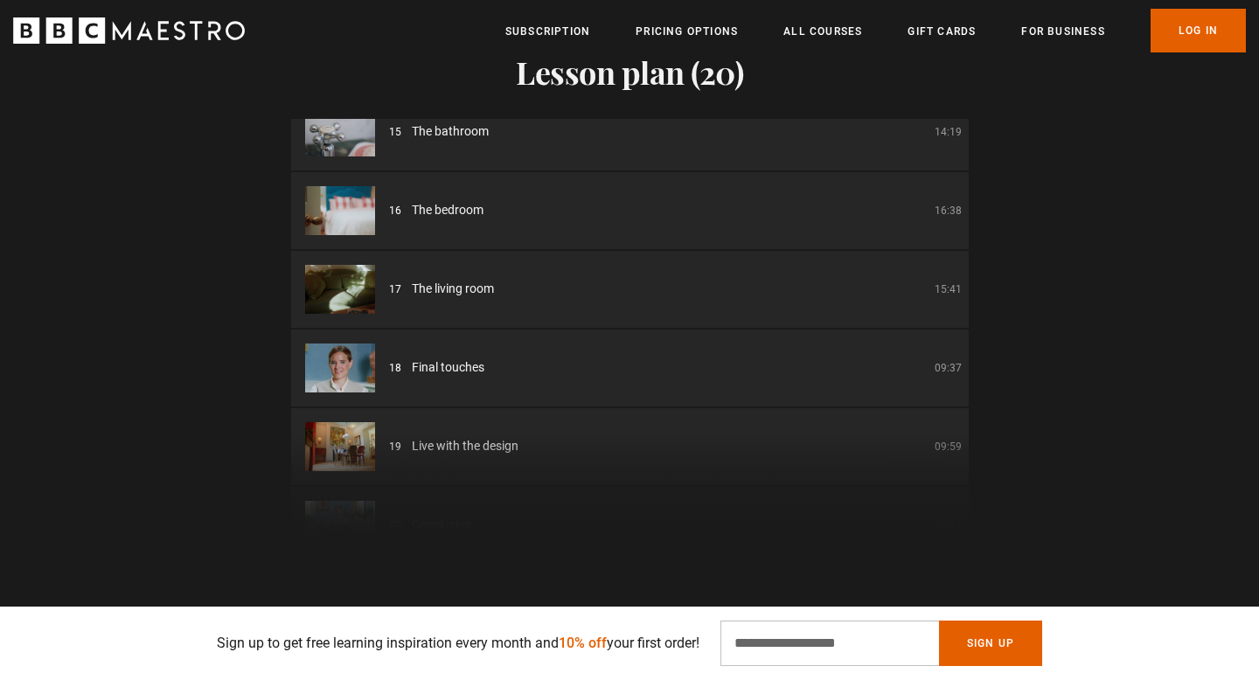
scroll to position [1152, 0]
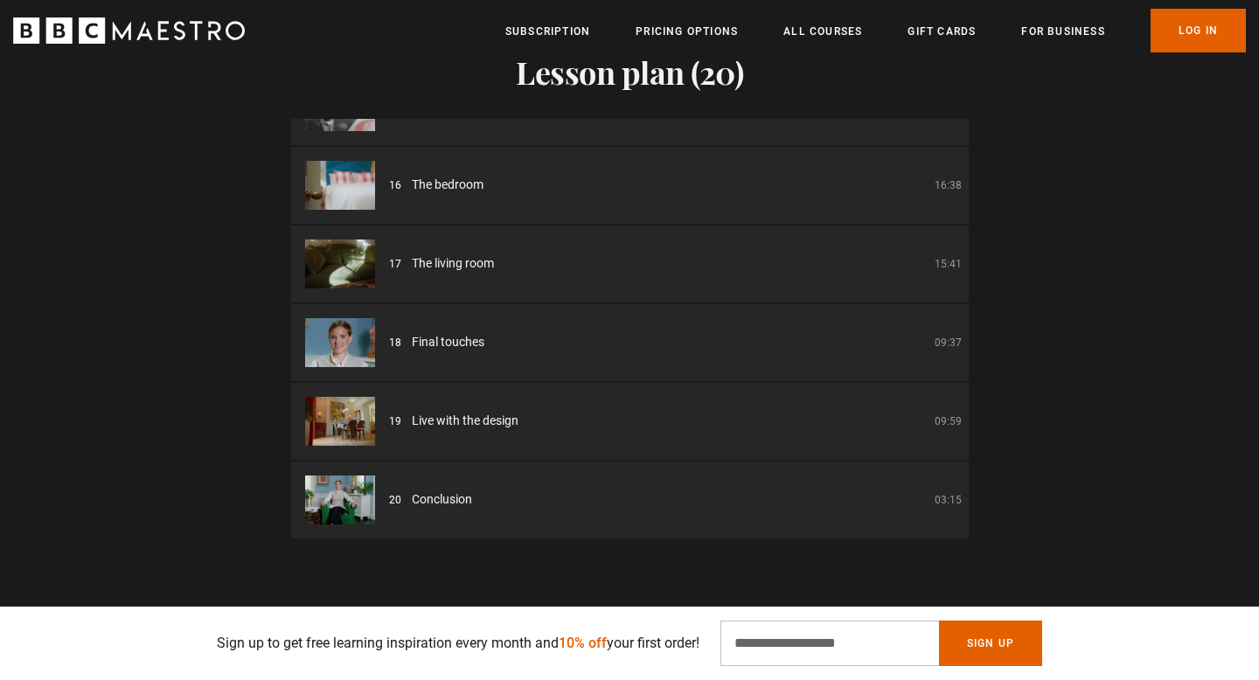
click at [451, 424] on span "Live with the design" at bounding box center [465, 421] width 107 height 18
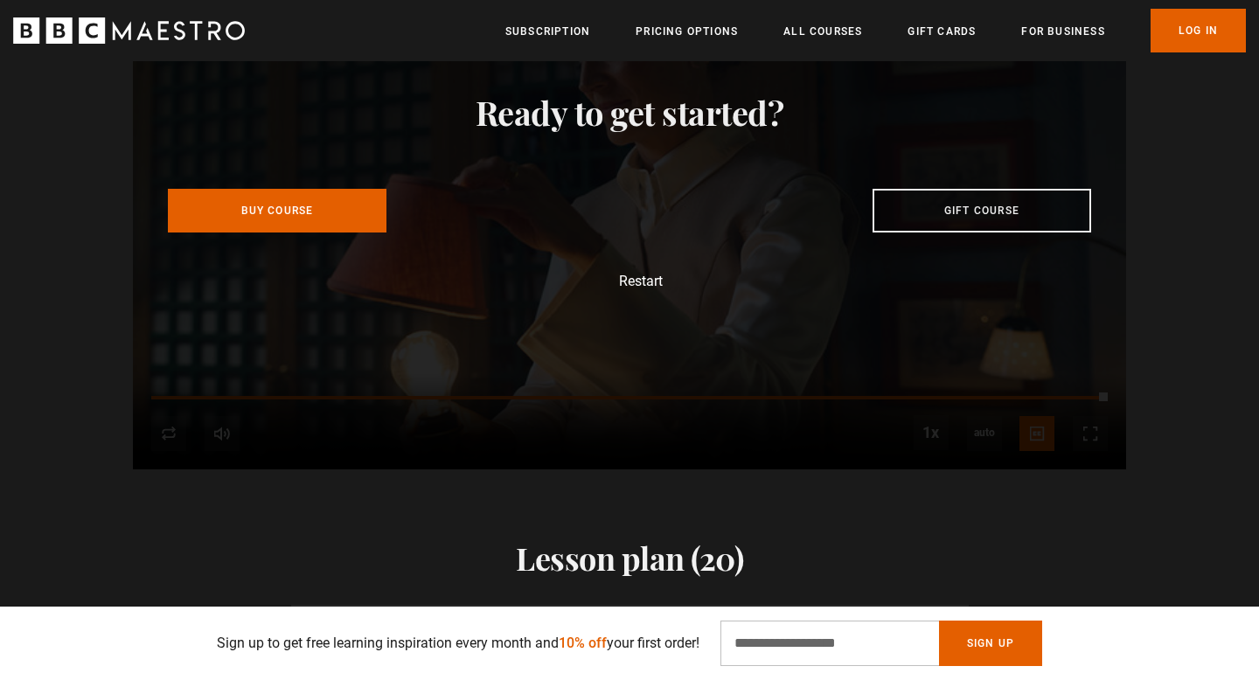
scroll to position [0, 2978]
